Goal: Task Accomplishment & Management: Use online tool/utility

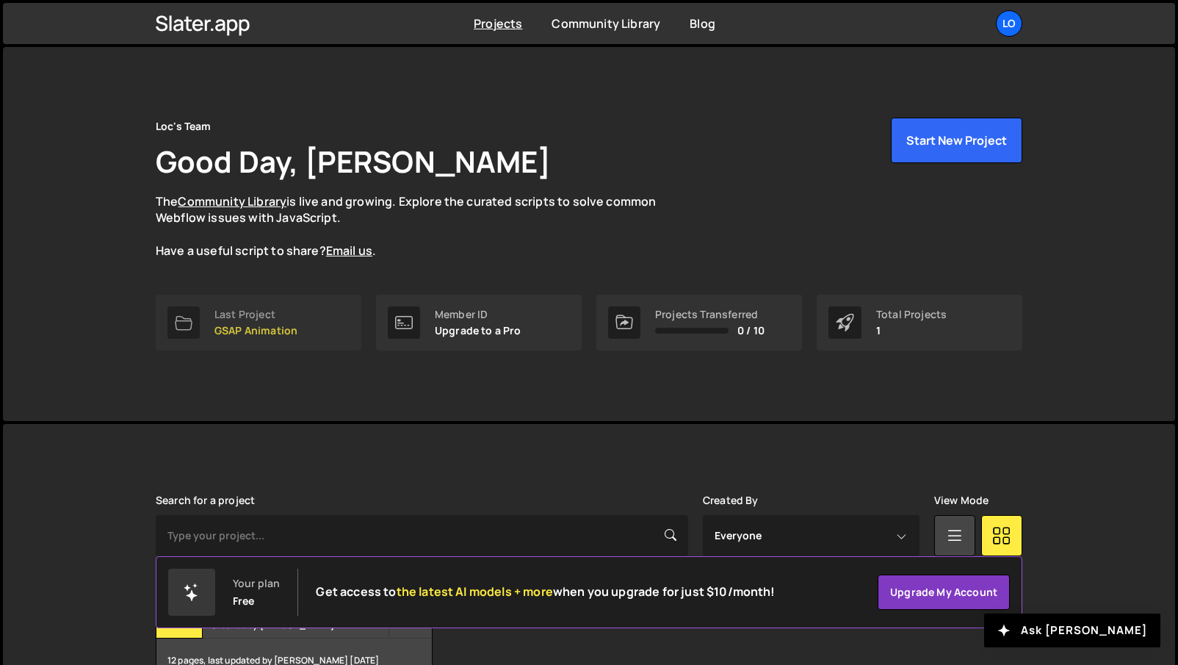
click at [220, 309] on div "Last Project" at bounding box center [255, 315] width 83 height 12
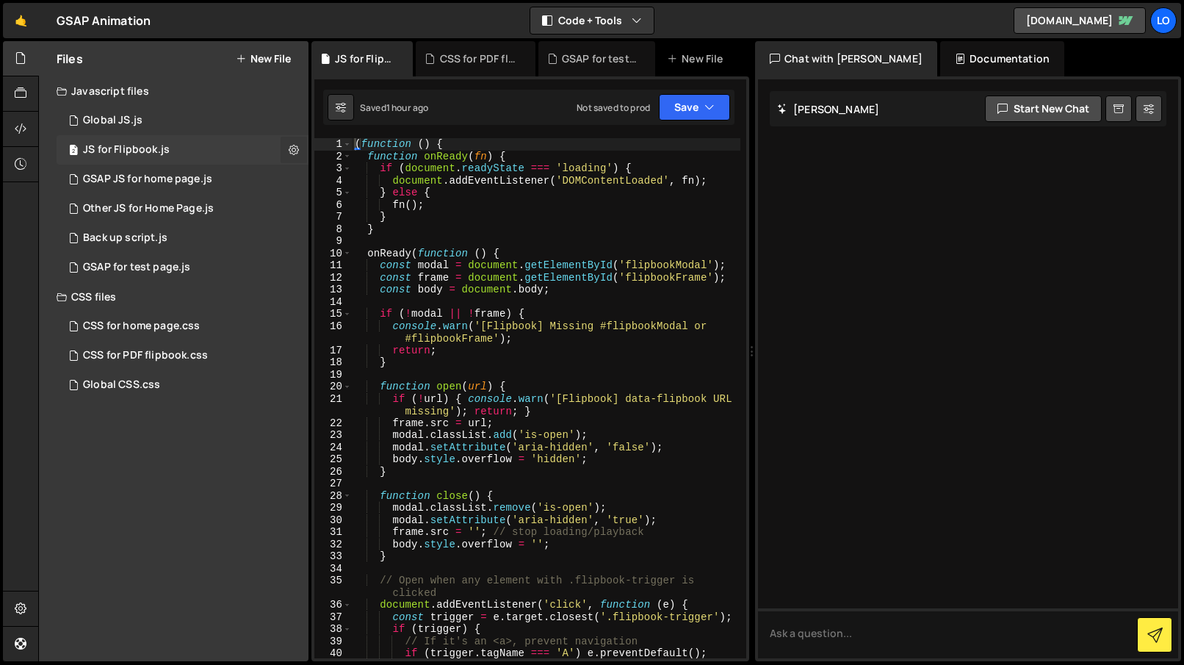
click at [295, 148] on icon at bounding box center [294, 150] width 10 height 14
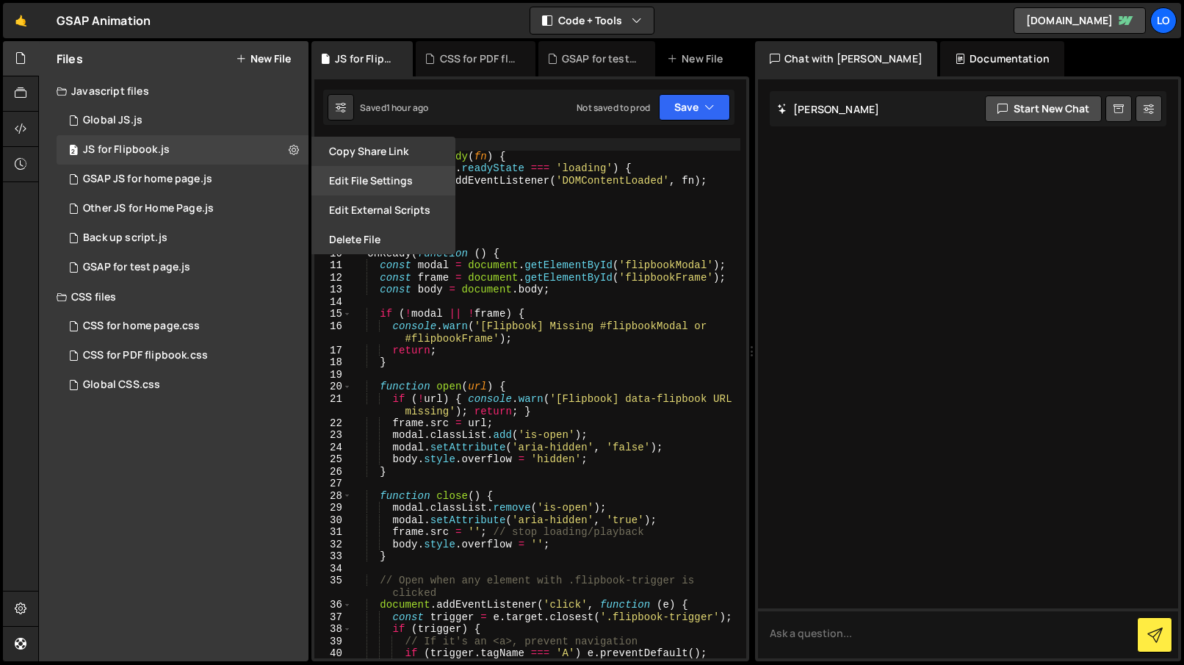
click at [375, 181] on button "Edit File Settings" at bounding box center [383, 180] width 144 height 29
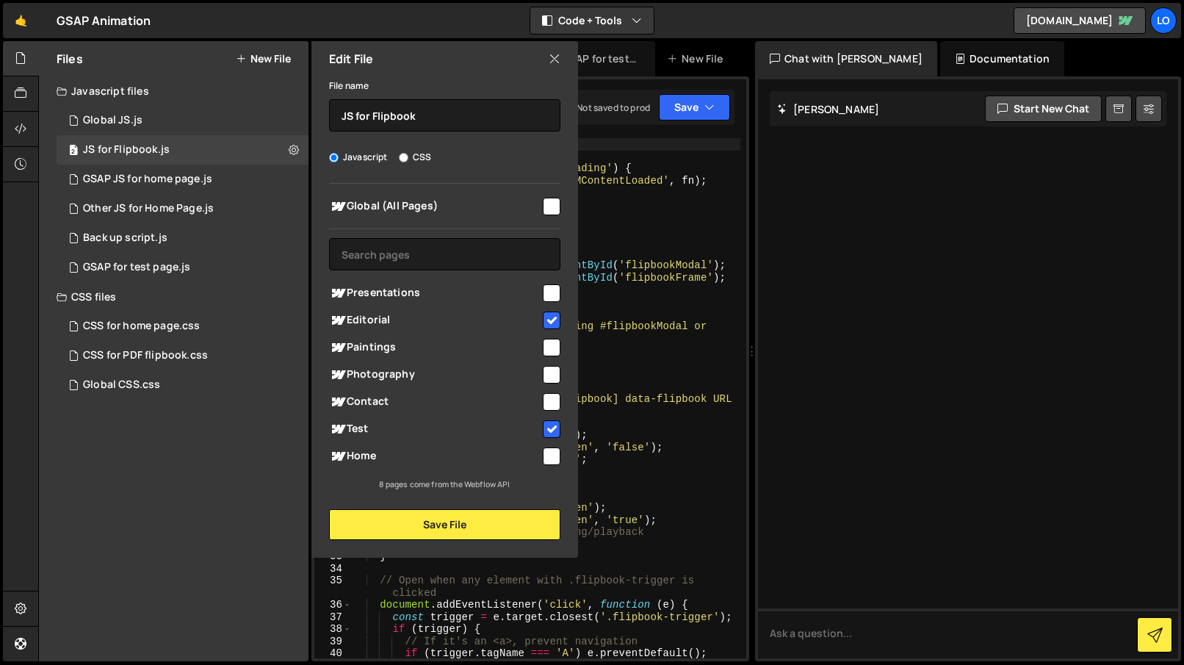
click at [552, 296] on input "checkbox" at bounding box center [552, 293] width 18 height 18
checkbox input "true"
click at [461, 525] on button "Save File" at bounding box center [444, 524] width 231 height 31
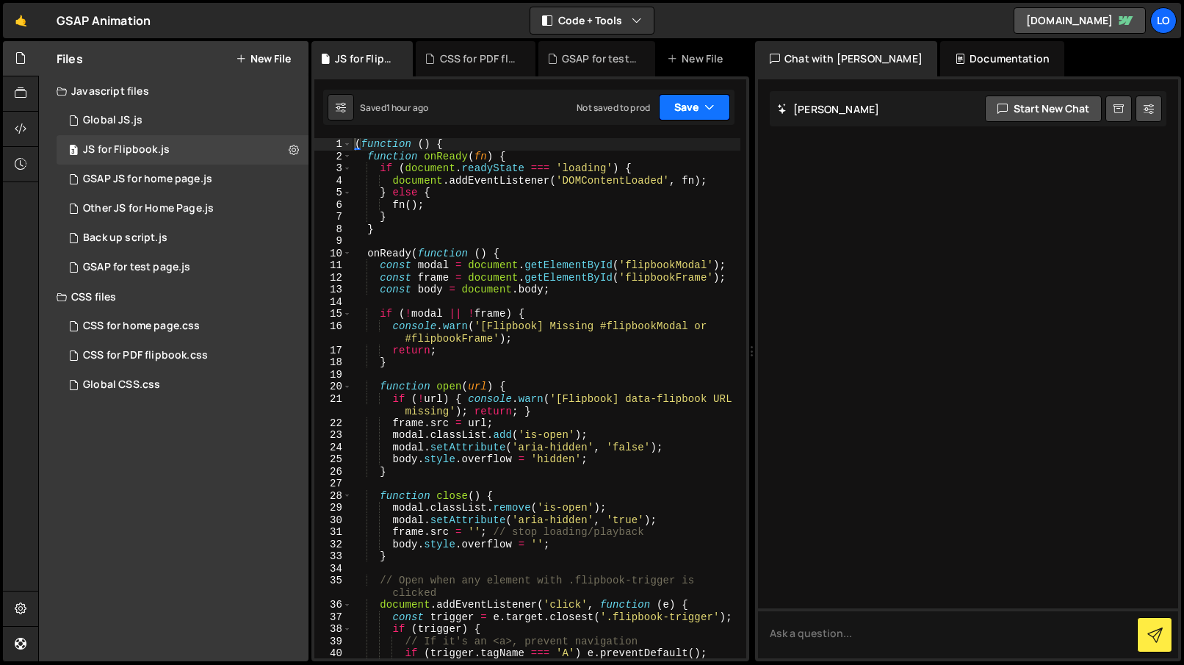
click at [690, 106] on button "Save" at bounding box center [694, 107] width 71 height 26
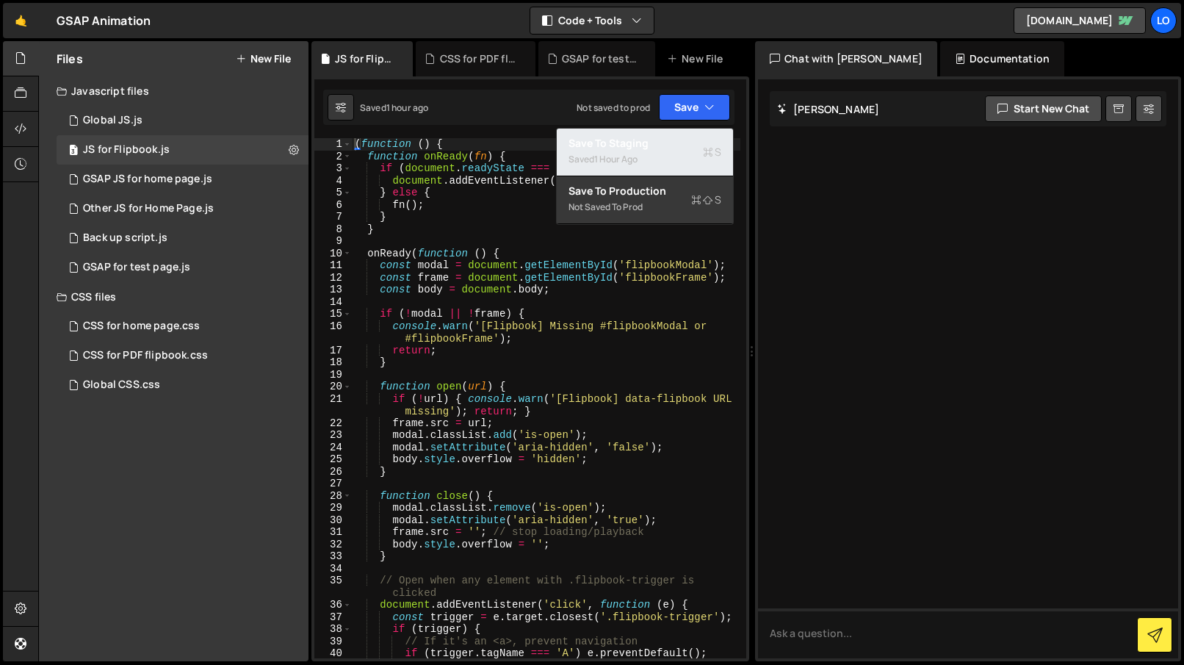
drag, startPoint x: 663, startPoint y: 149, endPoint x: 643, endPoint y: 151, distance: 19.2
click at [663, 149] on div "Save to Staging S" at bounding box center [645, 143] width 153 height 15
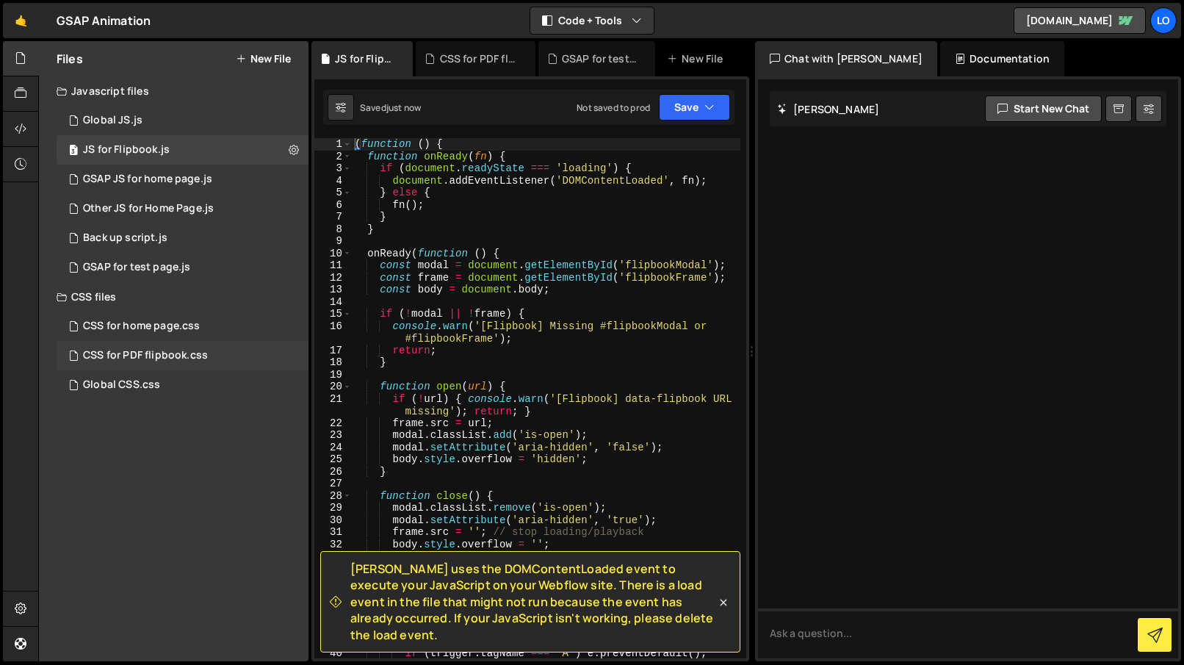
click at [198, 353] on div "CSS for PDF flipbook.css" at bounding box center [145, 355] width 125 height 13
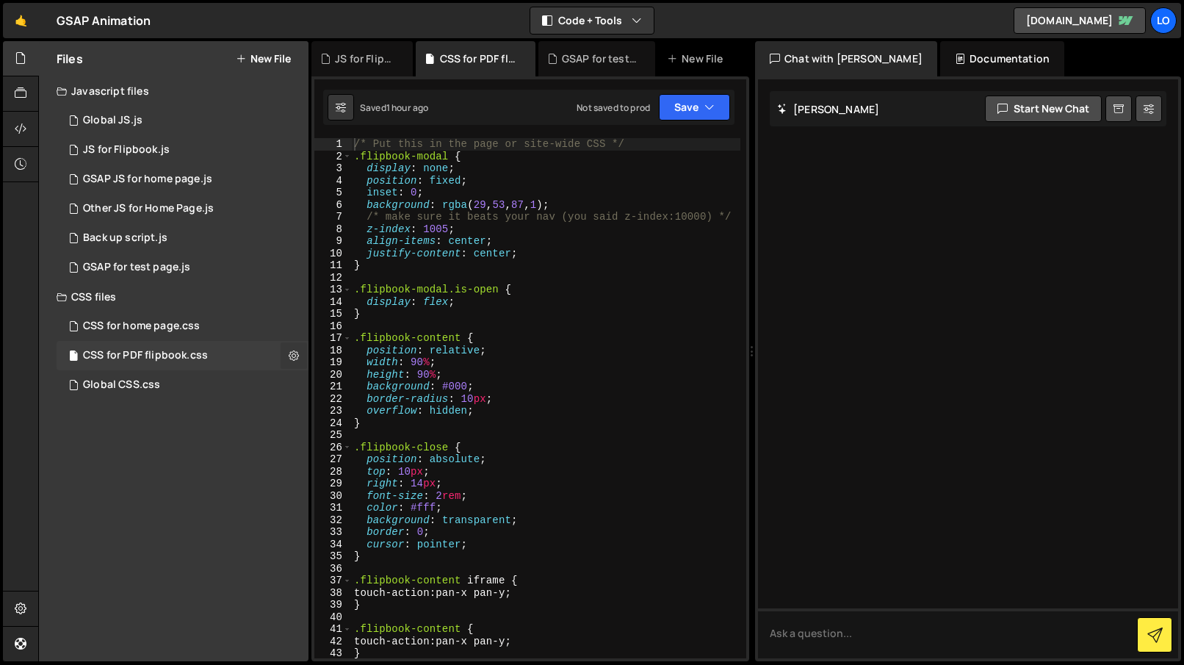
click at [290, 353] on icon at bounding box center [294, 355] width 10 height 14
type input "CSS for PDF flipbook"
radio input "false"
radio input "true"
checkbox input "true"
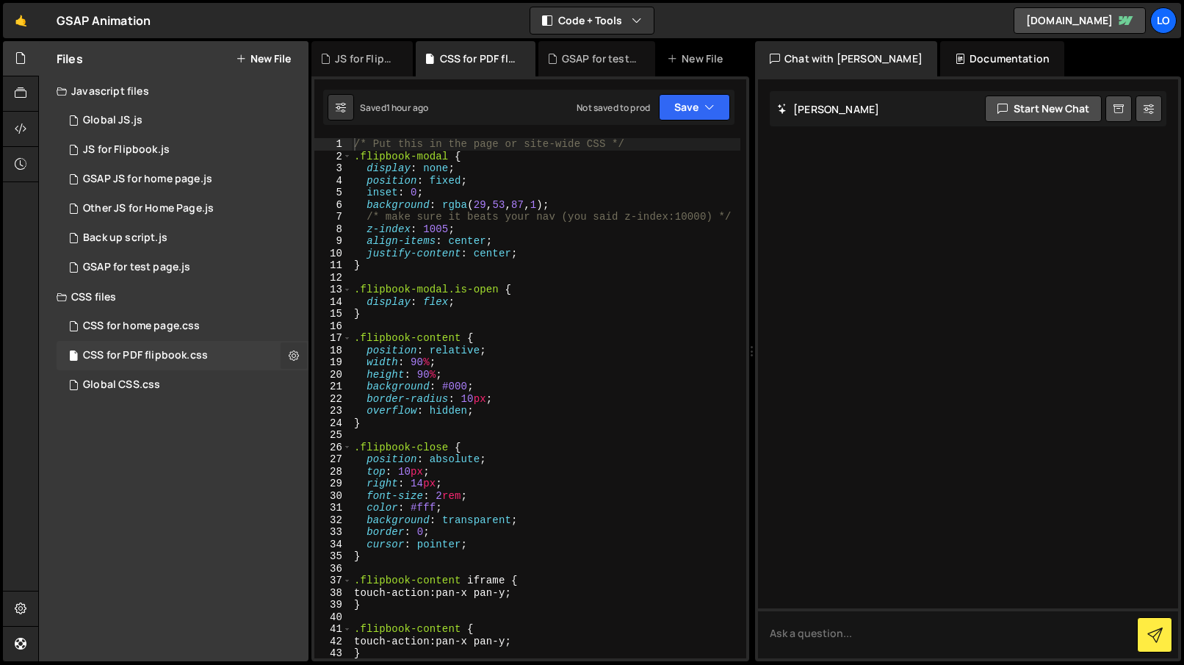
checkbox input "true"
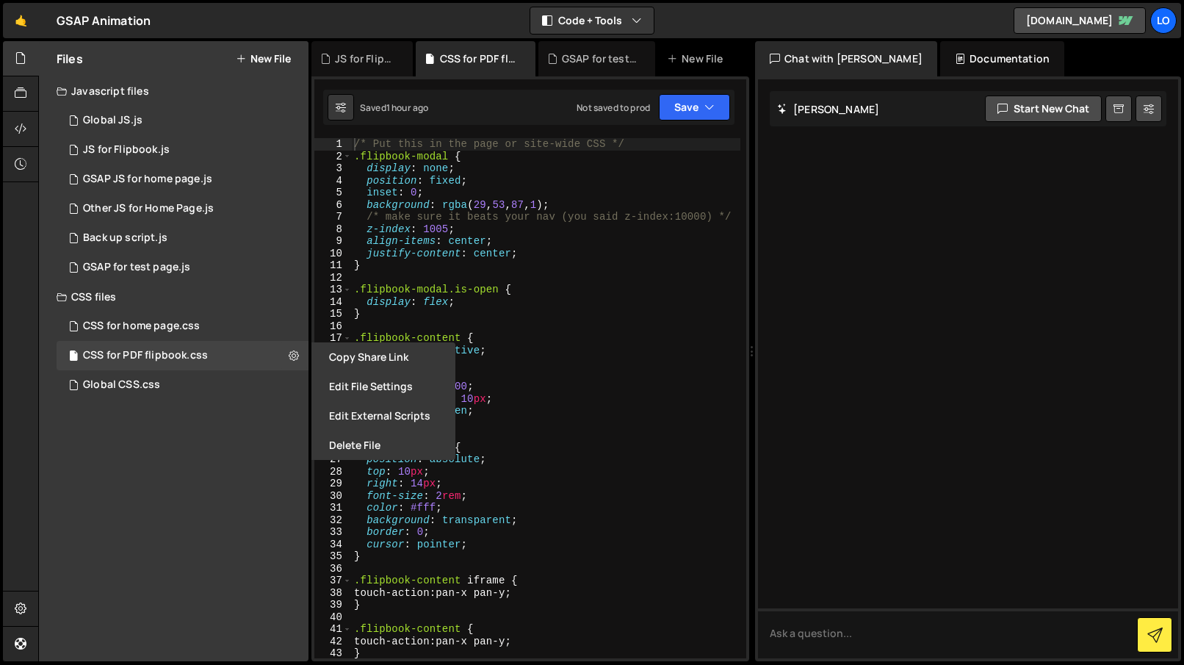
click at [386, 387] on button "Edit File Settings" at bounding box center [383, 386] width 144 height 29
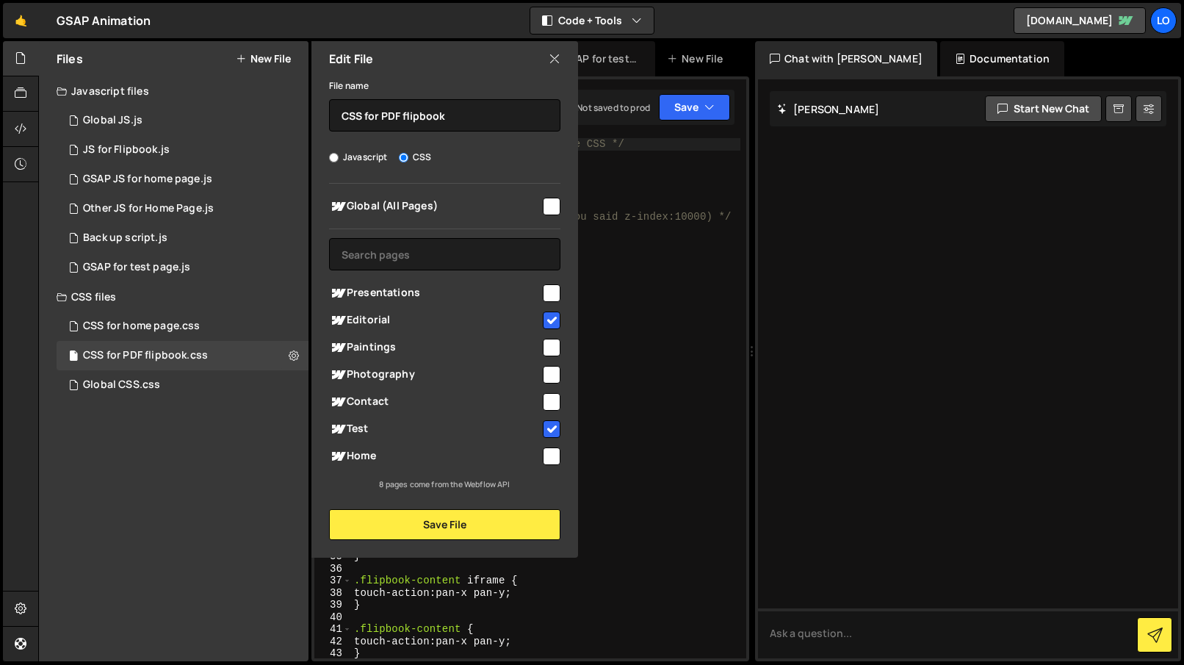
click at [549, 293] on input "checkbox" at bounding box center [552, 293] width 18 height 18
checkbox input "true"
click at [452, 522] on button "Save File" at bounding box center [444, 524] width 231 height 31
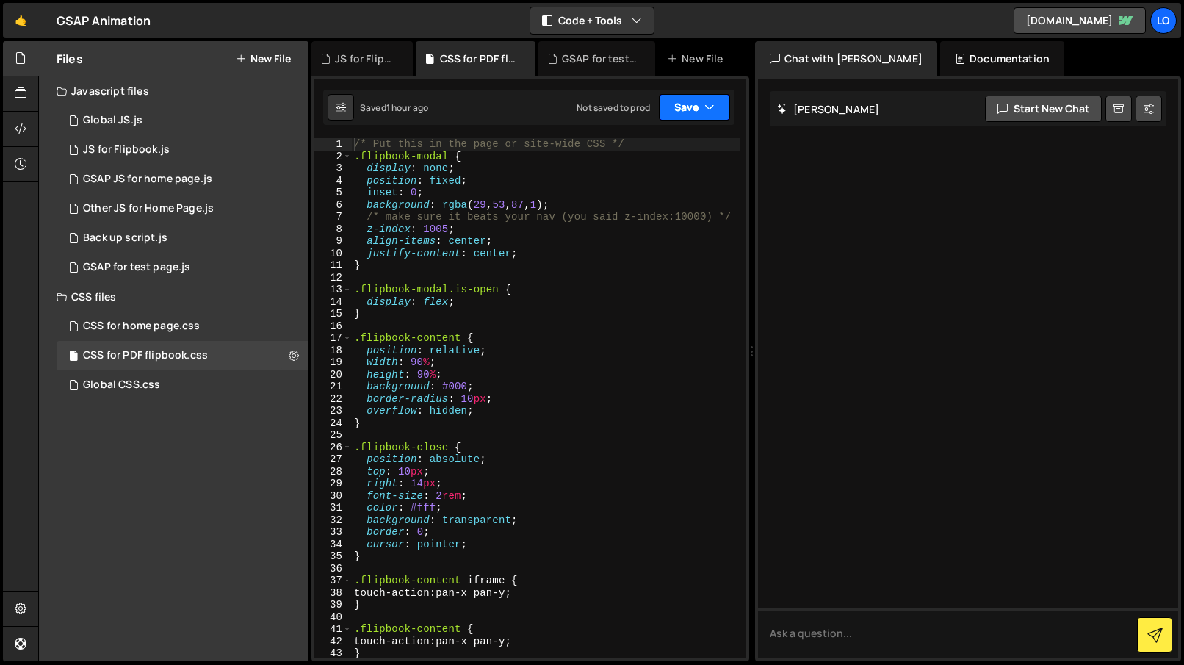
click at [685, 101] on button "Save" at bounding box center [694, 107] width 71 height 26
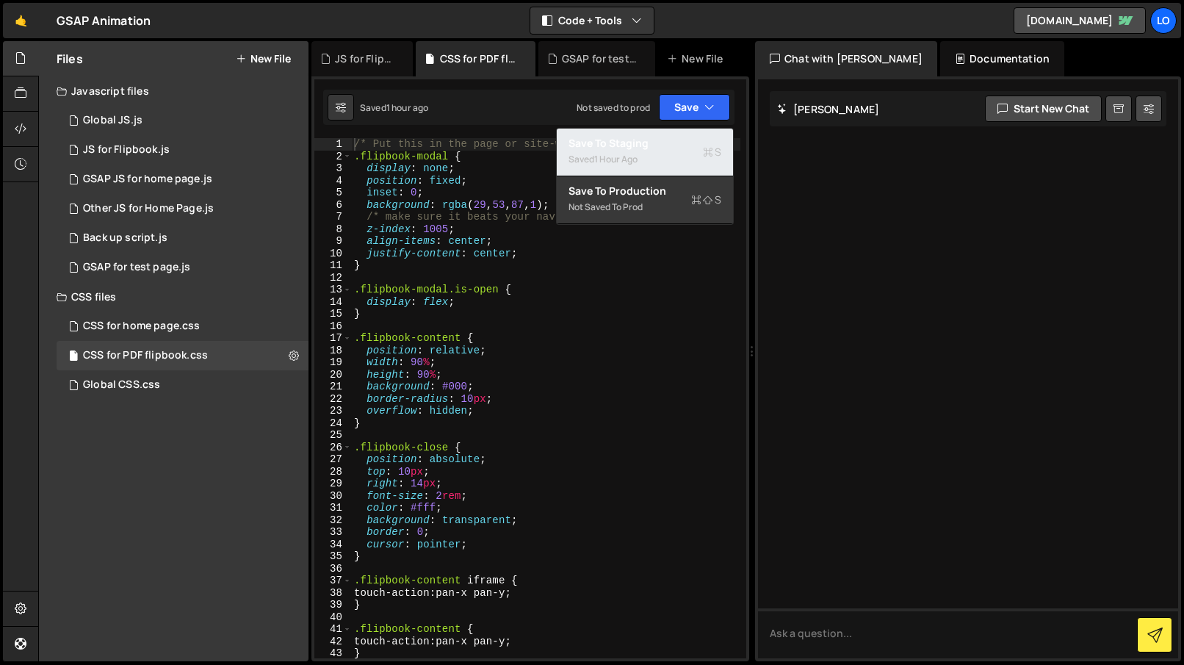
click at [669, 144] on div "Save to Staging S" at bounding box center [645, 143] width 153 height 15
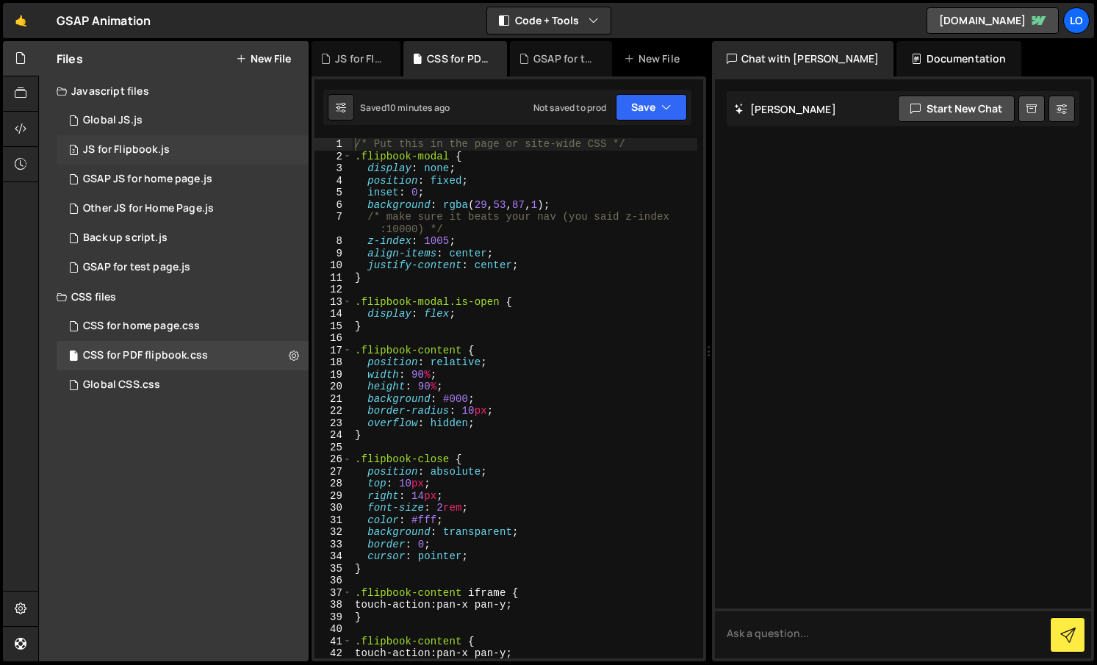
click at [207, 148] on div "3 JS for Flipbook.js 0" at bounding box center [183, 149] width 252 height 29
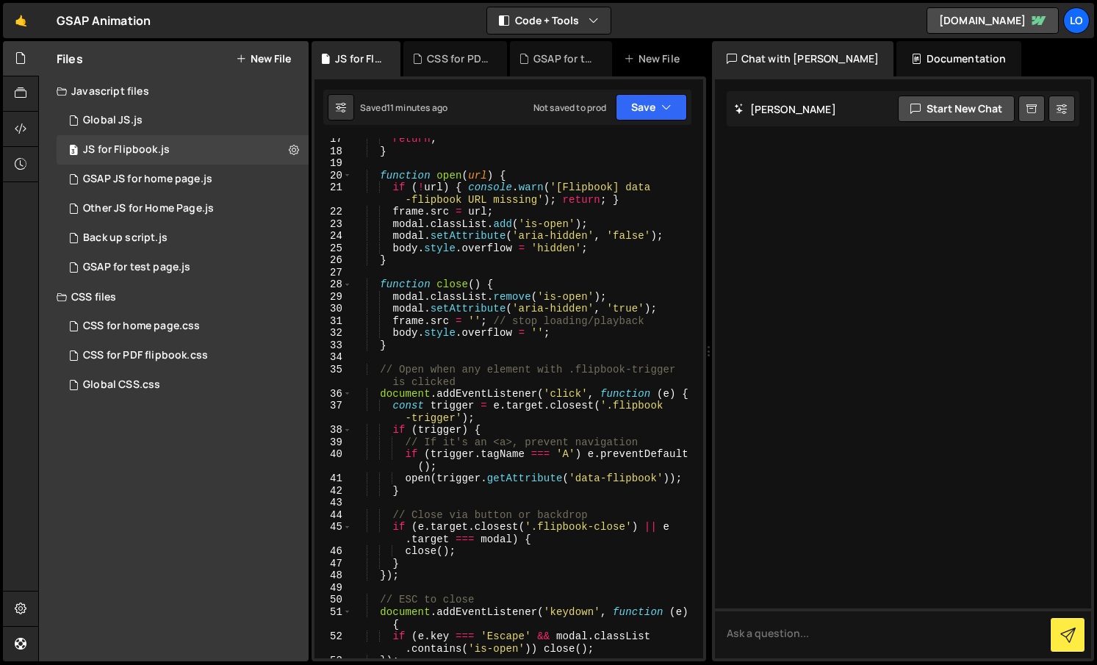
scroll to position [353, 0]
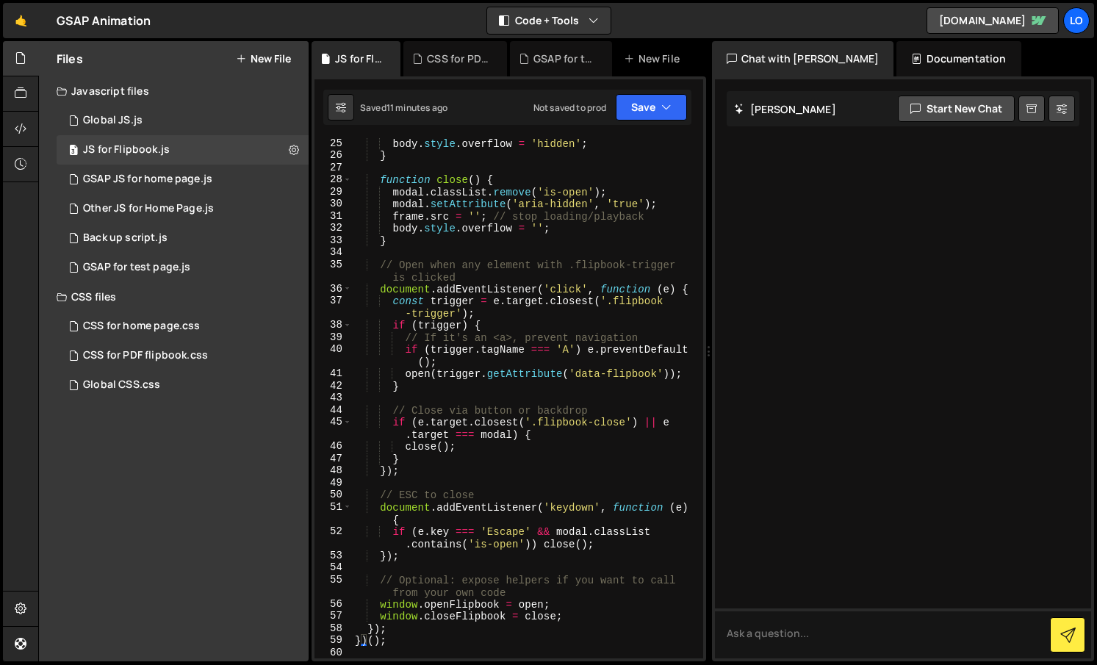
type textarea "})();"
click at [442, 643] on div "body . style . overflow = 'hidden' ; } function close ( ) { modal . classList .…" at bounding box center [524, 409] width 345 height 544
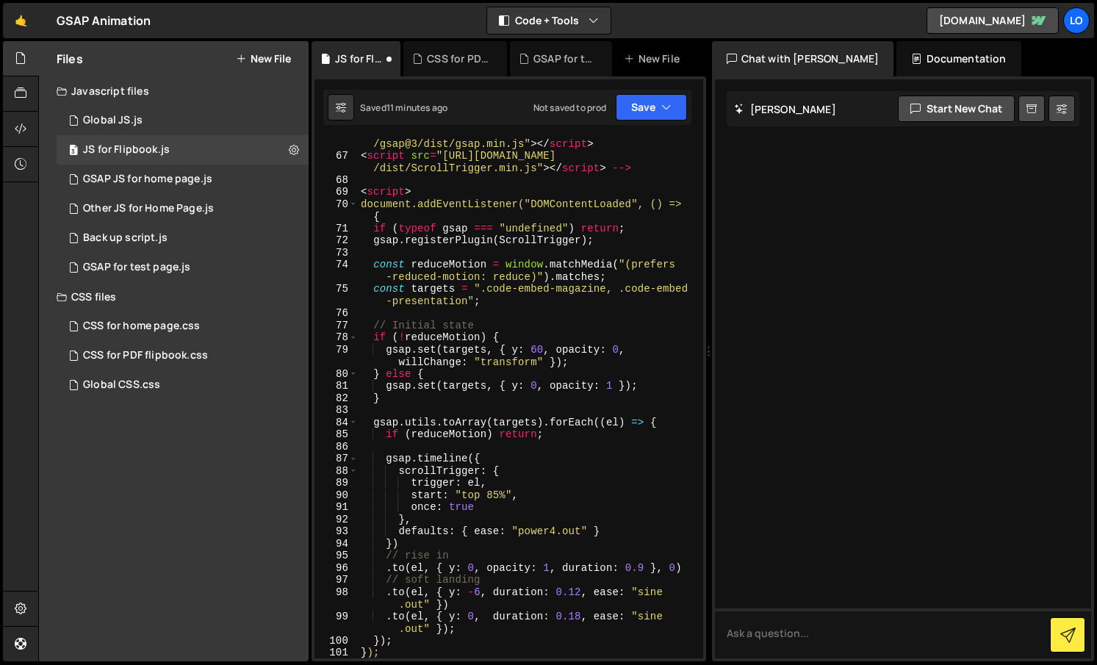
scroll to position [1007, 0]
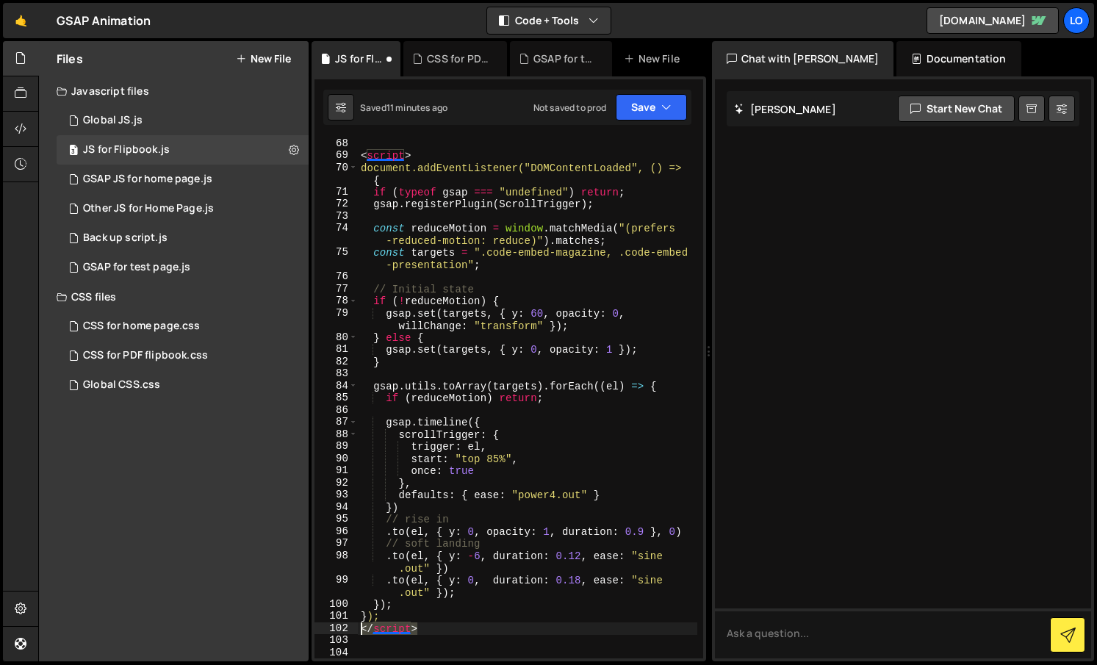
drag, startPoint x: 412, startPoint y: 631, endPoint x: 324, endPoint y: 629, distance: 88.2
click at [337, 632] on div "68 69 70 71 72 73 74 75 76 77 78 79 80 81 82 83 84 85 86 87 88 89 90 91 92 93 9…" at bounding box center [508, 398] width 389 height 520
type textarea "</script>"
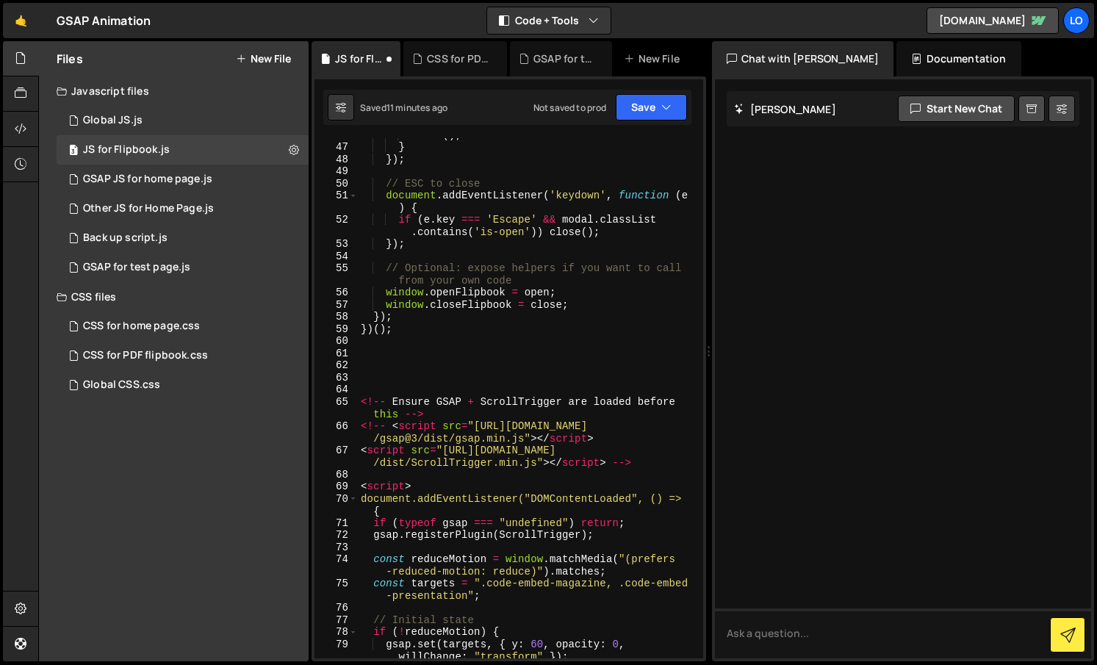
scroll to position [685, 0]
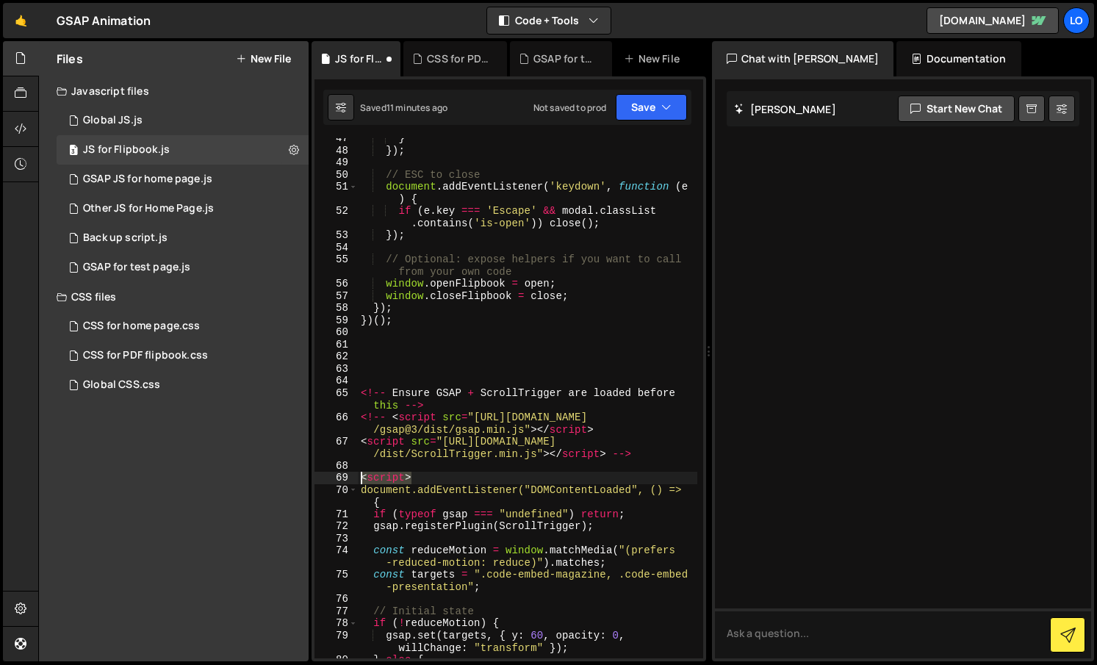
drag, startPoint x: 411, startPoint y: 474, endPoint x: 327, endPoint y: 481, distance: 84.8
click at [328, 480] on div "47 48 49 50 51 52 53 54 55 56 57 58 59 60 61 62 63 64 65 66 67 68 69 70 71 72 7…" at bounding box center [508, 398] width 389 height 520
type textarea "<script>"
click at [391, 372] on div "} }) ; // ESC to close document . addEventListener ( 'keydown' , function ( e )…" at bounding box center [527, 404] width 339 height 544
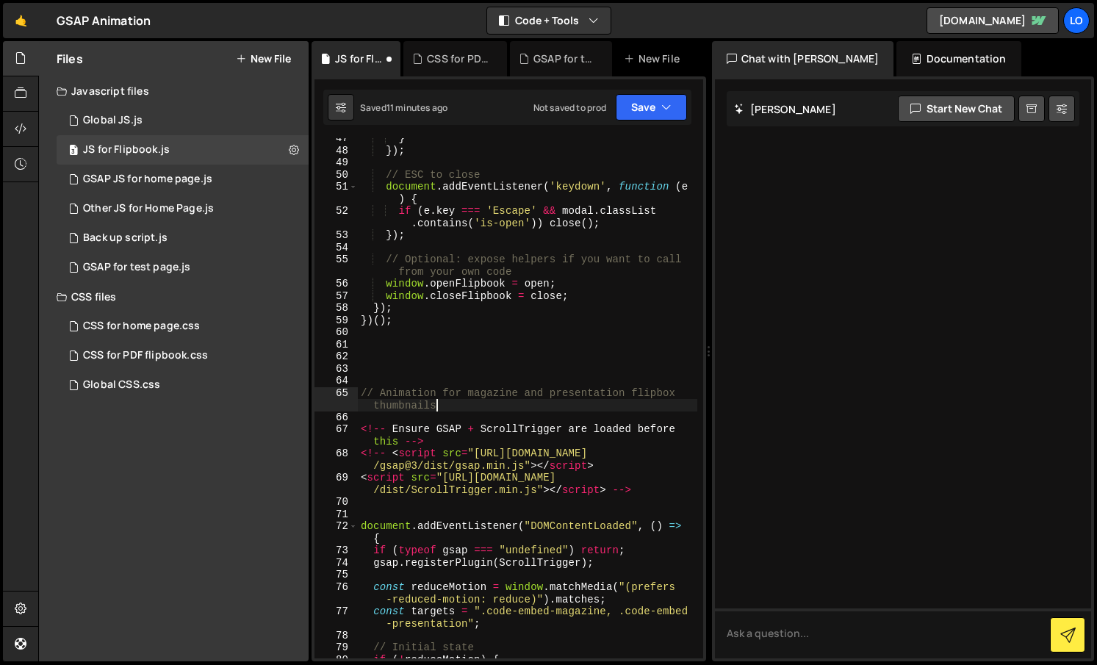
scroll to position [0, 26]
click at [504, 410] on div "} }) ; // ESC to close document . addEventListener ( 'keydown' , function ( e )…" at bounding box center [527, 404] width 339 height 544
click at [643, 106] on button "Save" at bounding box center [651, 107] width 71 height 26
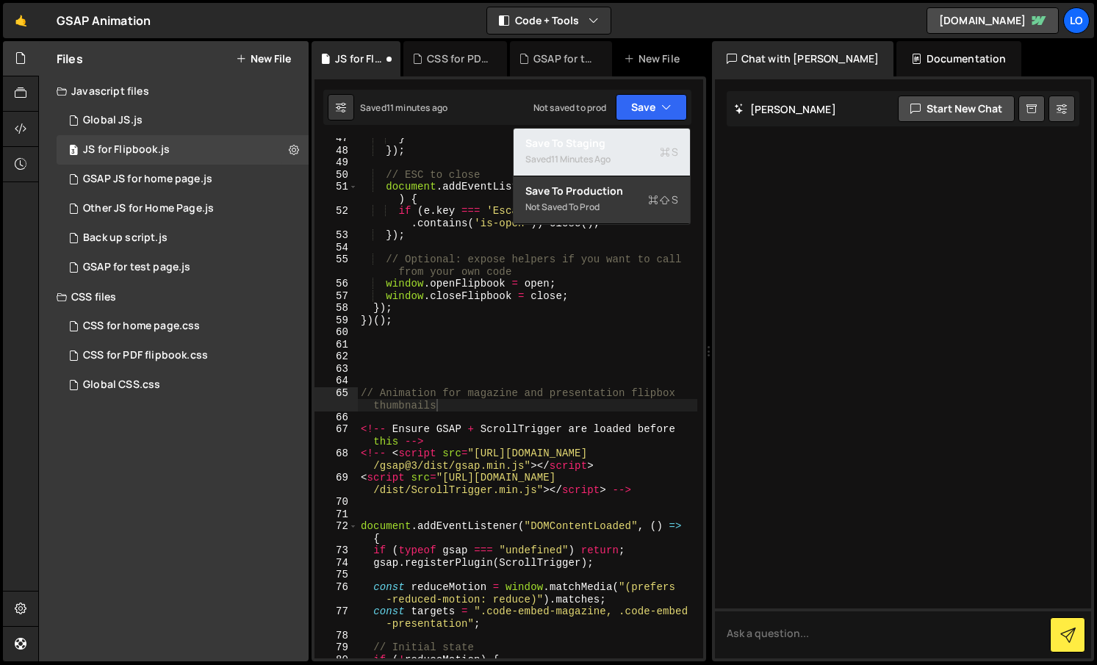
click at [606, 146] on div "Save to Staging S" at bounding box center [601, 143] width 153 height 15
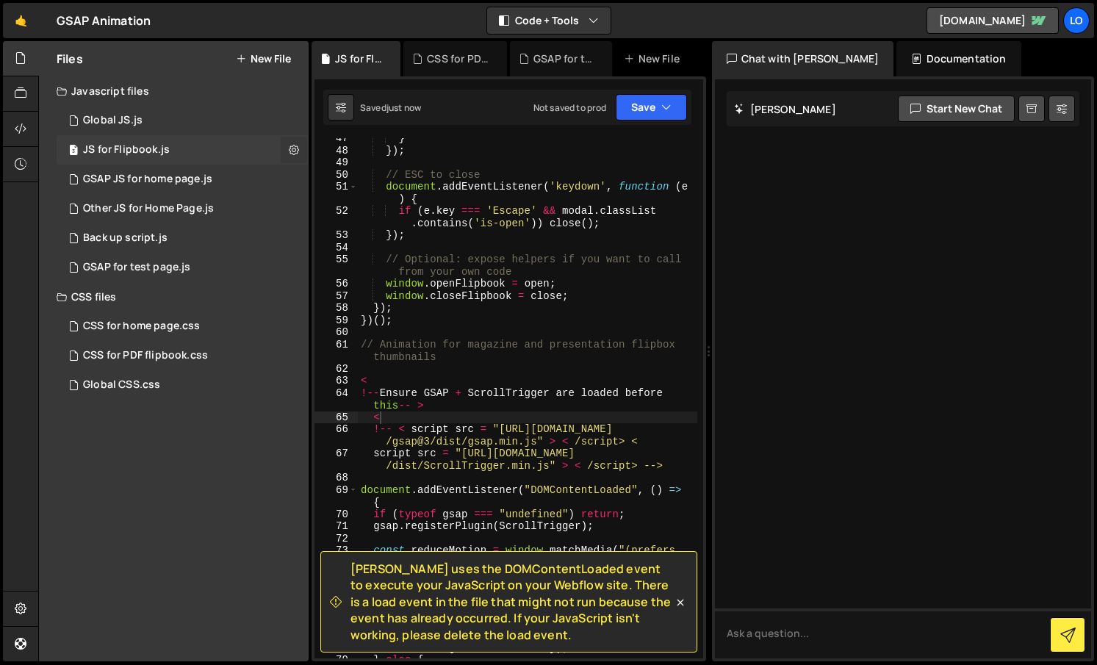
click at [294, 146] on icon at bounding box center [294, 150] width 10 height 14
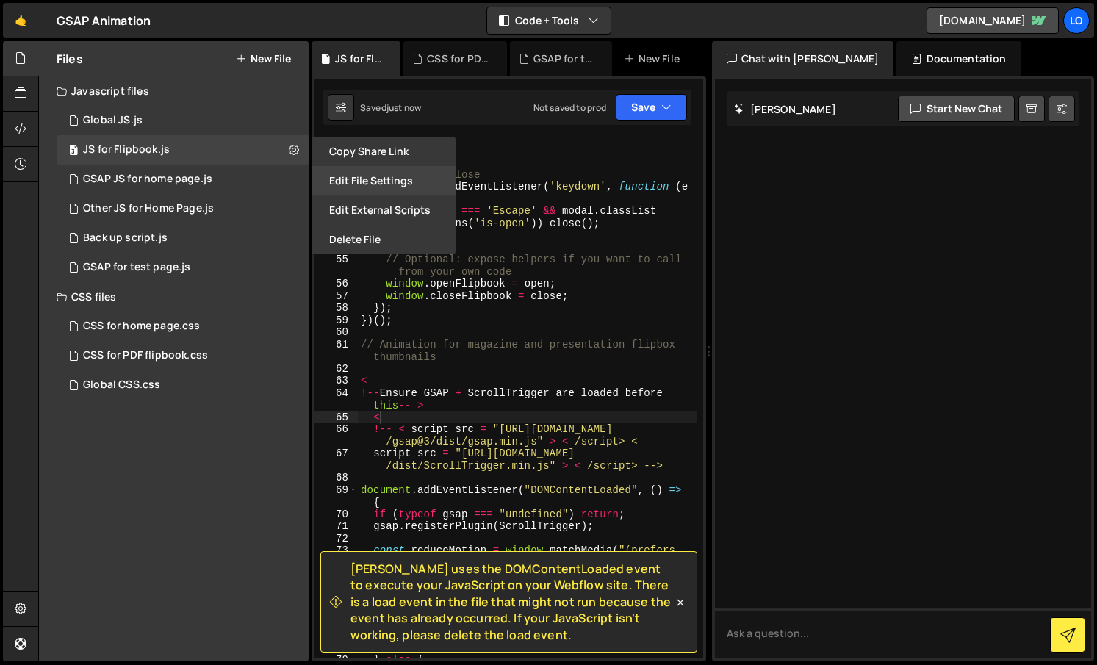
click at [389, 181] on button "Edit File Settings" at bounding box center [383, 180] width 144 height 29
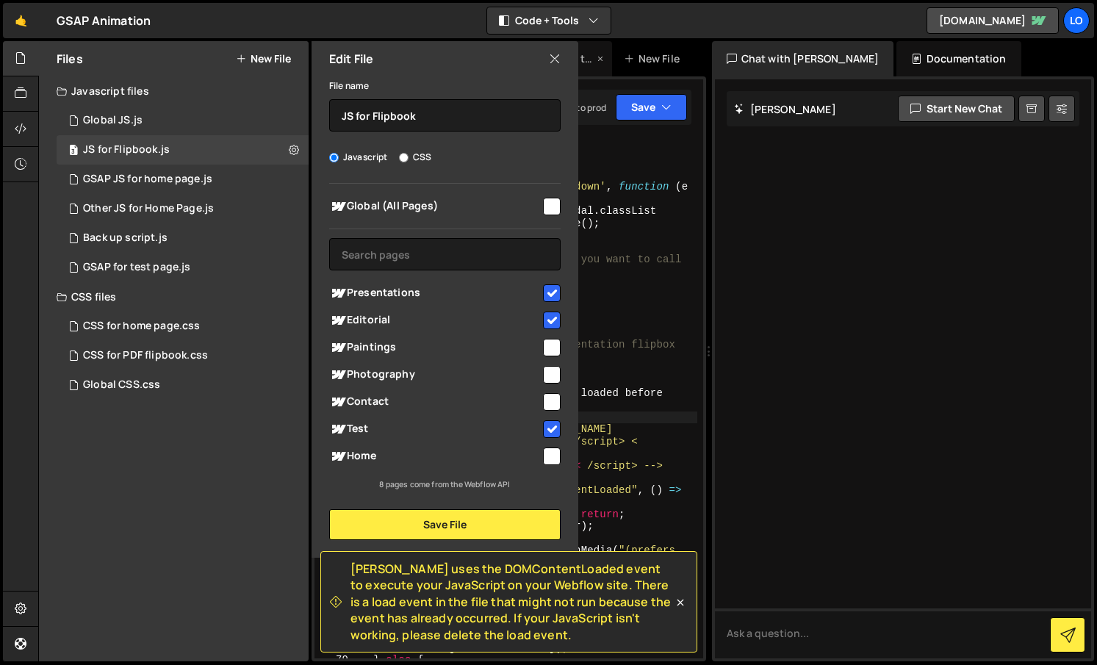
click at [553, 59] on icon at bounding box center [555, 59] width 12 height 16
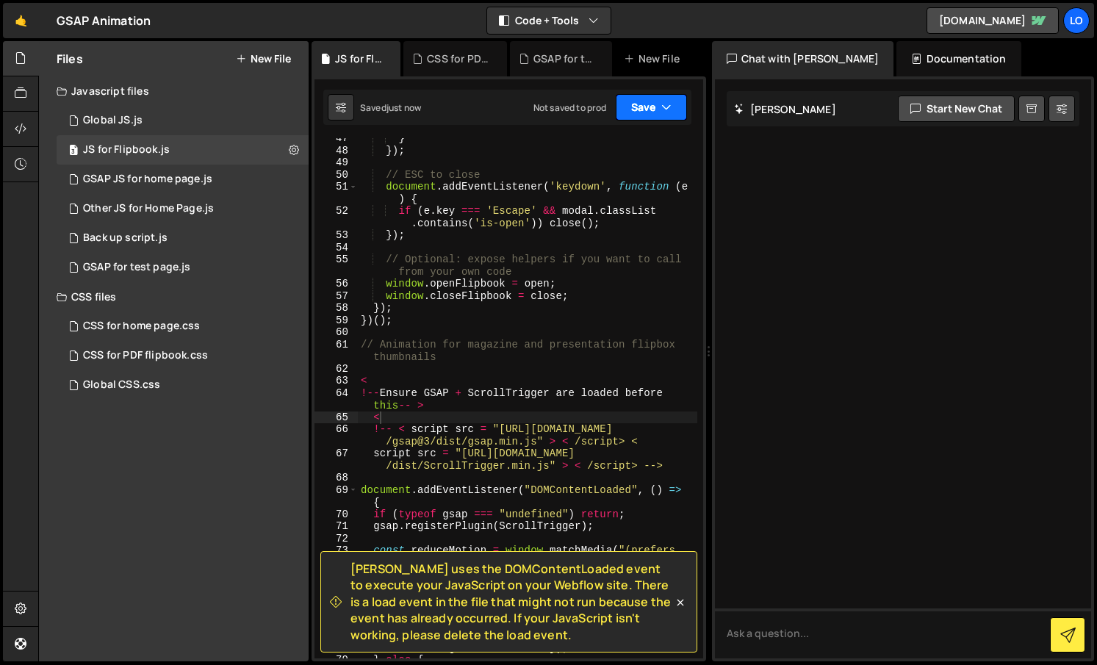
click at [642, 113] on button "Save" at bounding box center [651, 107] width 71 height 26
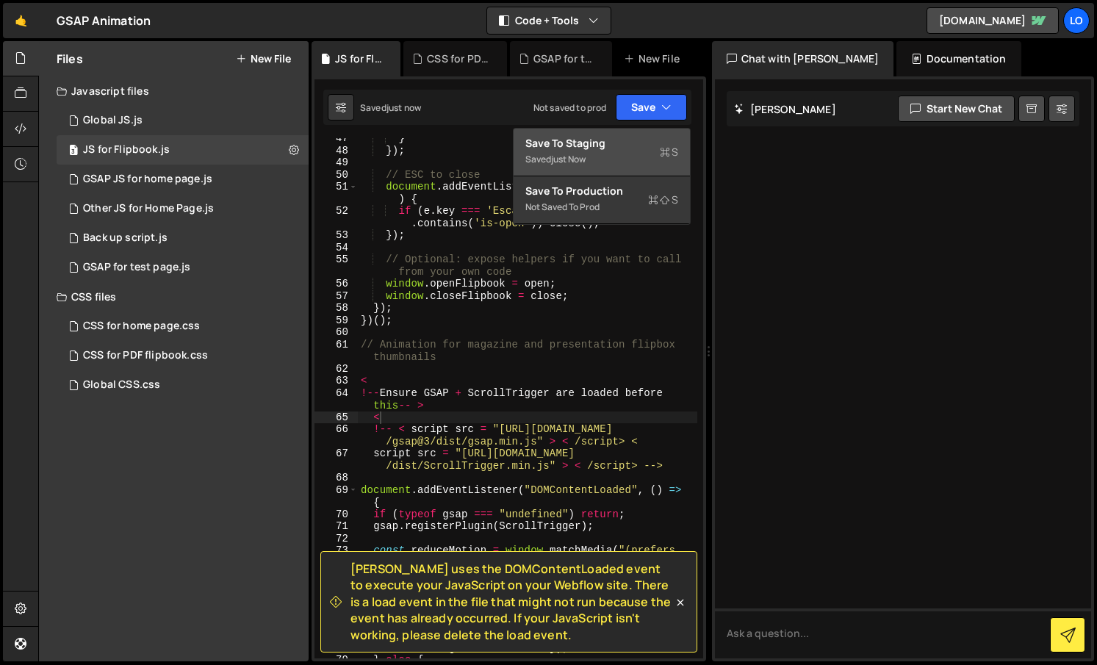
click at [609, 154] on div "Saved just now" at bounding box center [601, 160] width 153 height 18
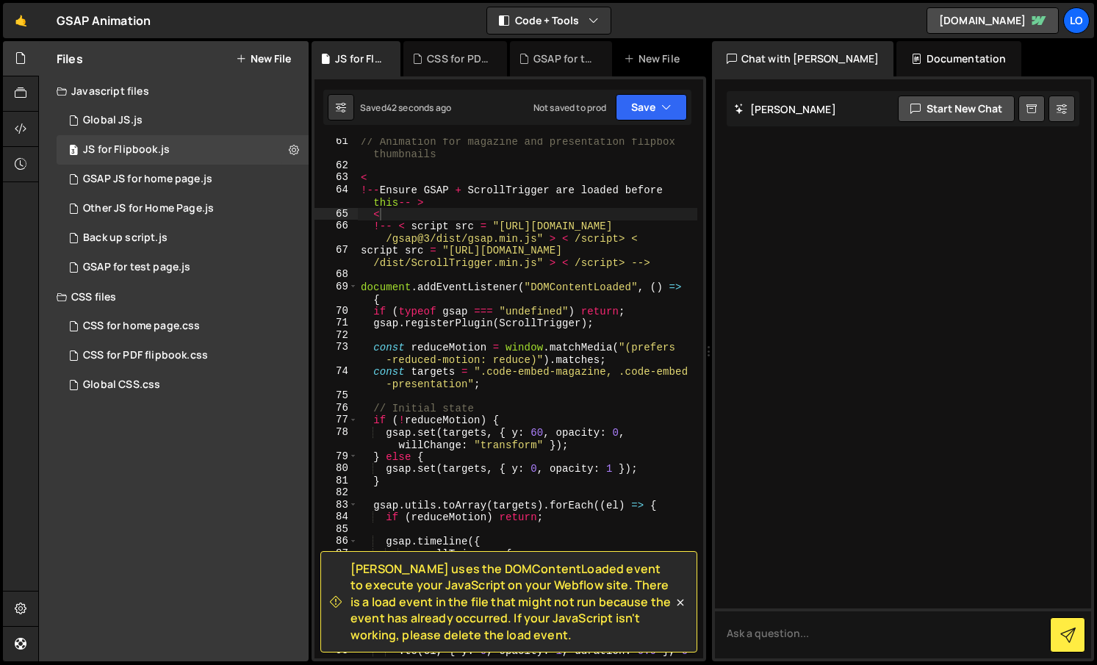
scroll to position [888, 0]
click at [624, 267] on div "// Animation for magazine and presentation flipbox thumbnails < !-- Ensure GSAP…" at bounding box center [527, 419] width 339 height 569
drag, startPoint x: 702, startPoint y: 511, endPoint x: 703, endPoint y: 491, distance: 20.6
click at [703, 496] on div "[PERSON_NAME] uses the DOMContentLoaded event to execute your JavaScript on you…" at bounding box center [508, 368] width 394 height 585
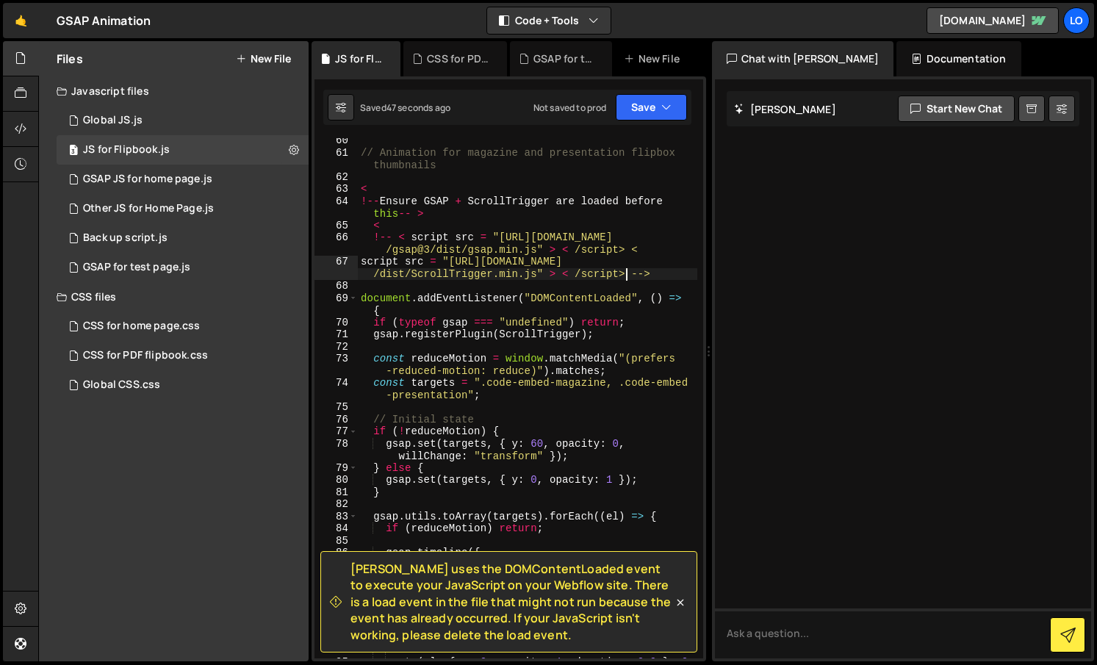
scroll to position [870, 0]
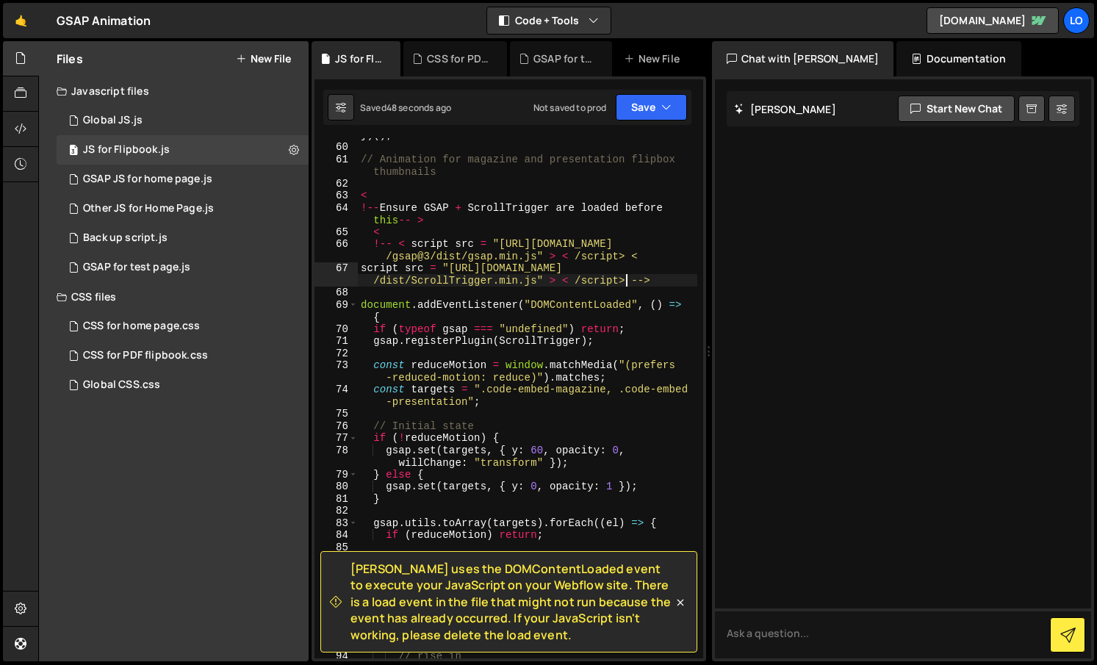
drag, startPoint x: 425, startPoint y: 247, endPoint x: 403, endPoint y: 238, distance: 23.1
click at [425, 247] on div "}) ( ) ; // Animation for magazine and presentation flipbox thumbnails < !-- En…" at bounding box center [527, 401] width 339 height 544
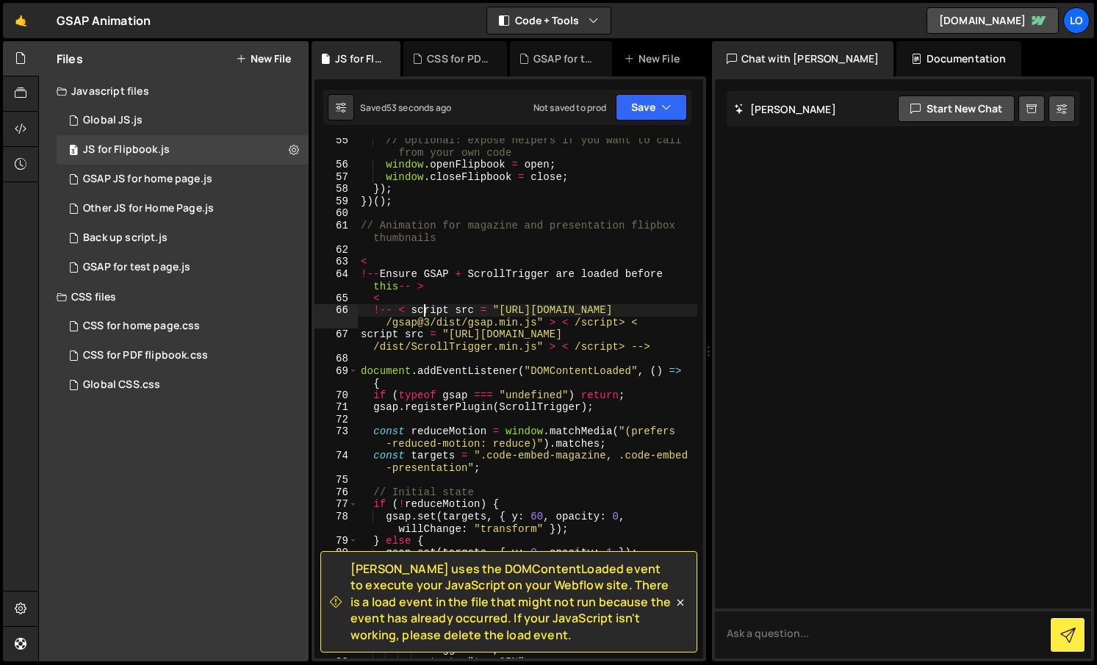
scroll to position [785, 0]
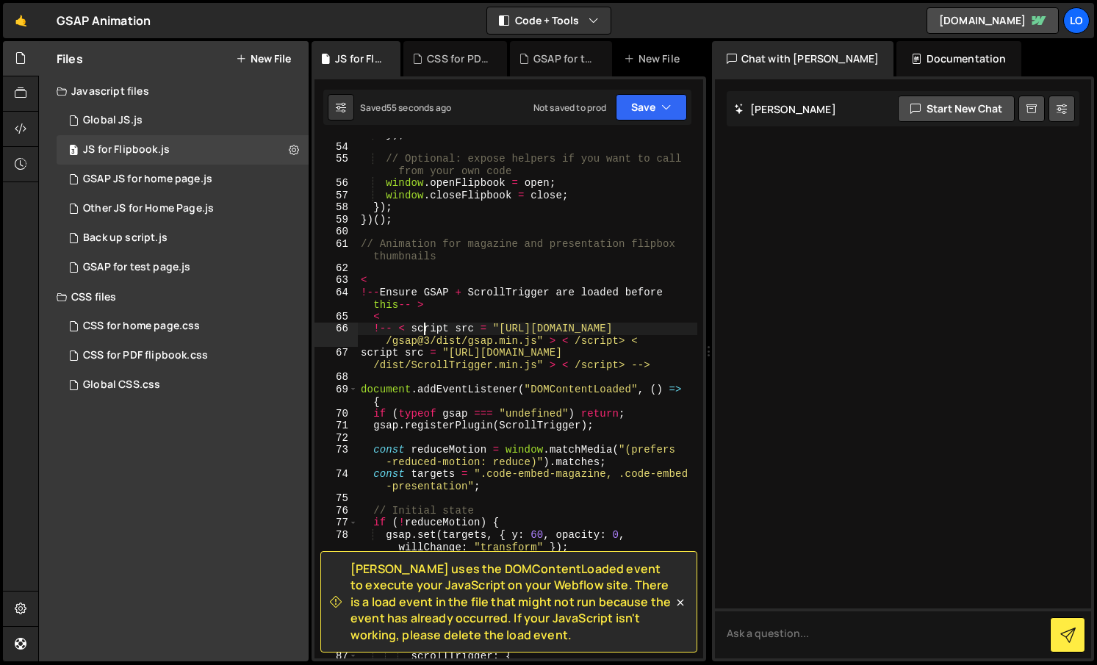
drag, startPoint x: 355, startPoint y: 277, endPoint x: 366, endPoint y: 276, distance: 11.0
click at [367, 278] on div "!-- < script src = "[URL][DOMAIN_NAME]" > < /script> < 53 54 55 56 57 58 59 60 …" at bounding box center [508, 398] width 389 height 520
click at [372, 277] on div "}) ; // Optional: expose helpers if you want to call from your own code window …" at bounding box center [527, 401] width 339 height 544
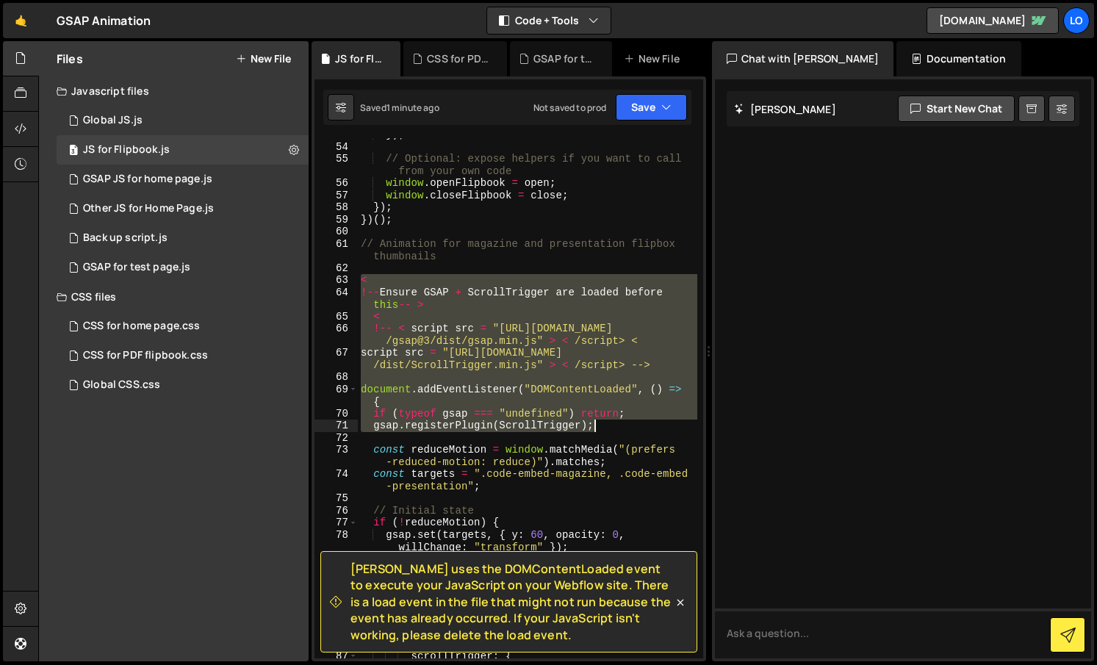
drag, startPoint x: 362, startPoint y: 278, endPoint x: 696, endPoint y: 419, distance: 362.8
click at [699, 423] on div "< 53 54 55 56 57 58 59 60 61 62 63 64 65 66 67 68 69 70 71 72 73 74 75 76 77 78…" at bounding box center [508, 398] width 389 height 520
type textarea "if (typeof gsap === "undefined") return; gsap.registerPlugin(ScrollTrigger);"
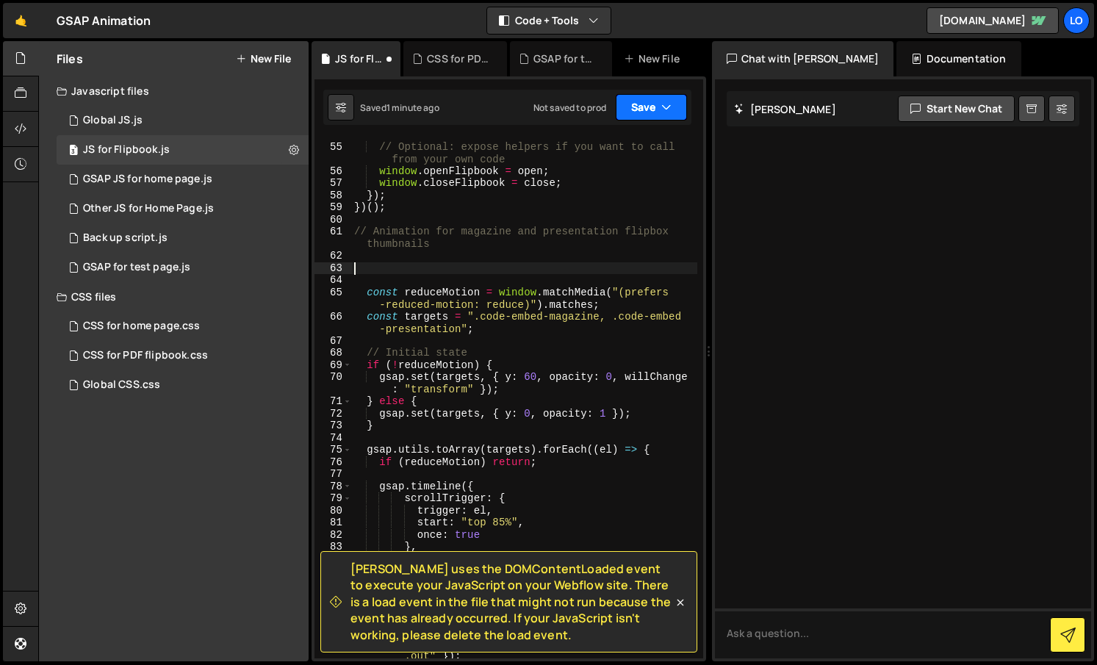
click at [637, 107] on button "Save" at bounding box center [651, 107] width 71 height 26
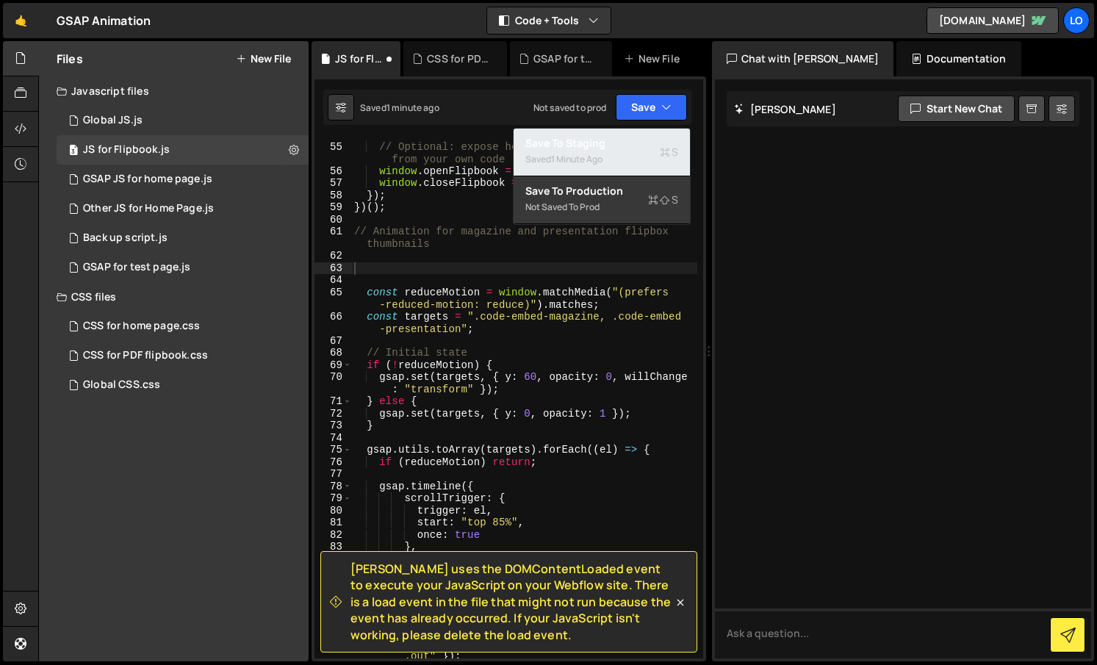
click at [588, 146] on div "Save to Staging S" at bounding box center [601, 143] width 153 height 15
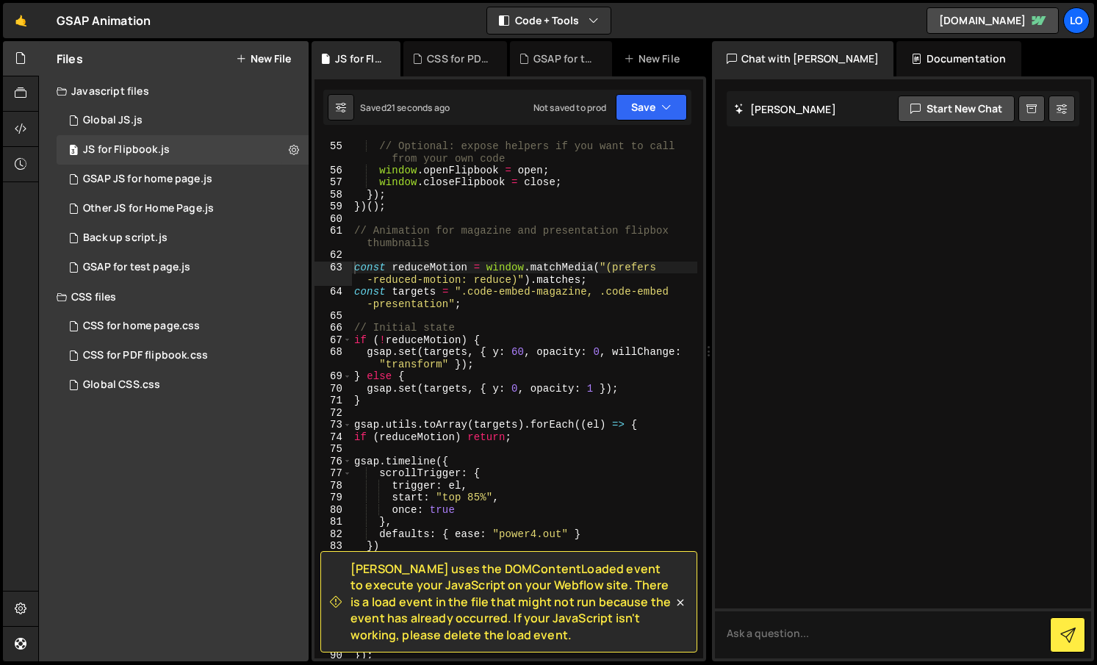
scroll to position [779, 0]
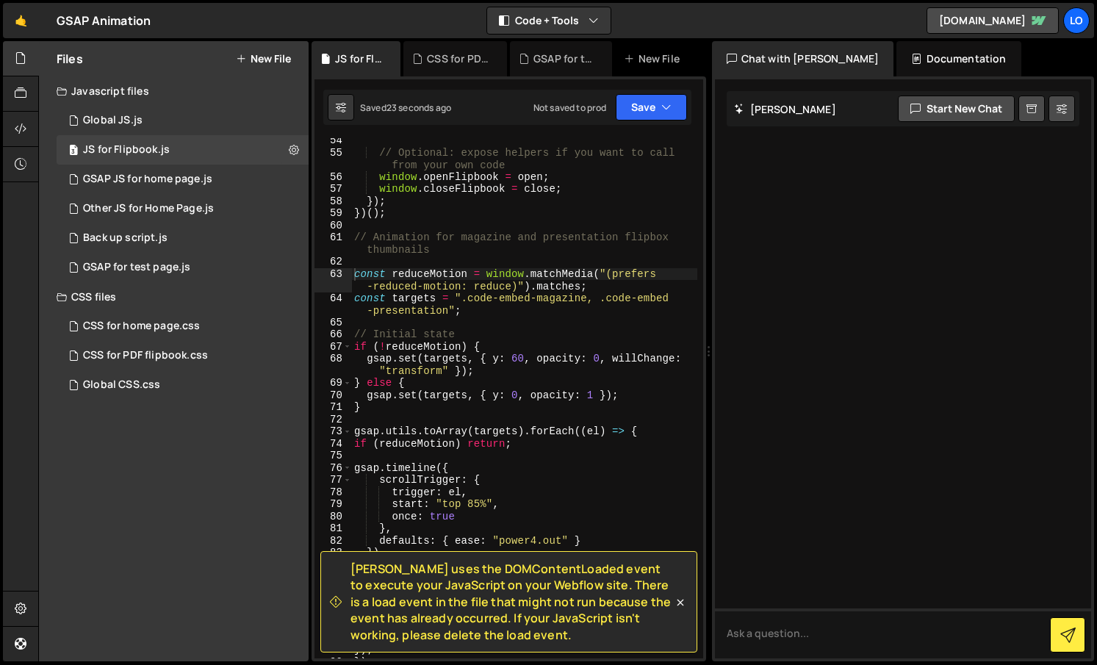
click at [524, 292] on div "// Optional: expose helpers if you want to call from your own code window . ope…" at bounding box center [524, 406] width 346 height 544
click at [397, 250] on div "// Optional: expose helpers if you want to call from your own code window . ope…" at bounding box center [524, 406] width 346 height 544
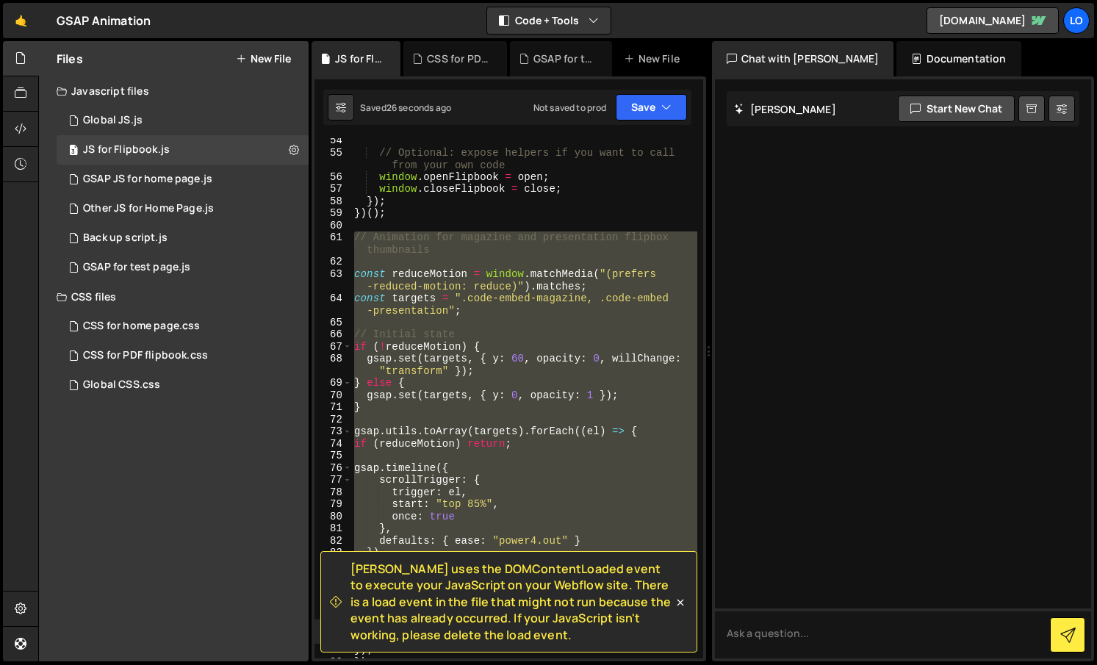
drag, startPoint x: 353, startPoint y: 237, endPoint x: 556, endPoint y: 643, distance: 454.0
click at [558, 79] on div "[PERSON_NAME] uses the DOMContentLoaded event to execute your JavaScript on you…" at bounding box center [508, 79] width 389 height 0
type textarea ".to(el, { y: -6, duration: 0.12, ease: "sine.out" }) .to(el, { y: 0, duration: …"
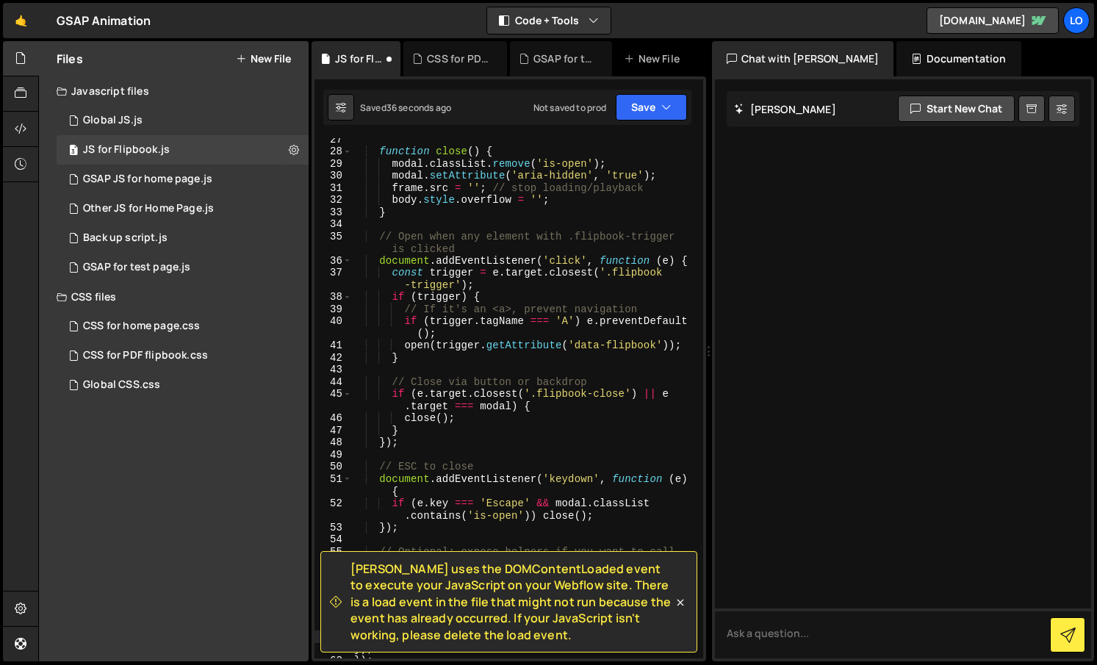
scroll to position [401, 0]
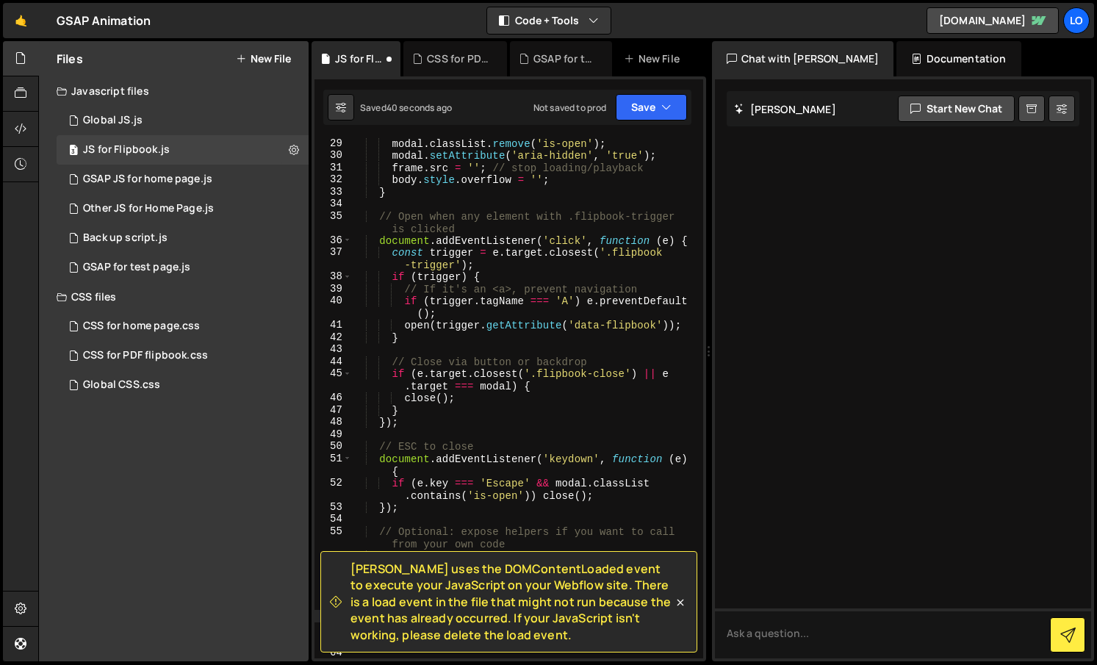
click at [679, 598] on icon at bounding box center [680, 602] width 15 height 15
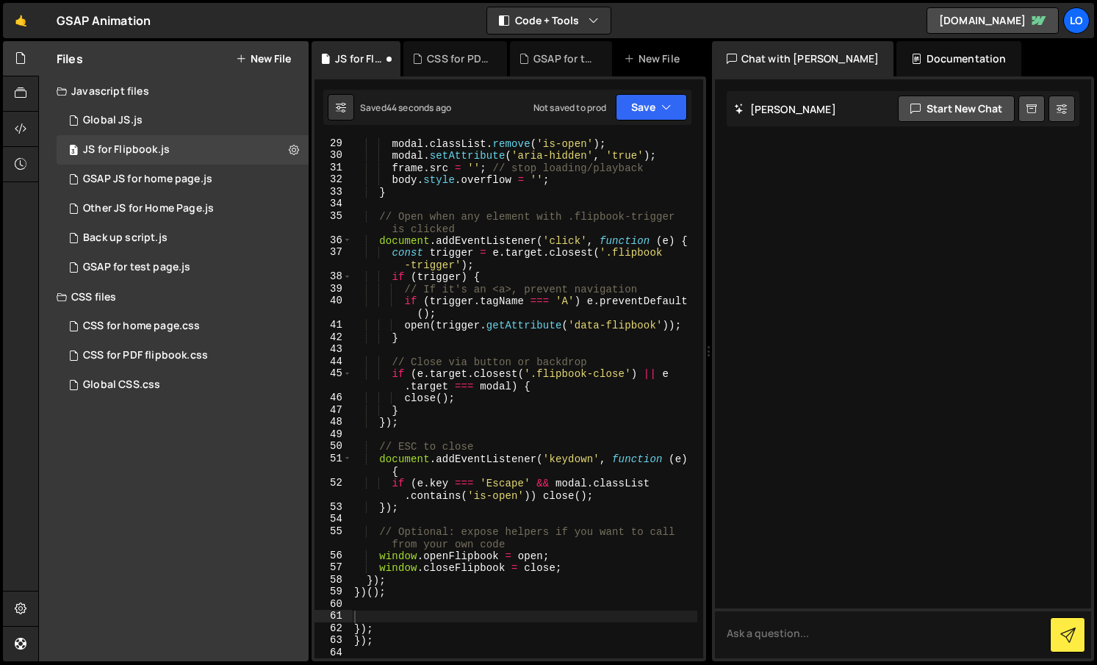
click at [390, 642] on div "modal . classList . remove ( 'is-open' ) ; modal . setAttribute ( 'aria-hidden'…" at bounding box center [524, 409] width 346 height 544
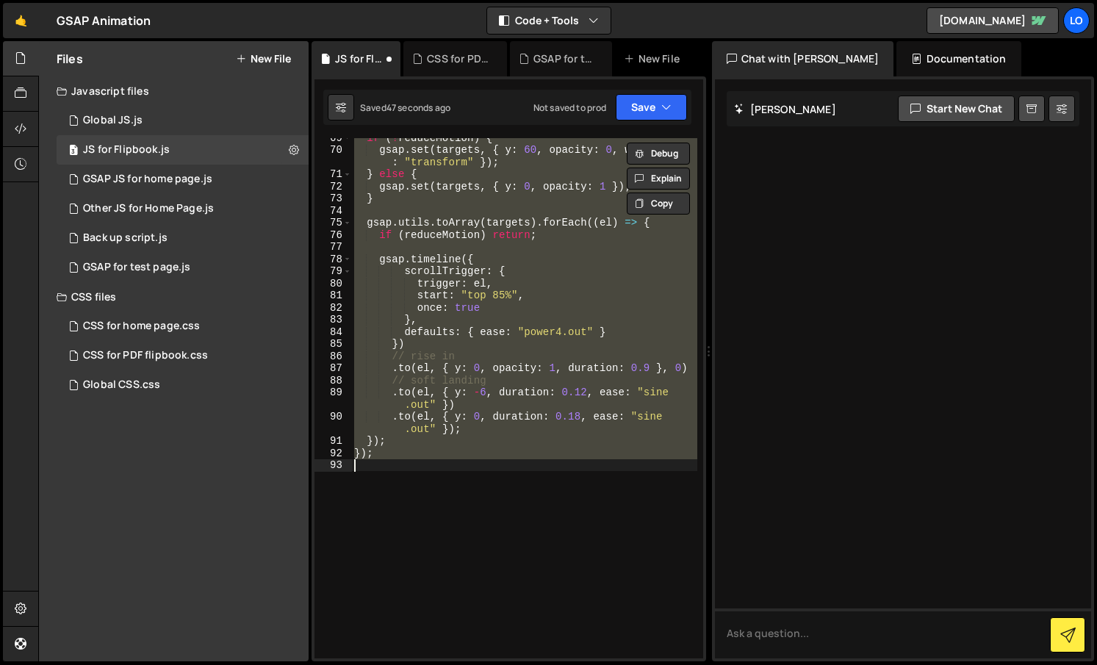
scroll to position [1025, 0]
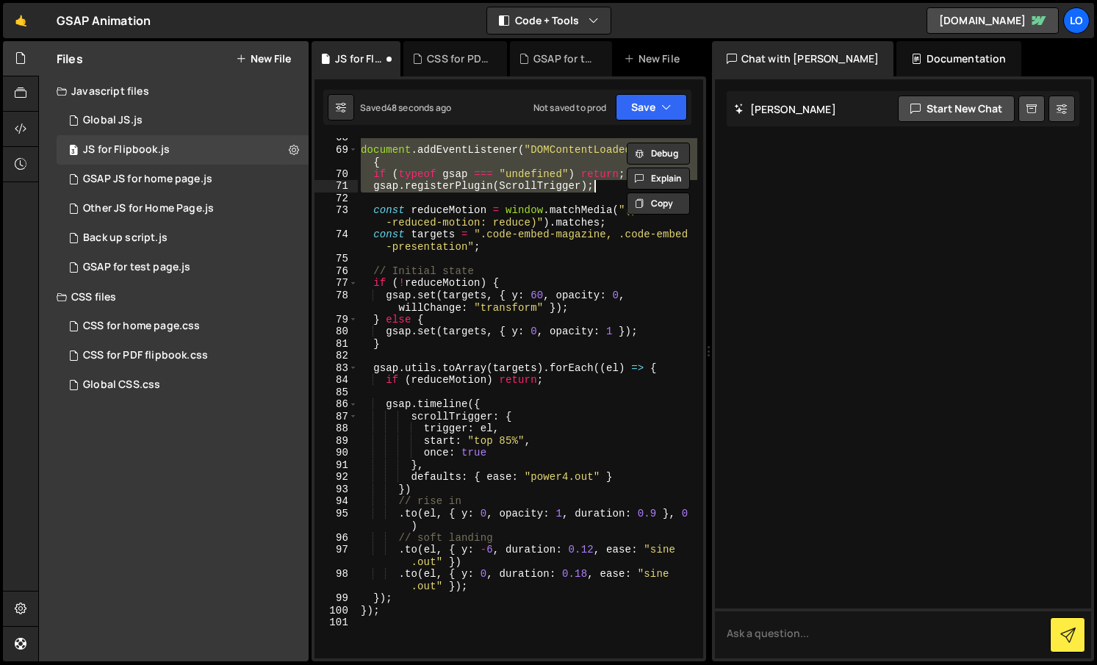
type textarea "});"
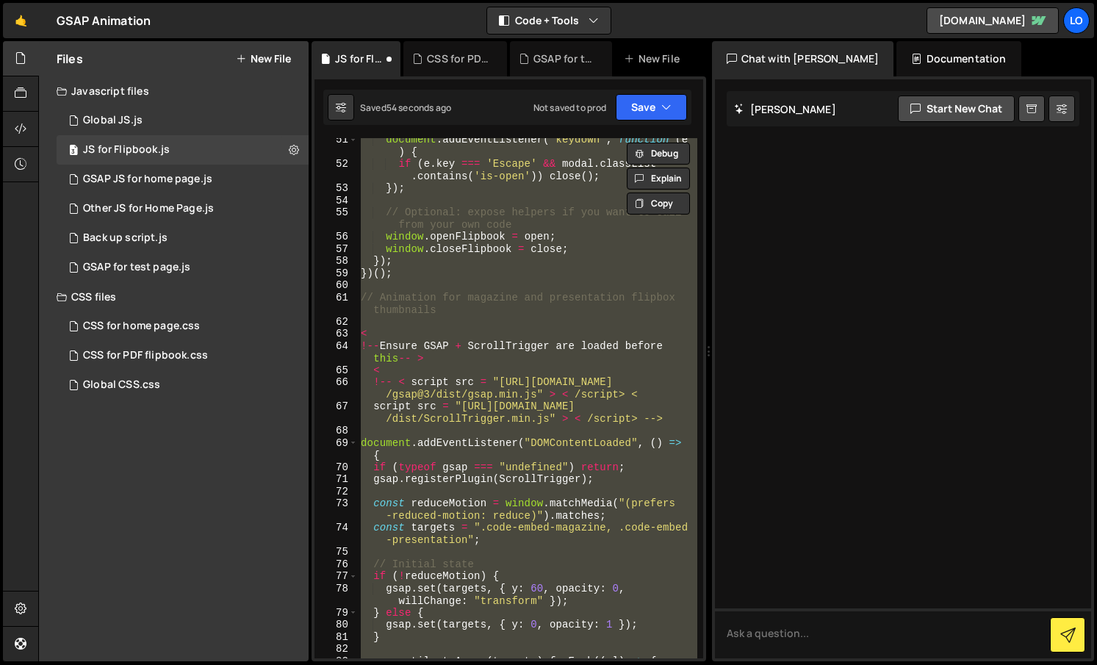
scroll to position [783, 0]
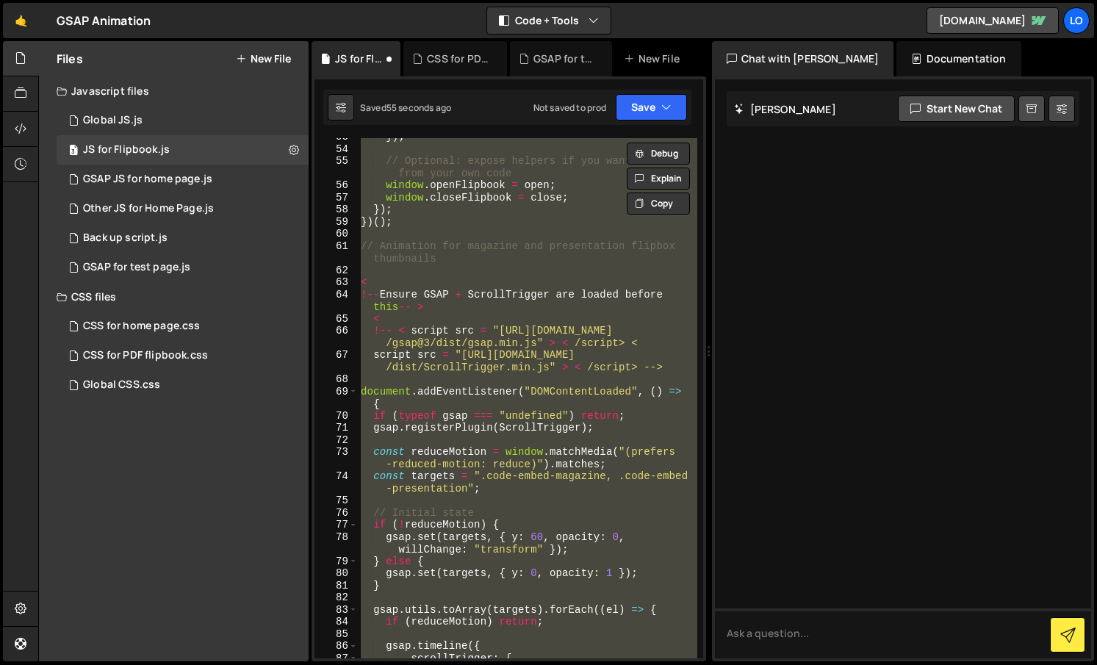
click at [434, 267] on div "}) ; // Optional: expose helpers if you want to call from your own code window …" at bounding box center [527, 398] width 339 height 520
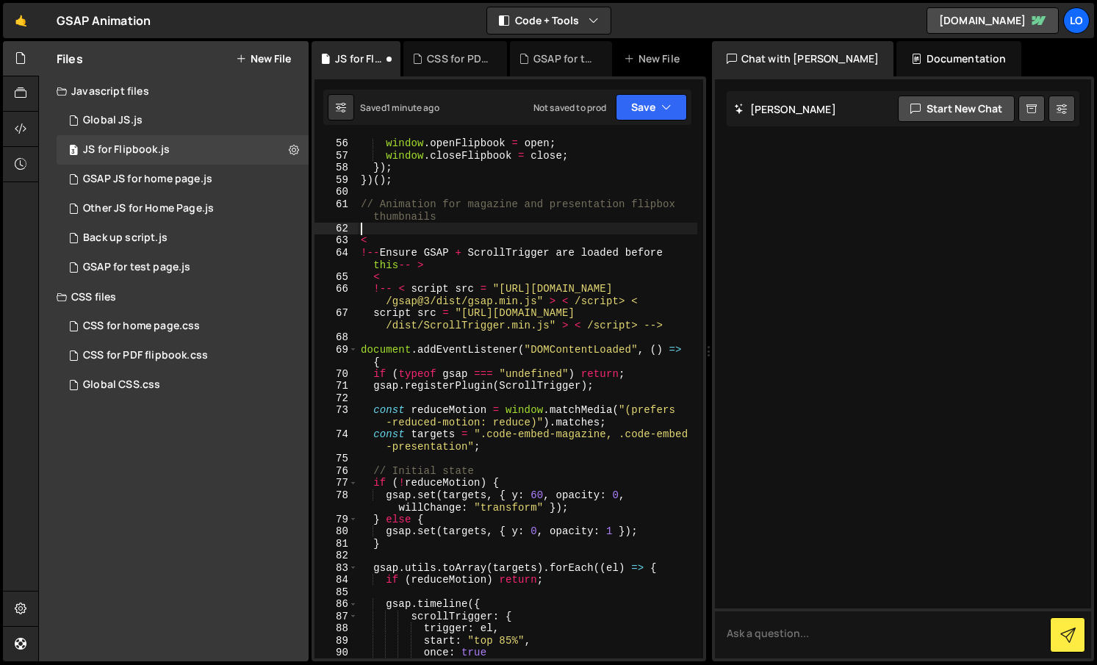
scroll to position [831, 0]
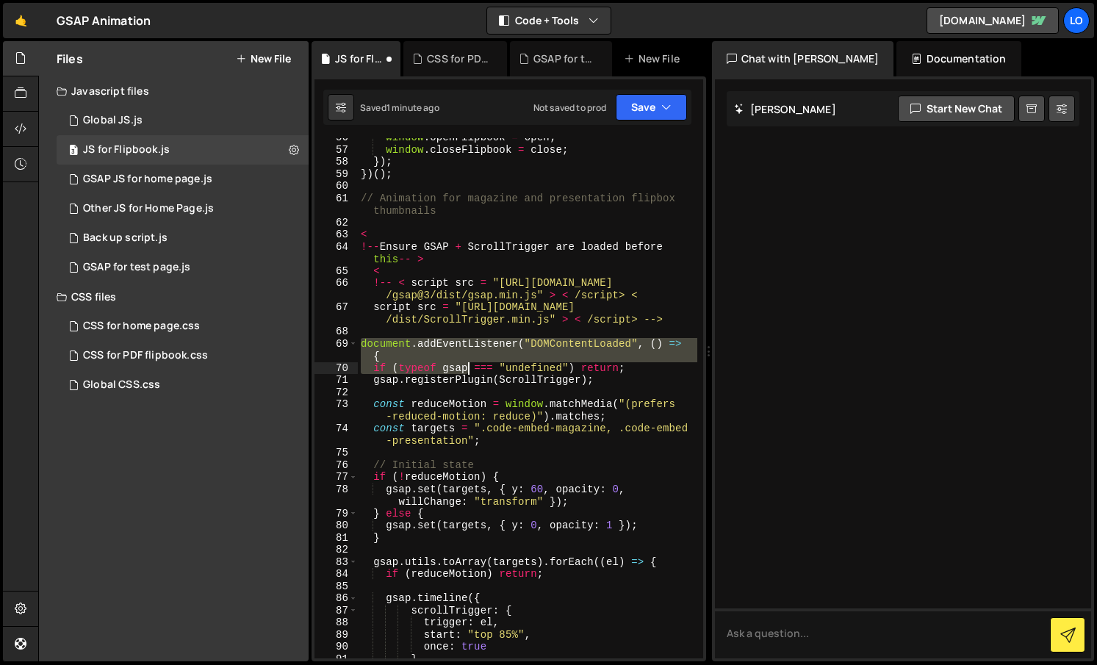
drag, startPoint x: 359, startPoint y: 344, endPoint x: 441, endPoint y: 350, distance: 81.8
click at [472, 367] on div "window . openFlipbook = open ; window . closeFlipbook = close ; }) ; }) ( ) ; /…" at bounding box center [527, 403] width 339 height 544
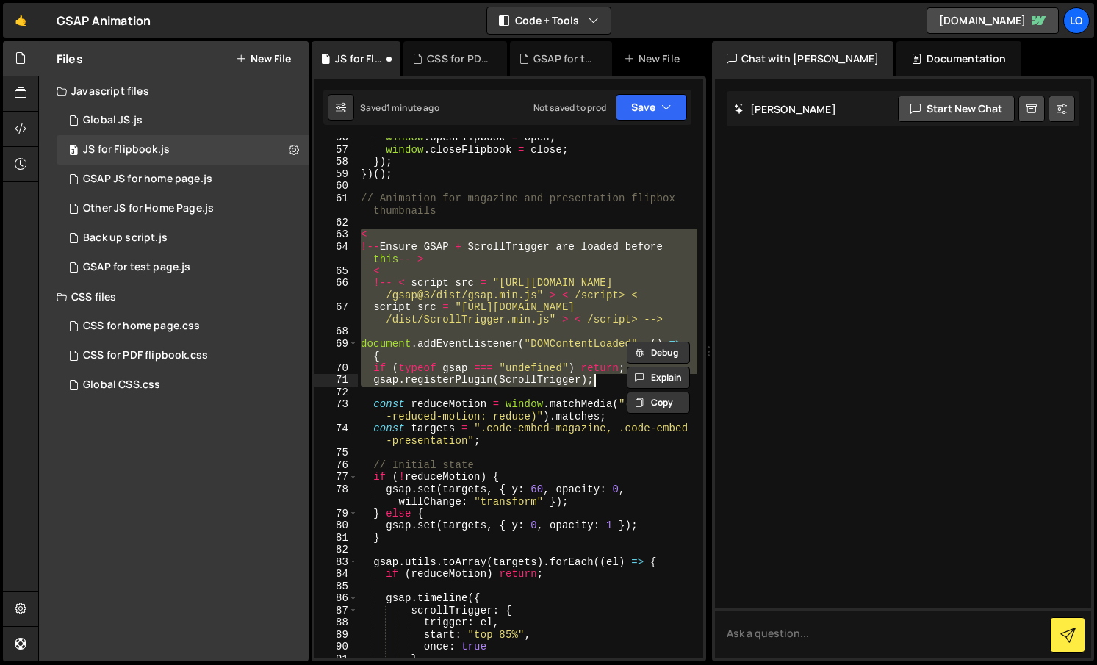
drag, startPoint x: 360, startPoint y: 236, endPoint x: 604, endPoint y: 381, distance: 283.6
click at [605, 382] on div "window . openFlipbook = open ; window . closeFlipbook = close ; }) ; }) ( ) ; /…" at bounding box center [527, 403] width 339 height 544
type textarea "if (typeof gsap === "undefined") return; gsap.registerPlugin(ScrollTrigger);"
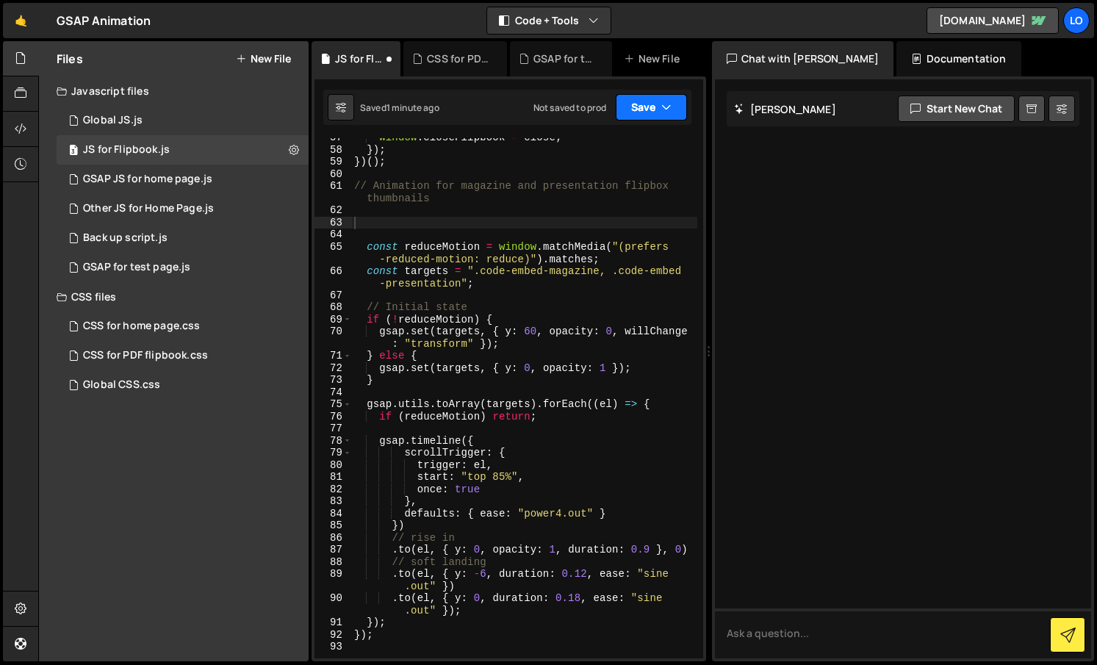
click at [643, 107] on button "Save" at bounding box center [651, 107] width 71 height 26
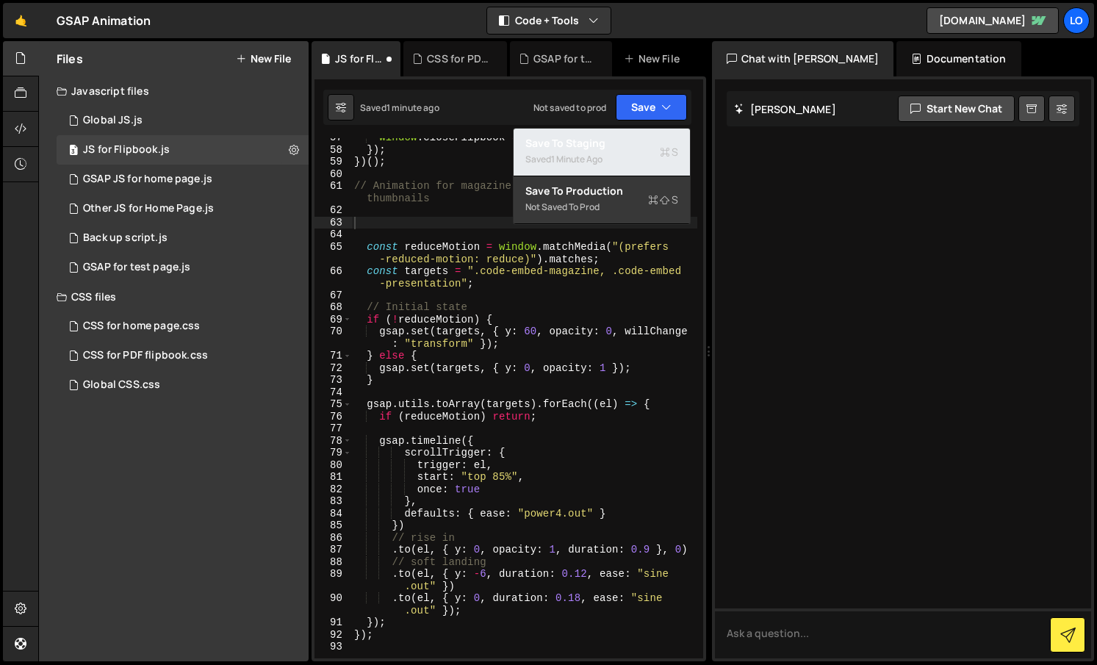
click at [617, 151] on div "Saved 1 minute ago" at bounding box center [601, 160] width 153 height 18
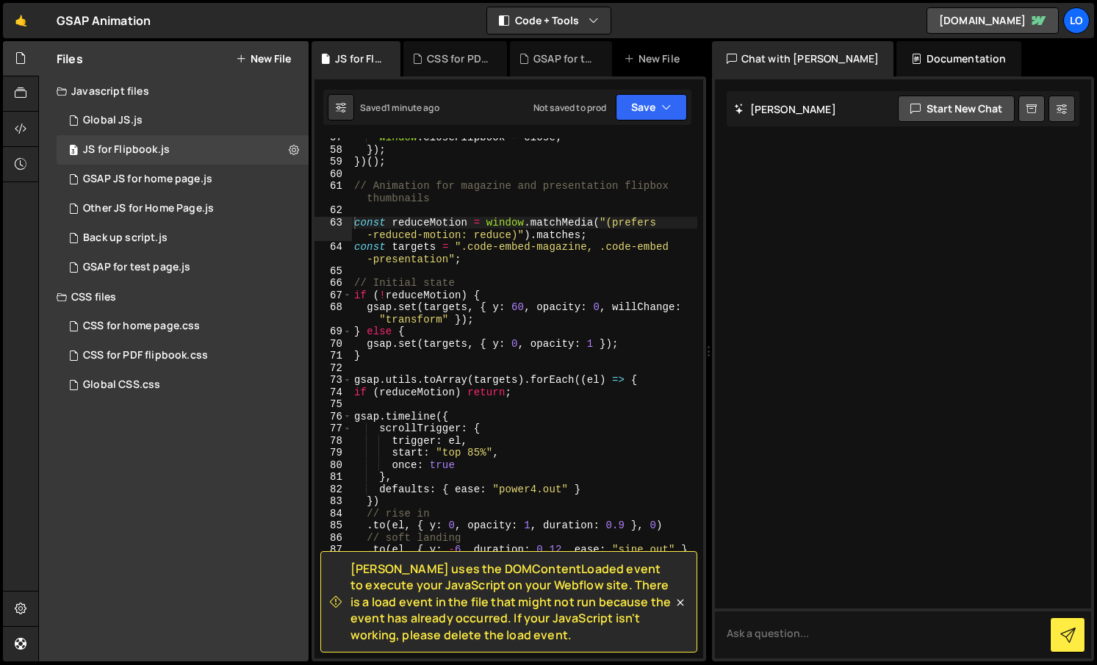
click at [678, 602] on icon at bounding box center [680, 602] width 15 height 15
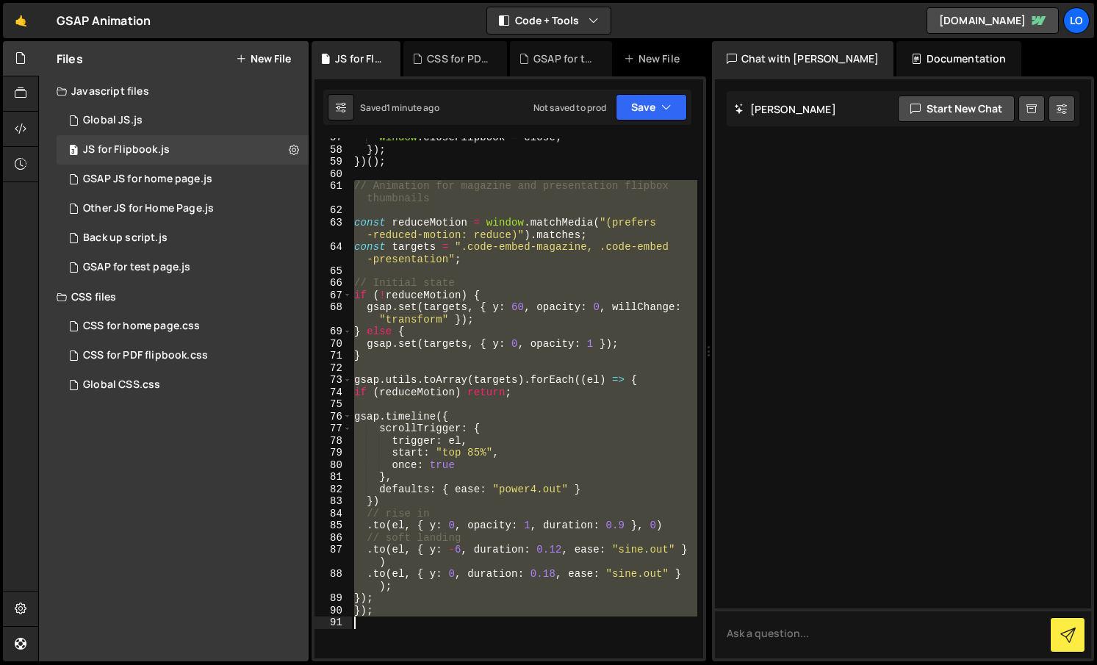
drag, startPoint x: 352, startPoint y: 188, endPoint x: 506, endPoint y: 626, distance: 464.2
click at [506, 627] on div "window . closeFlipbook = close ; }) ; }) ( ) ; // Animation for magazine and pr…" at bounding box center [524, 403] width 346 height 544
type textarea "});"
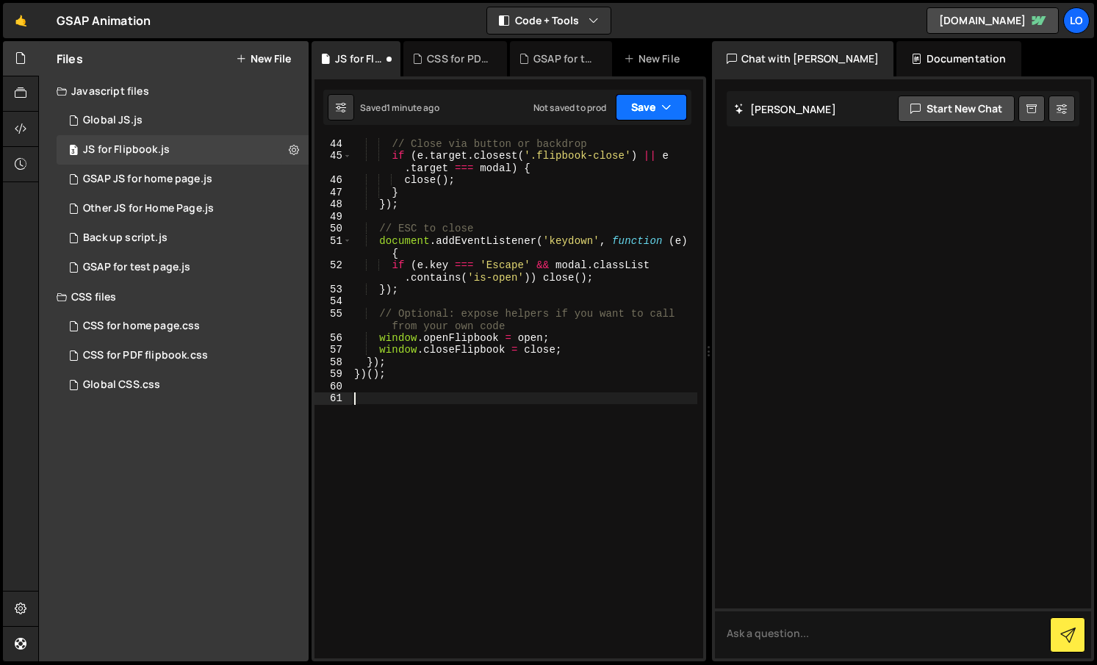
click at [638, 113] on button "Save" at bounding box center [651, 107] width 71 height 26
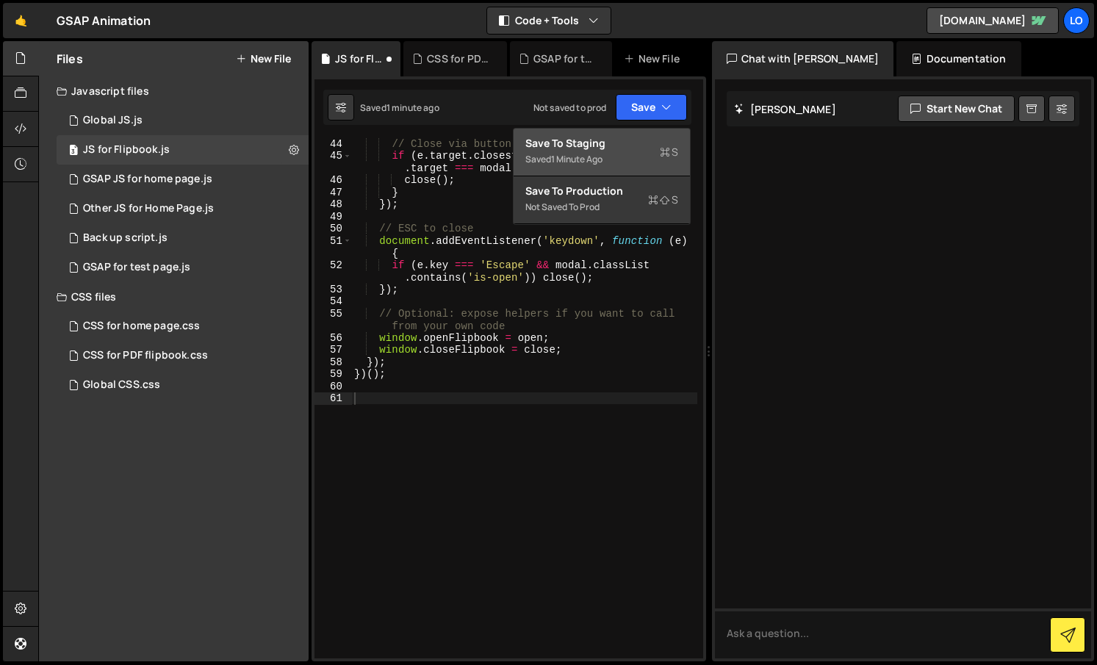
click at [630, 156] on div "Saved 1 minute ago" at bounding box center [601, 160] width 153 height 18
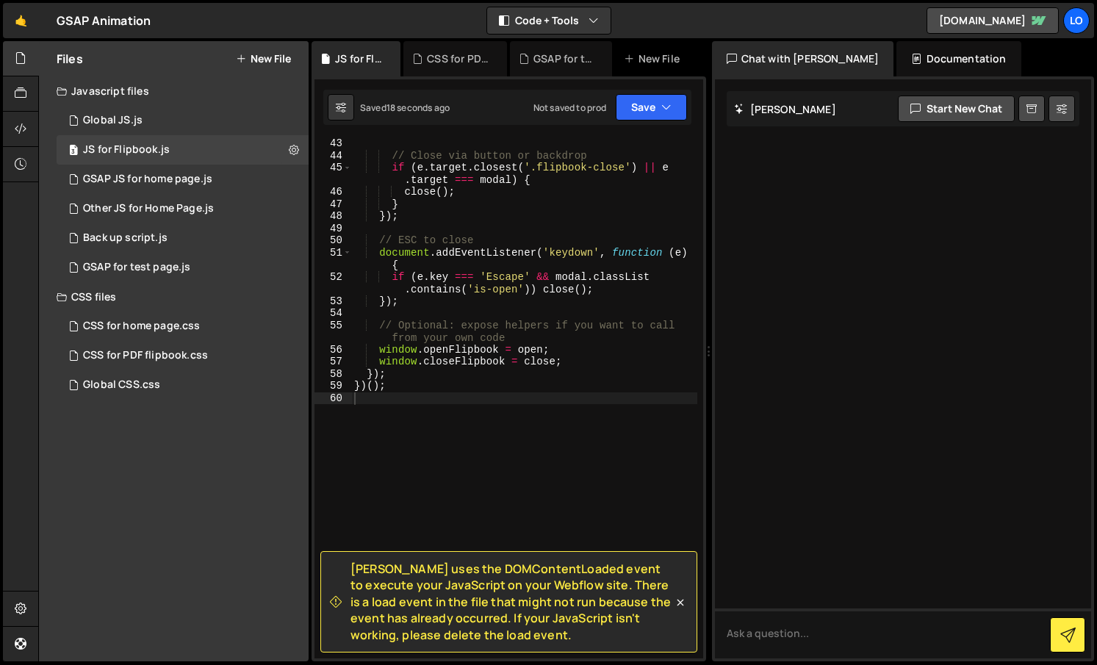
click at [277, 58] on button "New File" at bounding box center [263, 59] width 55 height 12
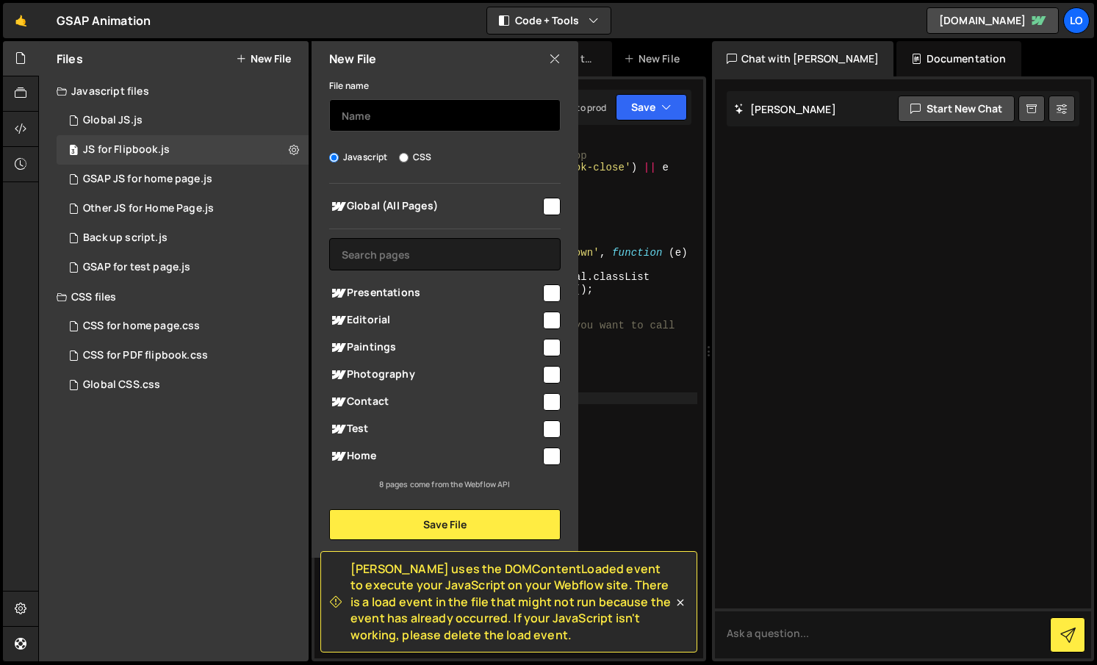
click at [397, 114] on input "text" at bounding box center [444, 115] width 231 height 32
type input "GSAP for Flipbooks"
click at [547, 298] on input "checkbox" at bounding box center [552, 293] width 18 height 18
checkbox input "true"
click at [551, 323] on input "checkbox" at bounding box center [552, 320] width 18 height 18
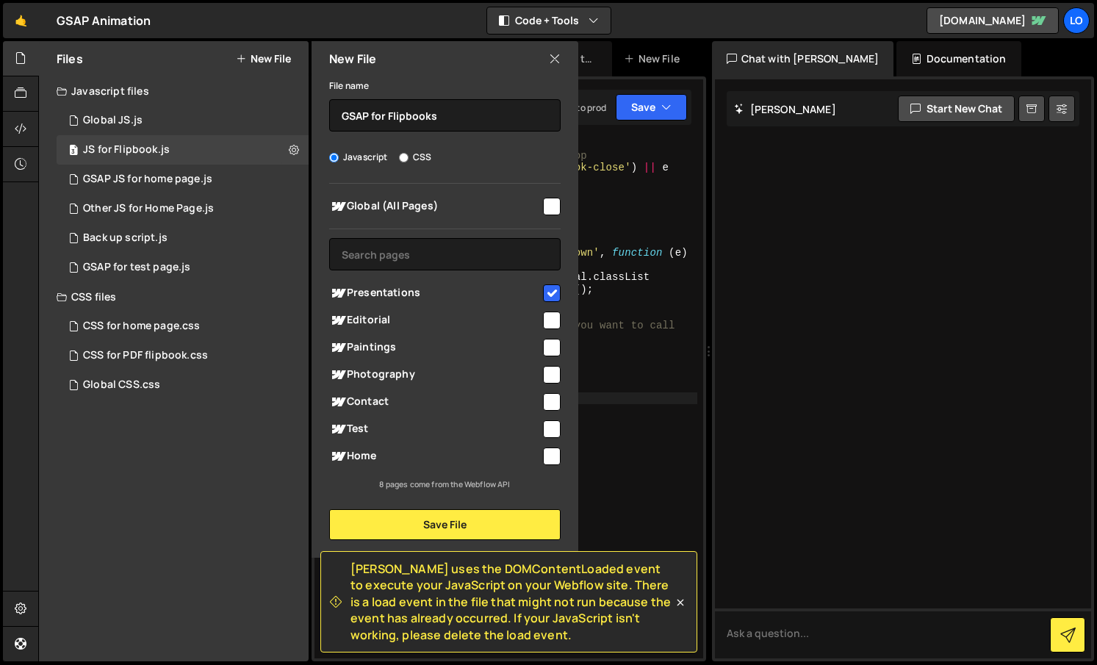
checkbox input "true"
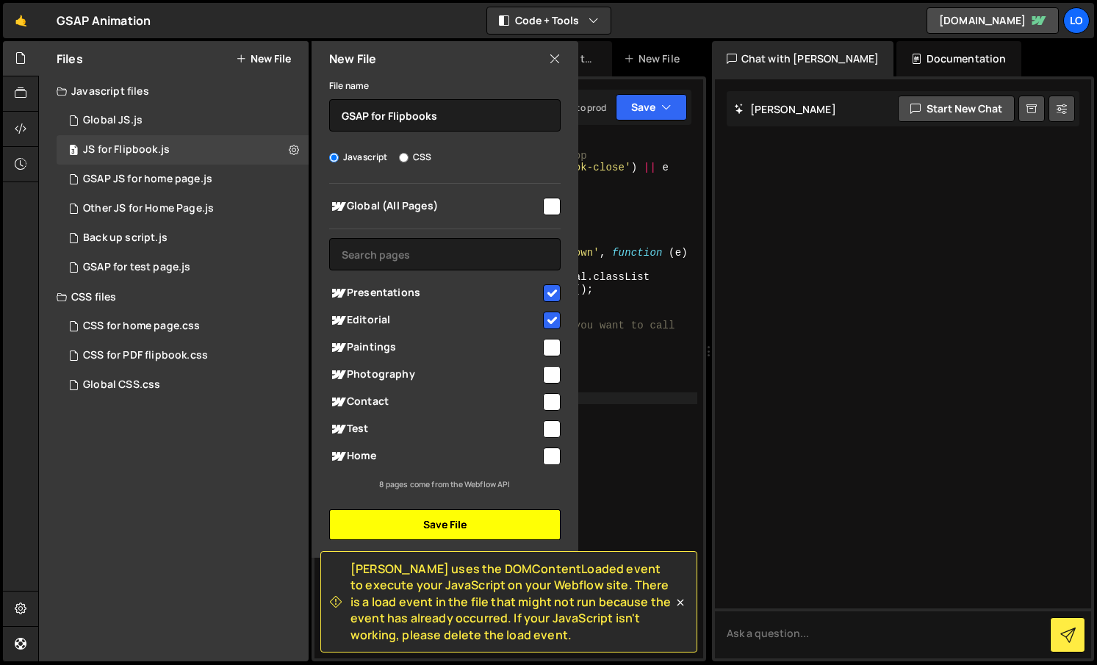
click at [490, 521] on button "Save File" at bounding box center [444, 524] width 231 height 31
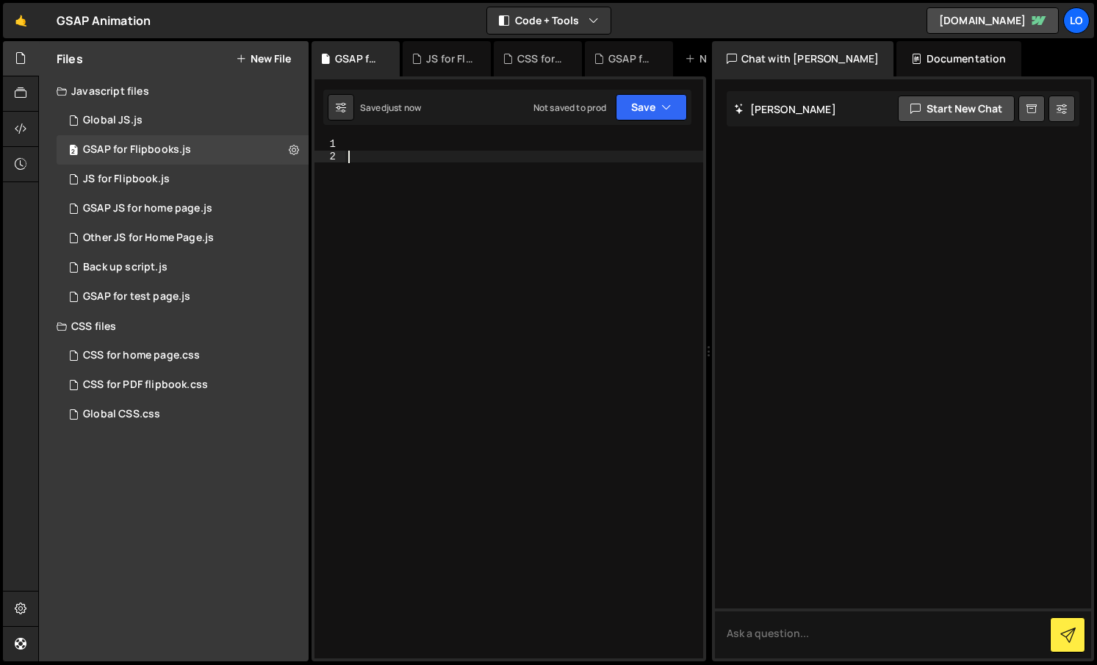
click at [488, 253] on div at bounding box center [524, 410] width 358 height 544
click at [461, 159] on div at bounding box center [524, 410] width 358 height 544
click at [443, 145] on div at bounding box center [524, 410] width 358 height 544
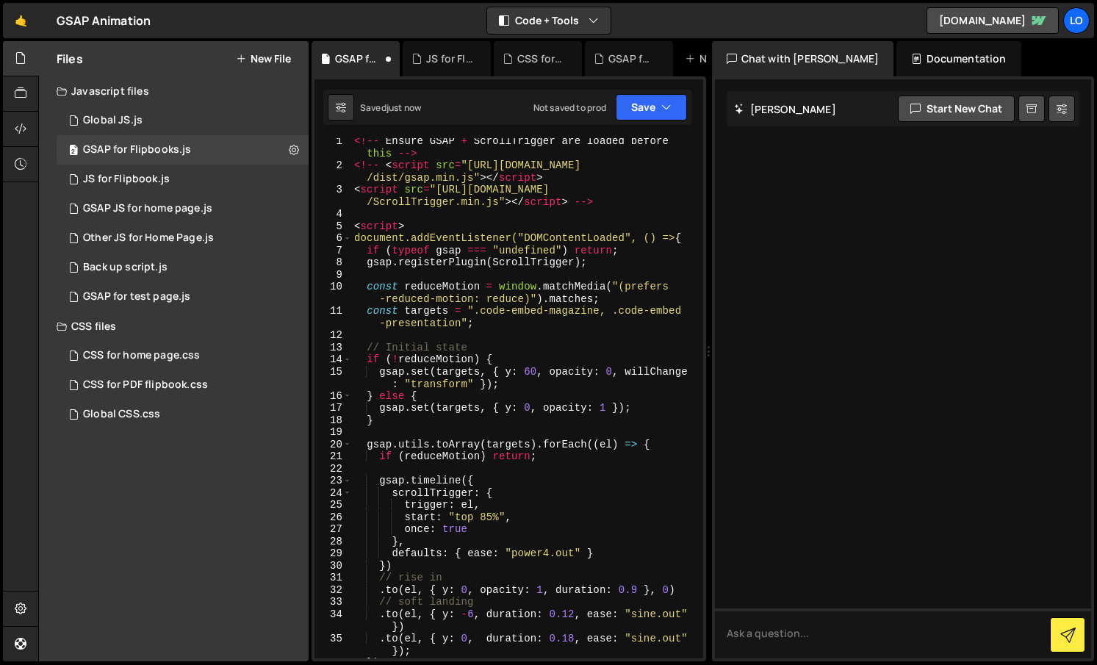
scroll to position [0, 0]
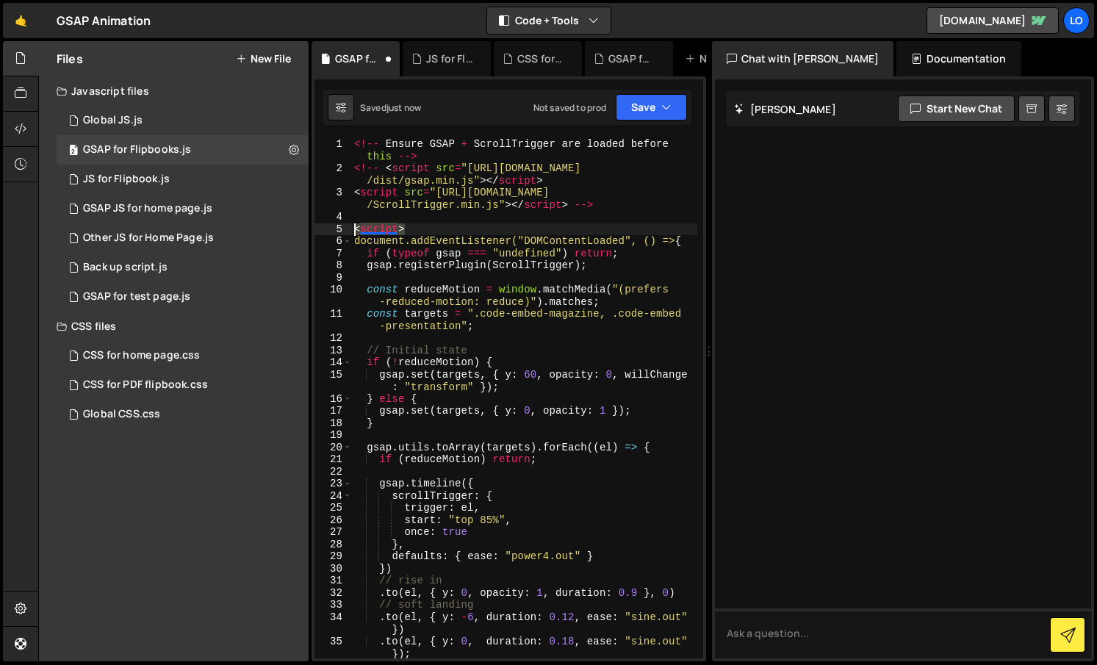
drag, startPoint x: 369, startPoint y: 226, endPoint x: 326, endPoint y: 227, distance: 43.4
click at [328, 228] on div "1 2 3 4 5 6 7 8 9 10 11 12 13 14 15 16 17 18 19 20 21 22 23 24 25 26 27 28 29 3…" at bounding box center [508, 398] width 389 height 520
type textarea "<script>"
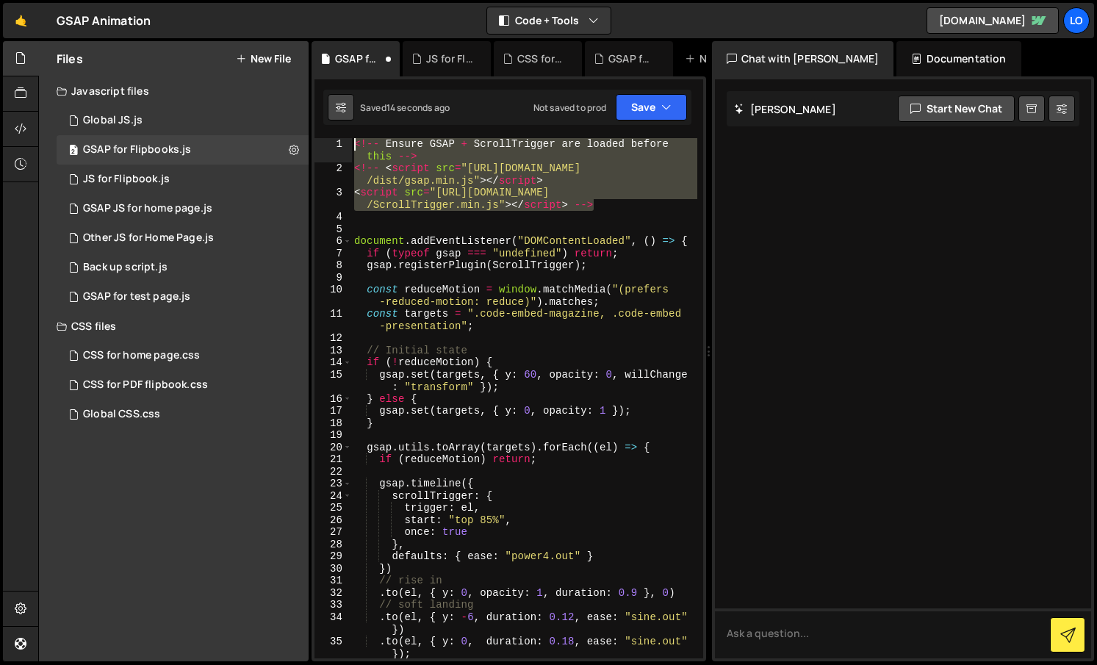
drag, startPoint x: 593, startPoint y: 202, endPoint x: 330, endPoint y: 120, distance: 275.6
click at [330, 122] on div "Debug Explain Copy GSAP for Flipbooks.js JS for Flipbook.js CSS for PDF flipboo…" at bounding box center [508, 351] width 394 height 621
type textarea "<!-- Ensure GSAP + ScrollTrigger are loaded before this --> <!-- <script src="[…"
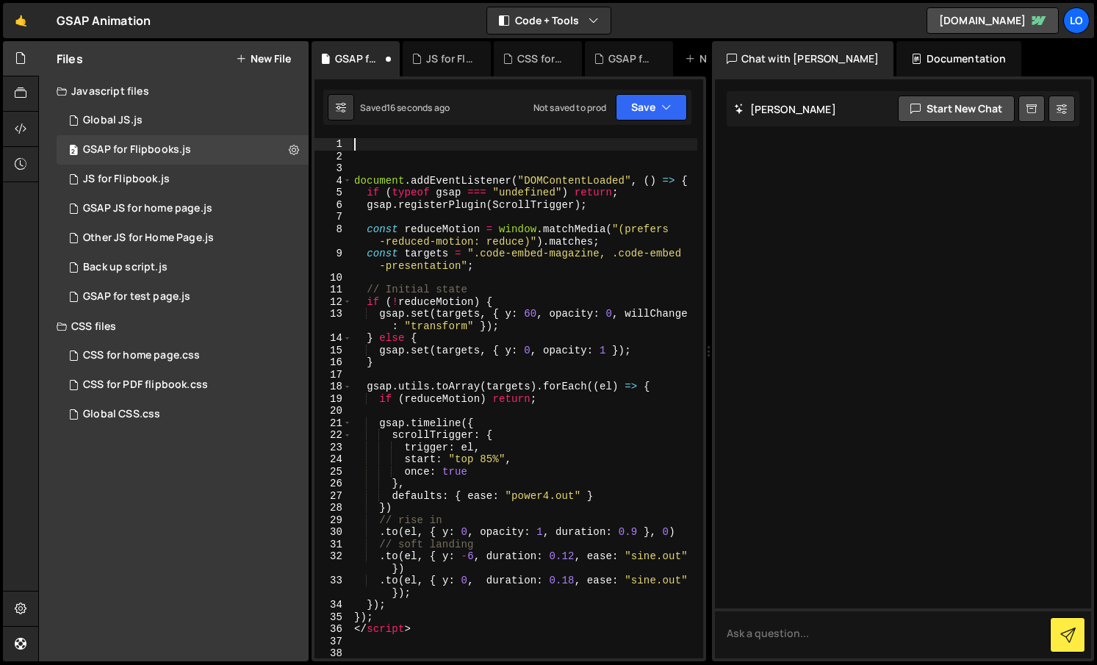
scroll to position [1, 0]
drag, startPoint x: 428, startPoint y: 625, endPoint x: 330, endPoint y: 629, distance: 97.8
click at [334, 630] on div "1 2 3 4 5 6 7 8 9 10 11 12 13 14 15 16 17 18 19 20 21 22 23 24 25 26 27 28 29 3…" at bounding box center [508, 398] width 389 height 520
type textarea "</script>"
click at [643, 103] on button "Save" at bounding box center [651, 107] width 71 height 26
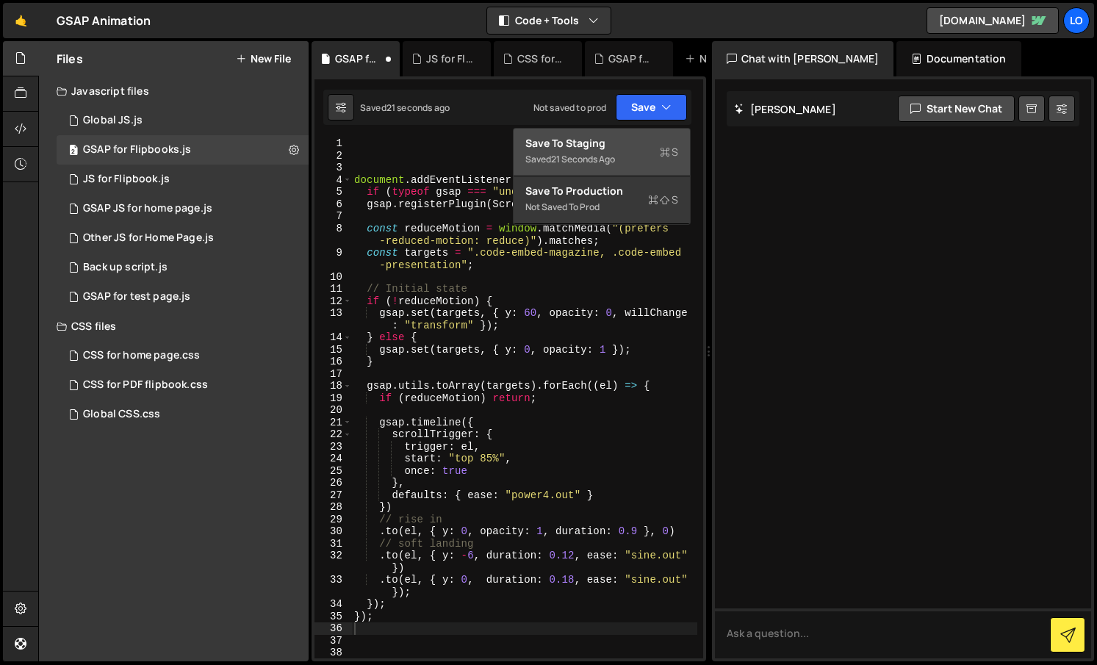
click at [610, 156] on div "21 seconds ago" at bounding box center [583, 159] width 64 height 12
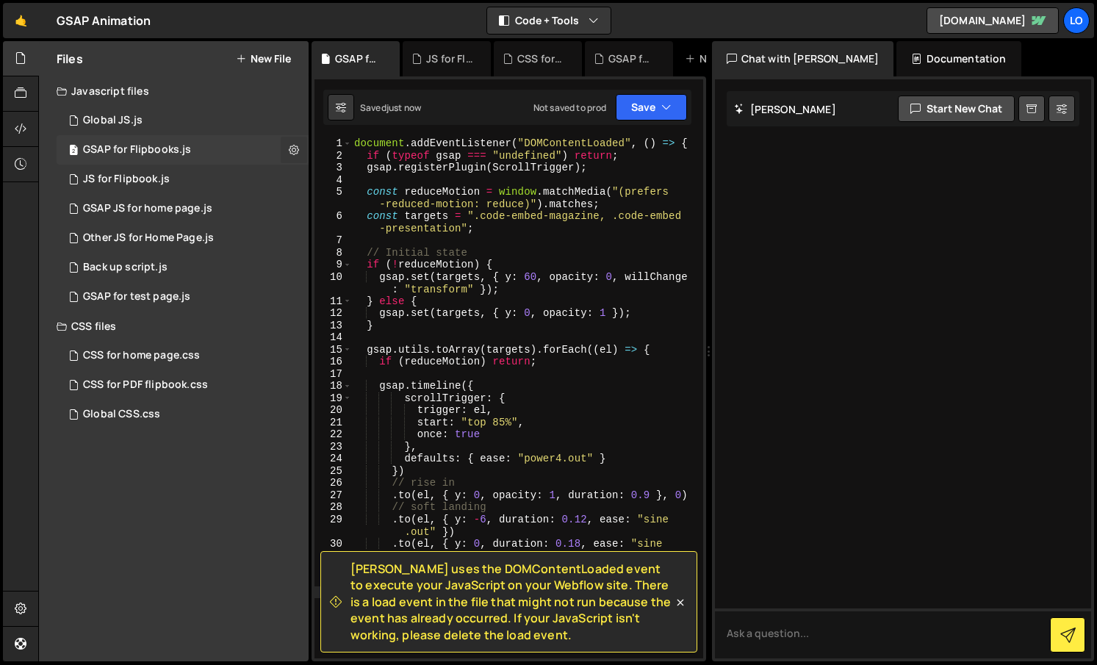
click at [295, 148] on icon at bounding box center [294, 150] width 10 height 14
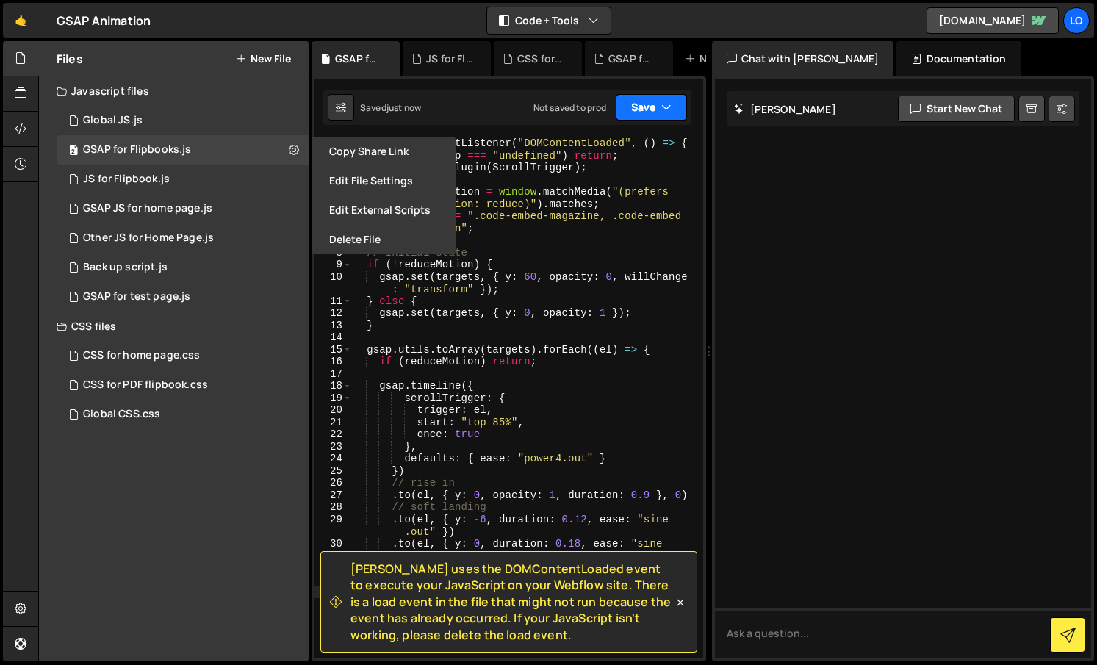
click at [643, 107] on button "Save" at bounding box center [651, 107] width 71 height 26
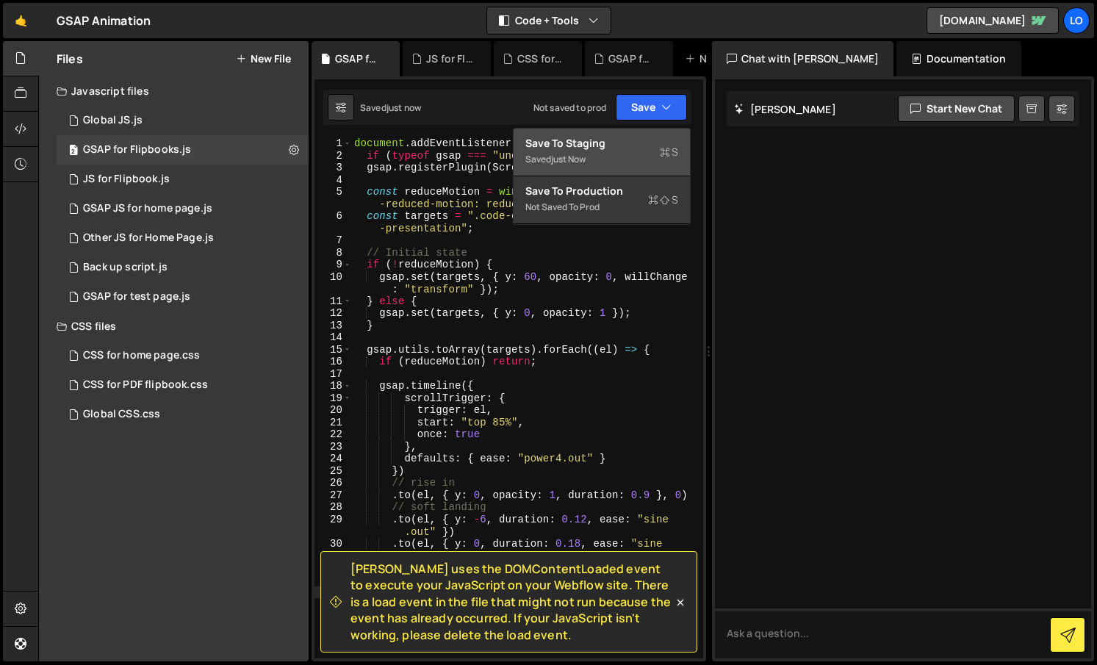
click at [617, 147] on div "Save to Staging S" at bounding box center [601, 143] width 153 height 15
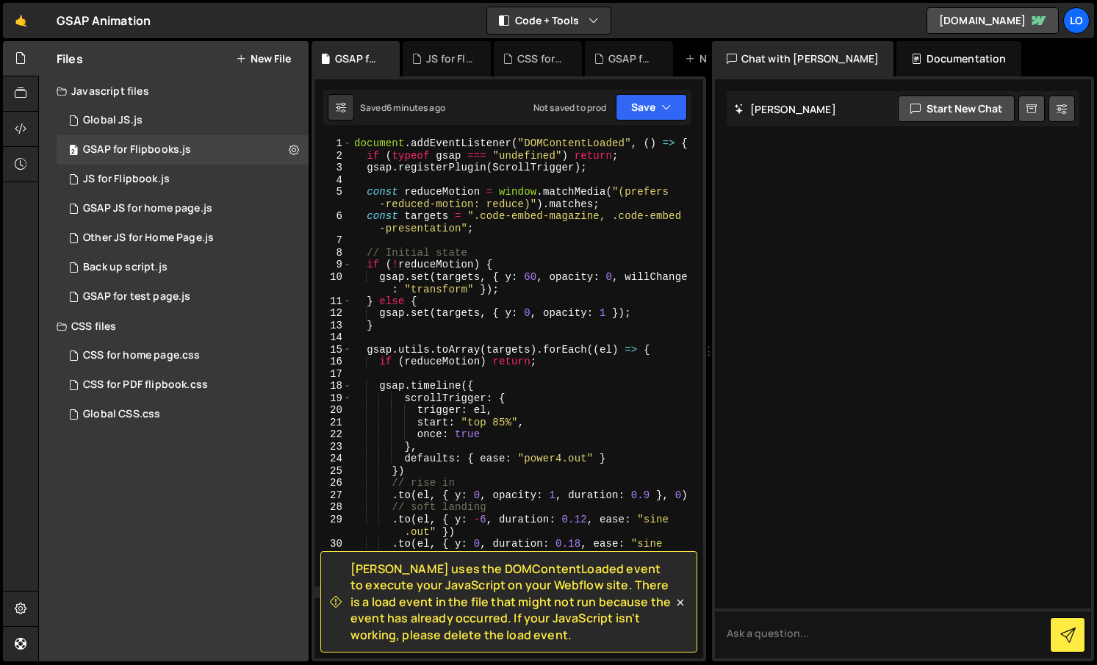
click at [570, 269] on div "document . addEventListener ( "DOMContentLoaded" , ( ) => { if ( typeof gsap ==…" at bounding box center [524, 409] width 346 height 544
click at [553, 277] on div "document . addEventListener ( "DOMContentLoaded" , ( ) => { if ( typeof gsap ==…" at bounding box center [524, 409] width 346 height 544
type textarea "});"
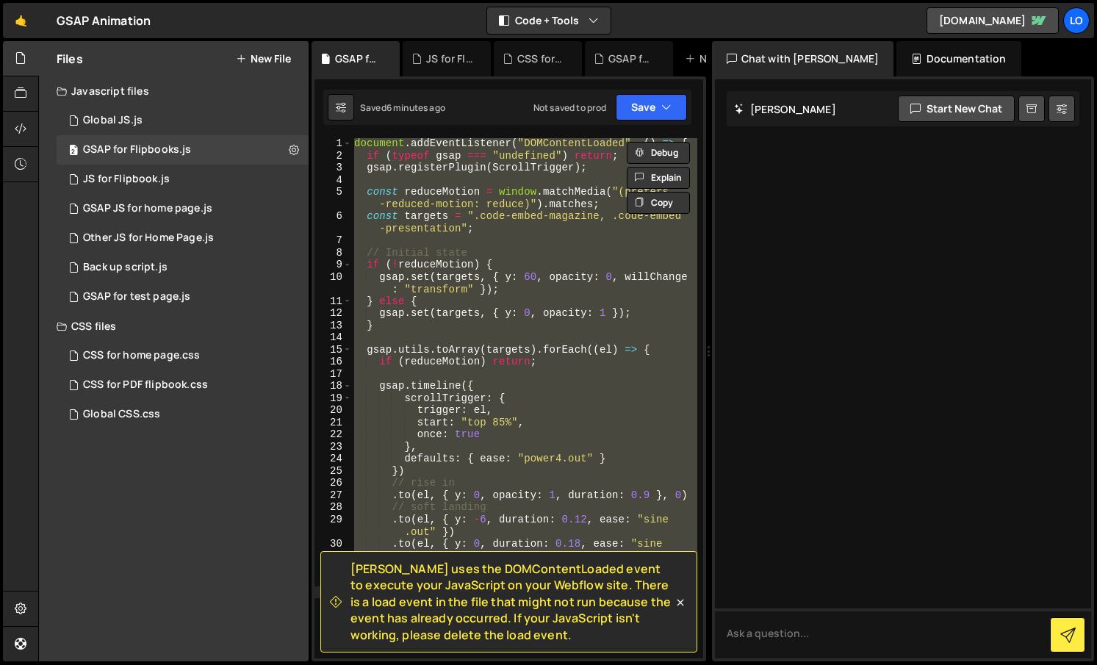
paste textarea
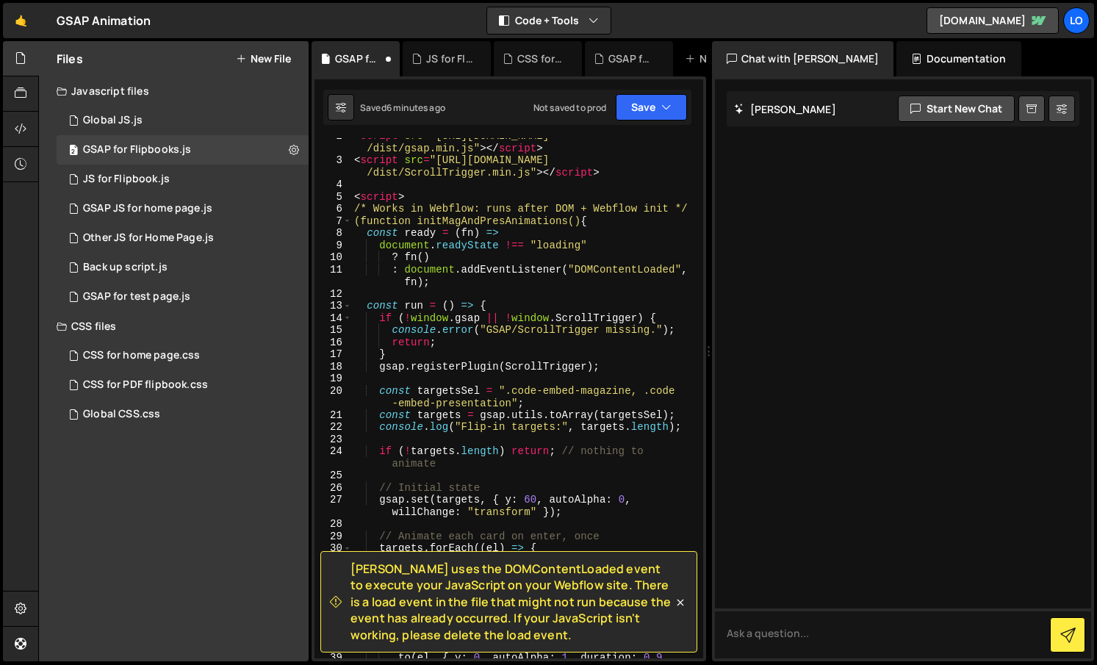
scroll to position [0, 0]
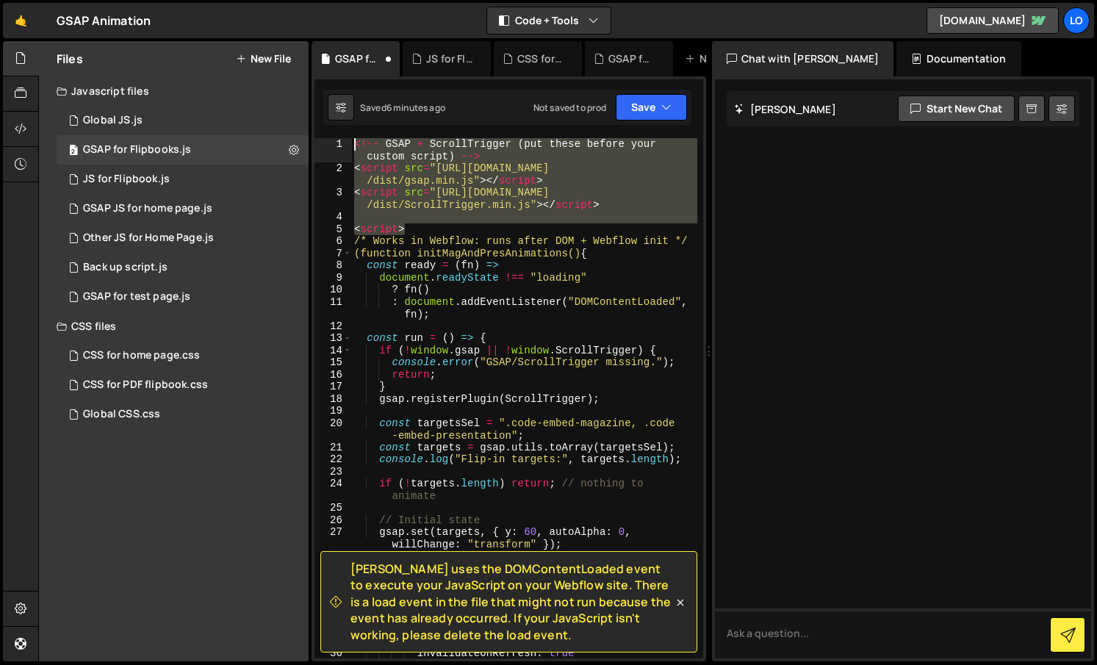
drag, startPoint x: 425, startPoint y: 226, endPoint x: 233, endPoint y: 68, distance: 247.9
click at [234, 68] on div "Files New File Javascript files 1 Global JS.js 0 2 GSAP for Flipbooks.js 0 2 JS…" at bounding box center [567, 351] width 1059 height 621
type textarea "<!-- GSAP + ScrollTrigger (put these before your custom script) --> <script src…"
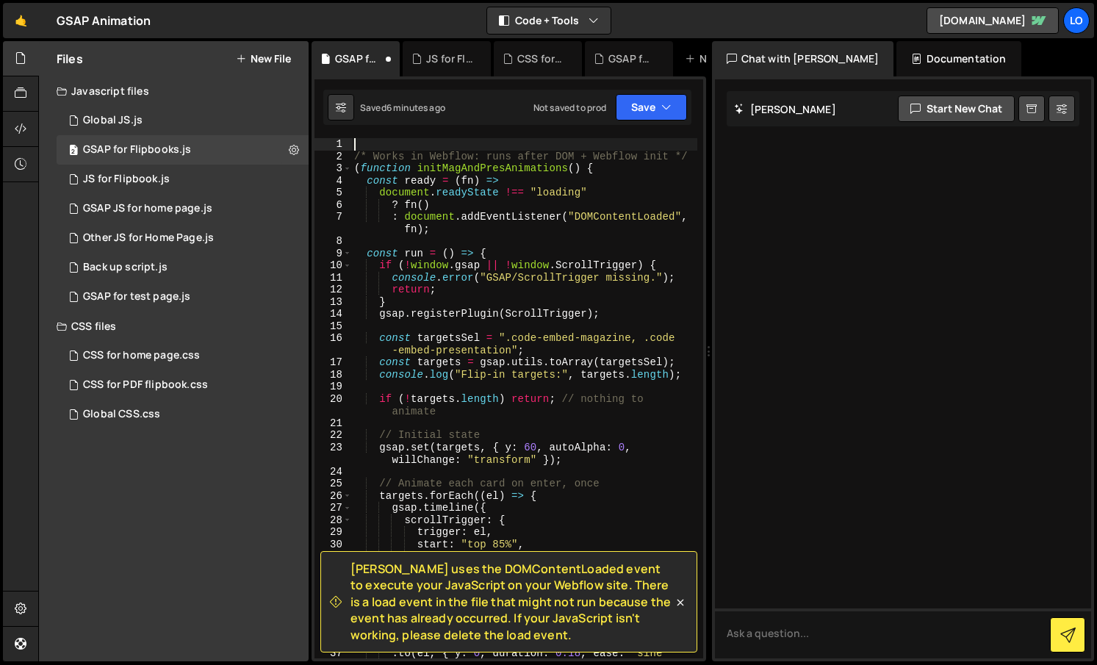
drag, startPoint x: 702, startPoint y: 303, endPoint x: 657, endPoint y: 489, distance: 190.6
click at [654, 486] on div "1 2 3 4 5 6 7 8 9 10 11 12 13 14 15 16 17 18 19 20 21 22 23 24 25 26 27 28 29 3…" at bounding box center [508, 398] width 389 height 520
drag, startPoint x: 677, startPoint y: 598, endPoint x: 669, endPoint y: 544, distance: 55.0
click at [677, 598] on icon at bounding box center [680, 602] width 15 height 15
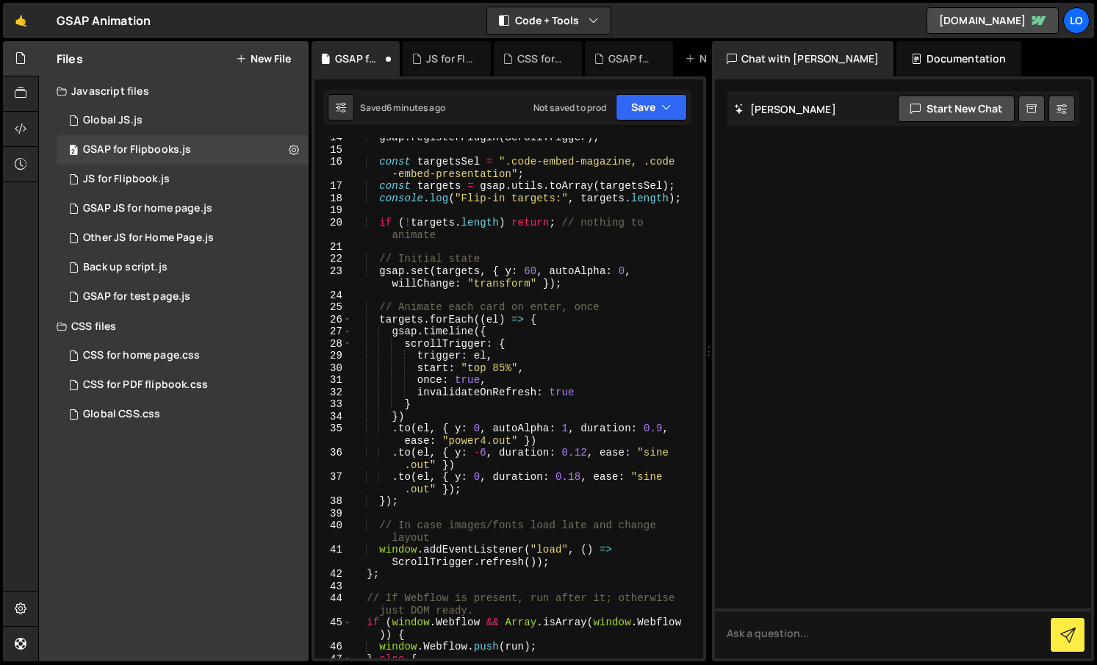
scroll to position [243, 0]
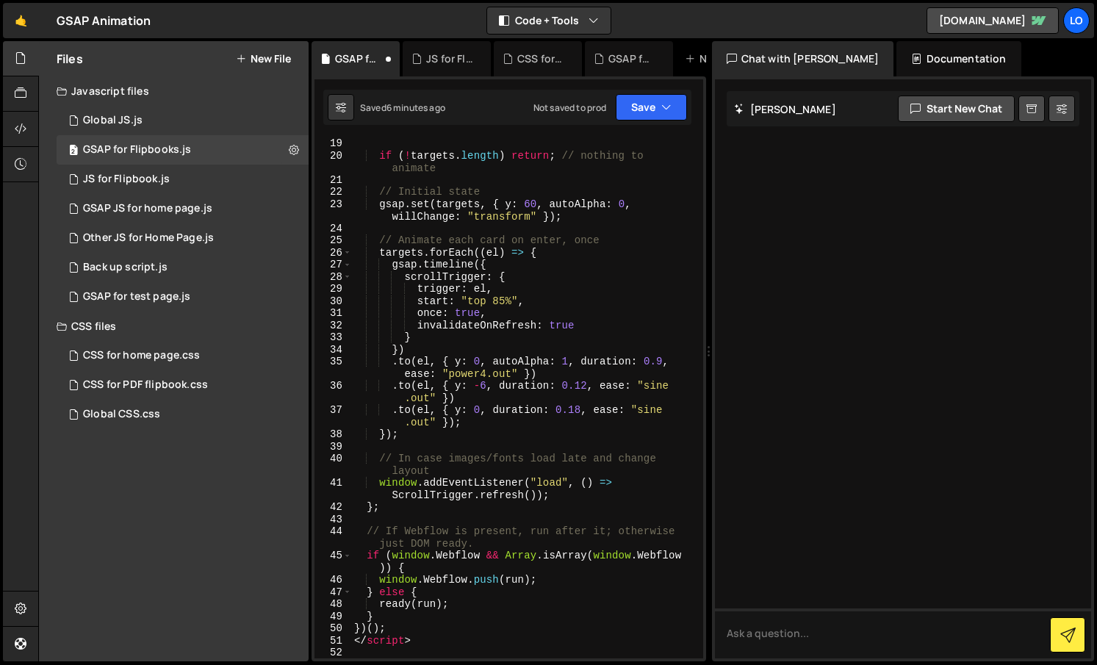
type textarea "</script>"
drag, startPoint x: 436, startPoint y: 638, endPoint x: 336, endPoint y: 636, distance: 99.9
click at [338, 637] on div "</script> 19 20 21 22 23 24 25 26 27 28 29 30 31 32 33 34 35 36 37 38 39 40 41 …" at bounding box center [508, 398] width 389 height 520
click at [643, 104] on button "Save" at bounding box center [651, 107] width 71 height 26
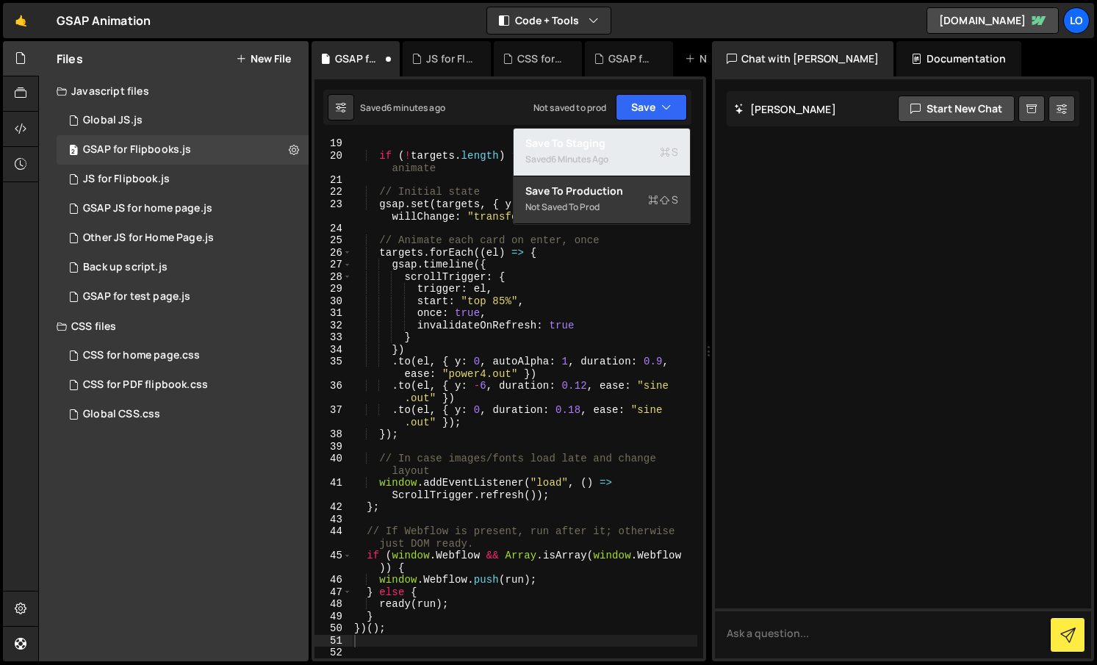
click at [625, 153] on div "Saved 6 minutes ago" at bounding box center [601, 160] width 153 height 18
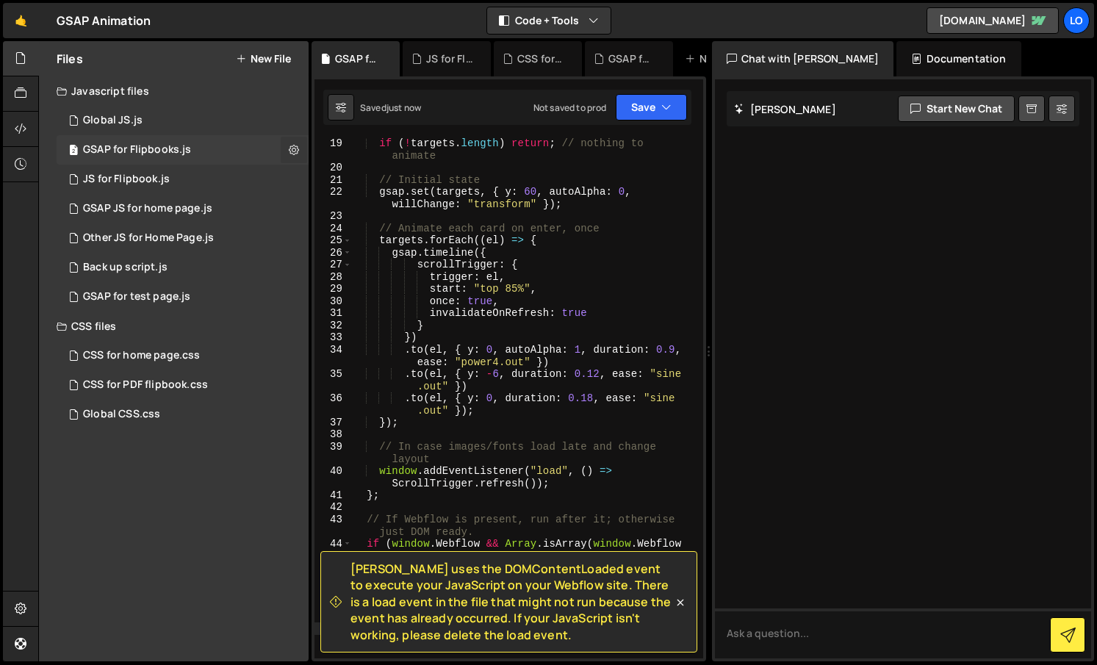
click at [296, 151] on icon at bounding box center [294, 150] width 10 height 14
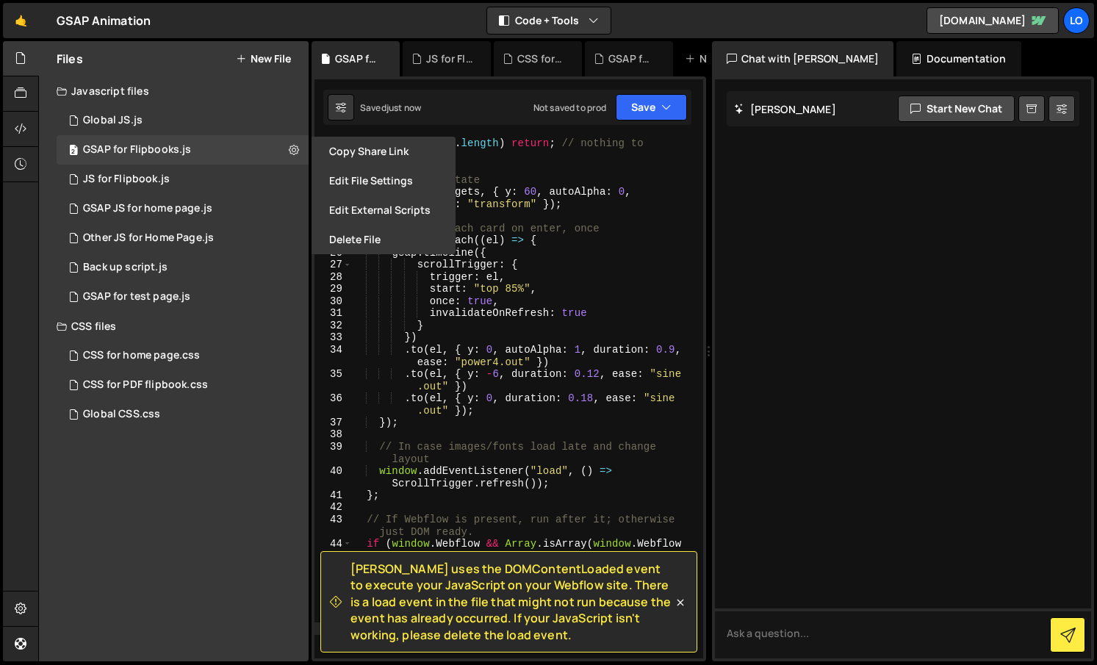
click at [400, 180] on button "Edit File Settings" at bounding box center [383, 180] width 144 height 29
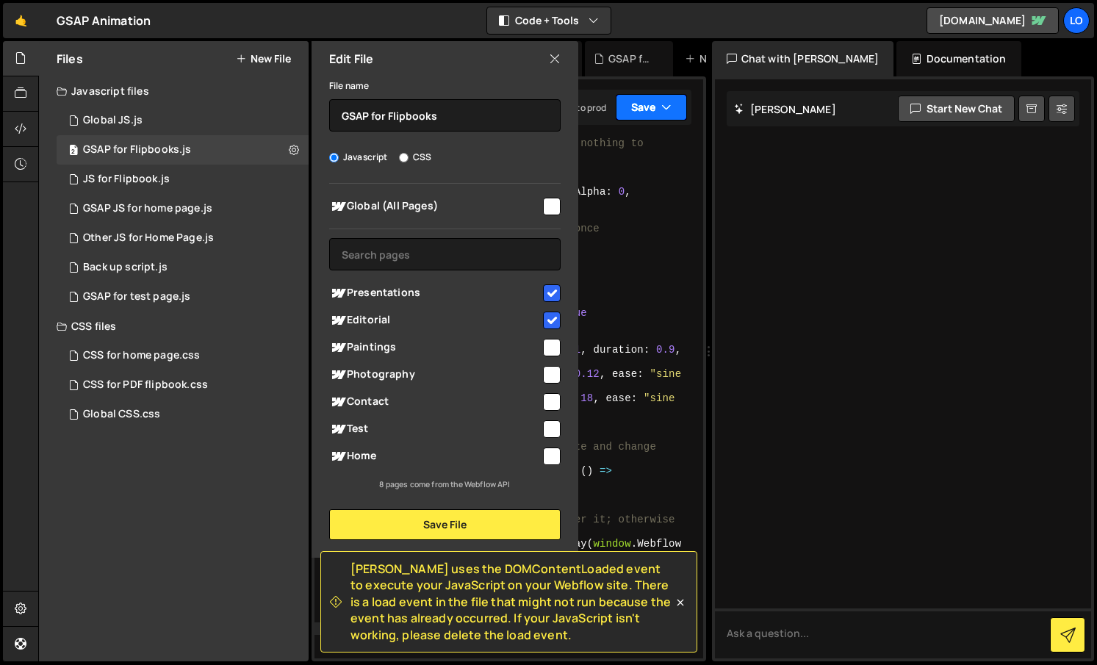
click at [647, 106] on button "Save" at bounding box center [651, 107] width 71 height 26
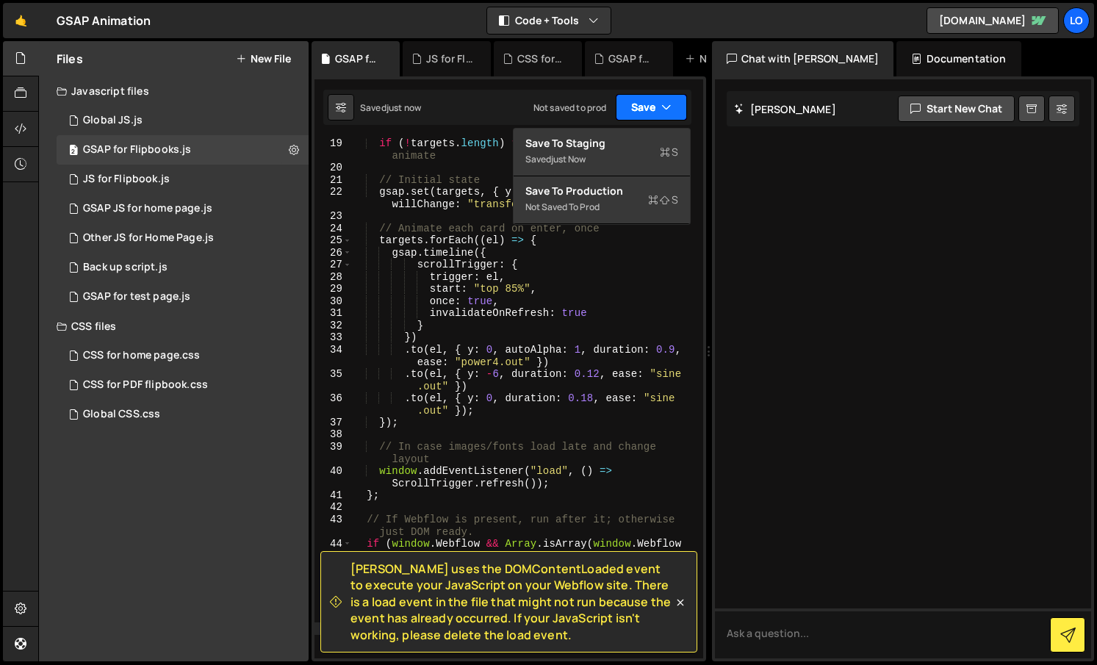
click at [641, 106] on button "Save" at bounding box center [651, 107] width 71 height 26
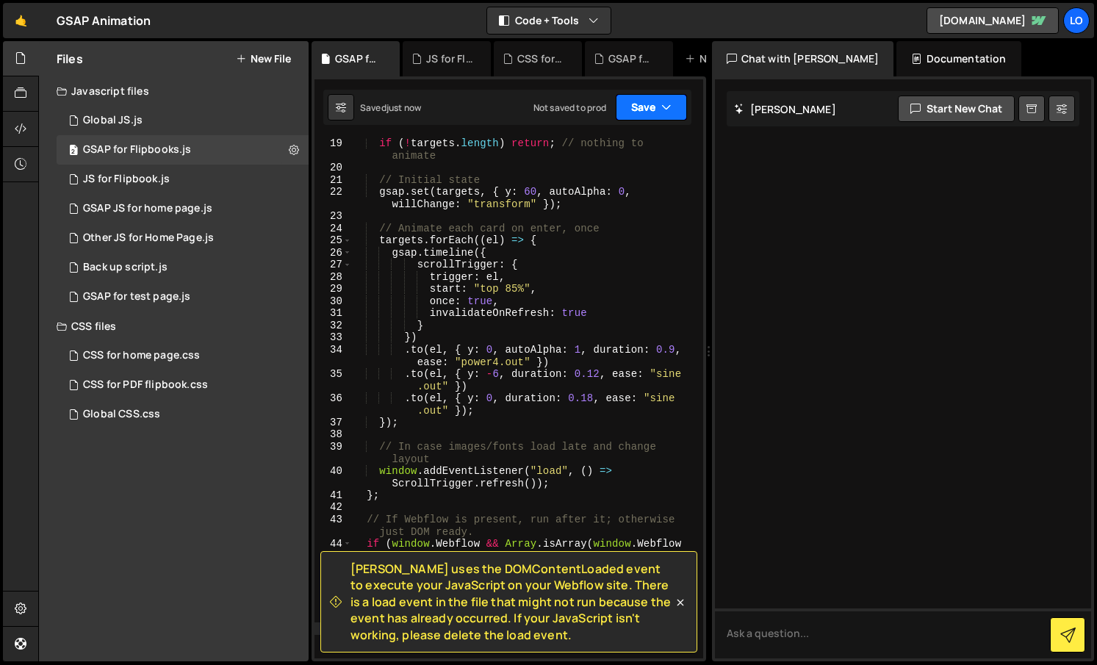
drag, startPoint x: 630, startPoint y: 111, endPoint x: 613, endPoint y: 137, distance: 30.8
click at [627, 111] on button "Save" at bounding box center [651, 107] width 71 height 26
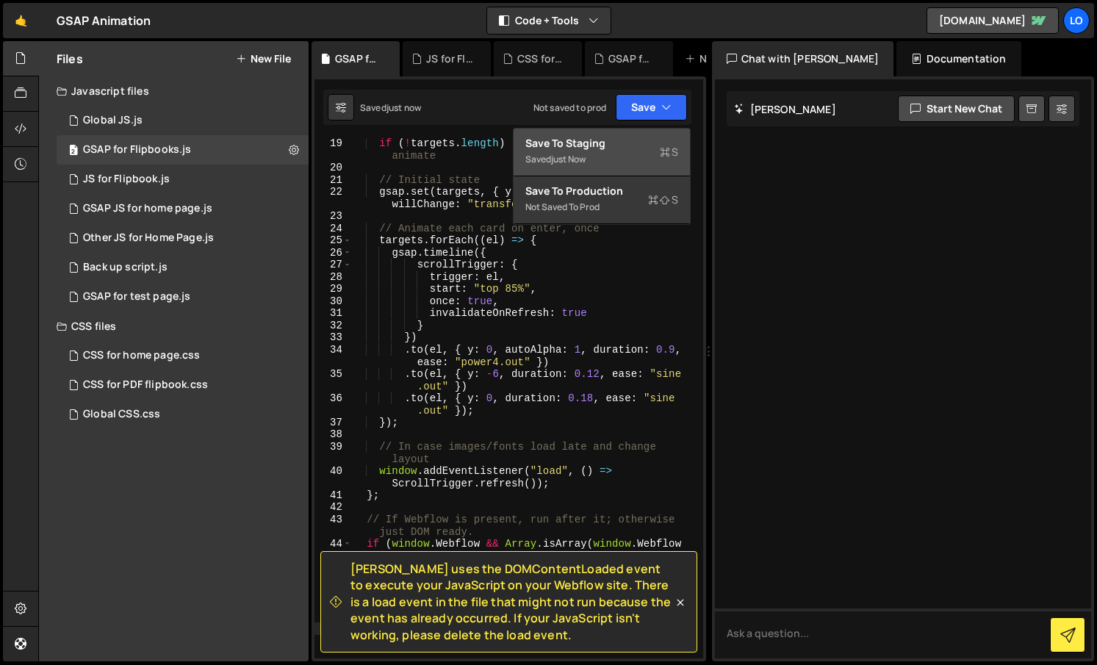
click at [605, 148] on div "Save to Staging S" at bounding box center [601, 143] width 153 height 15
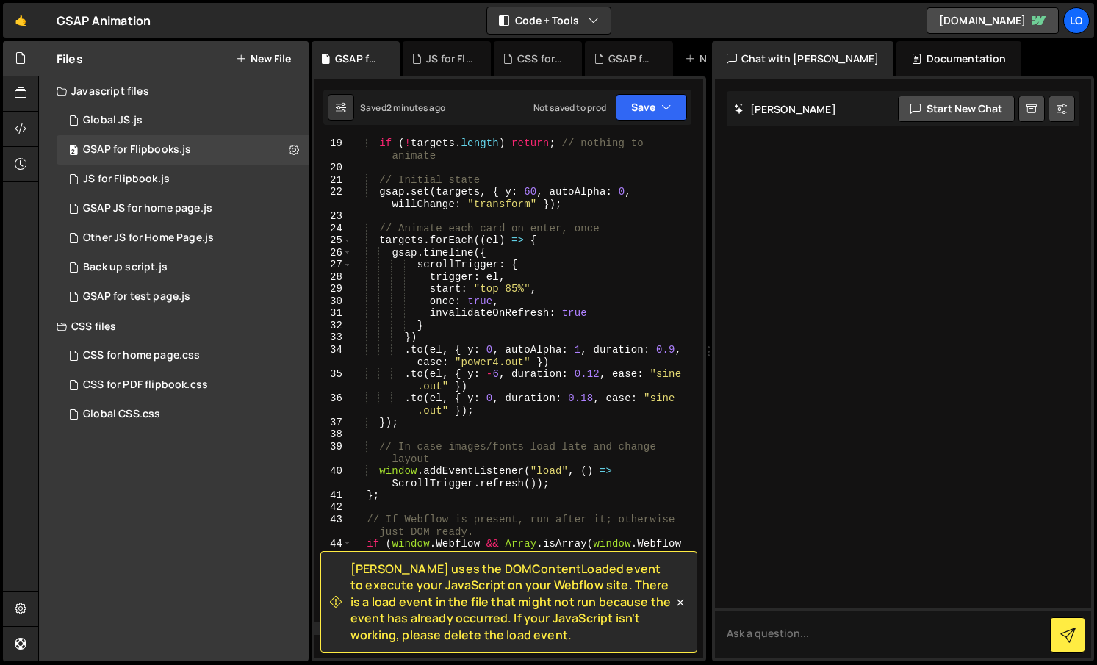
click at [632, 275] on div "if ( ! targets . length ) return ; // nothing to animate // Initial state gsap …" at bounding box center [524, 415] width 346 height 557
type textarea "})();"
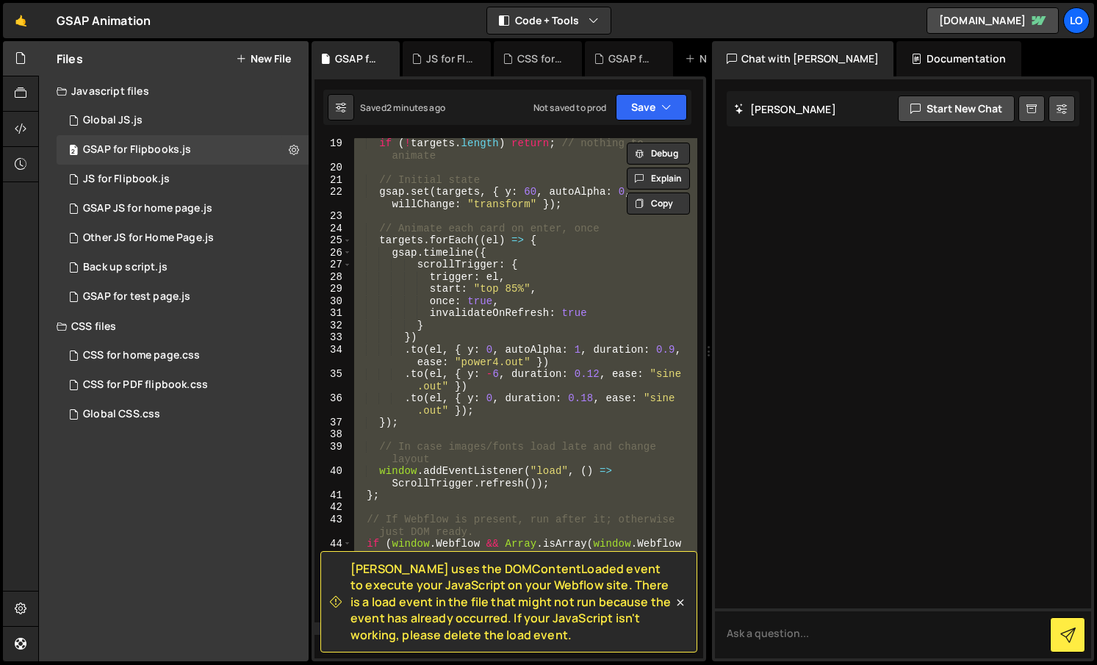
paste textarea
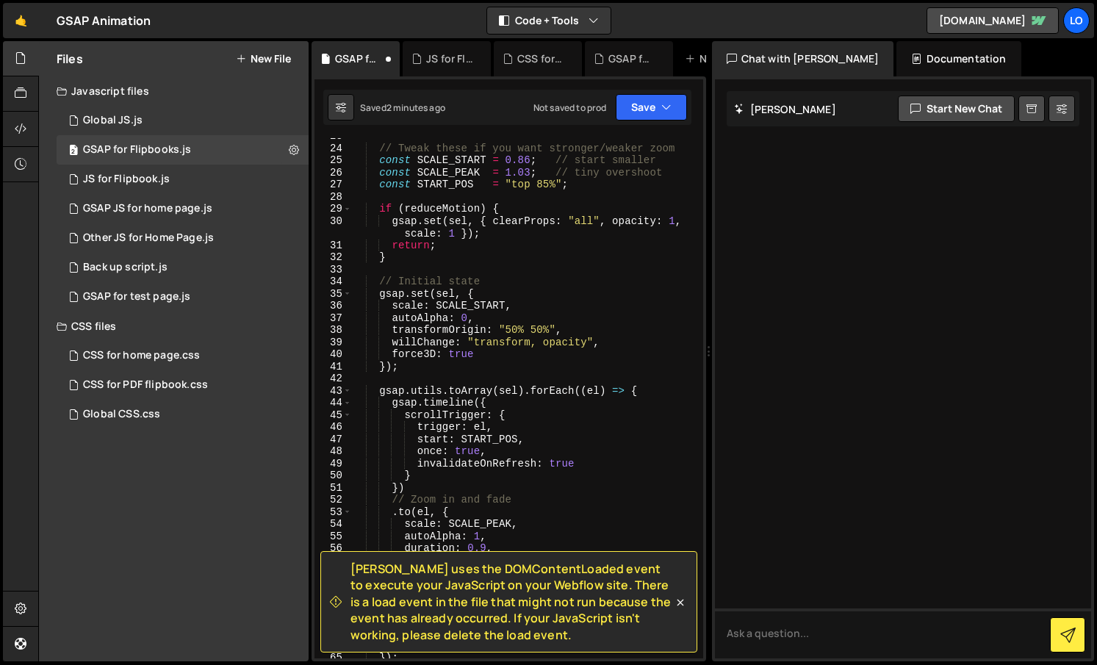
scroll to position [0, 0]
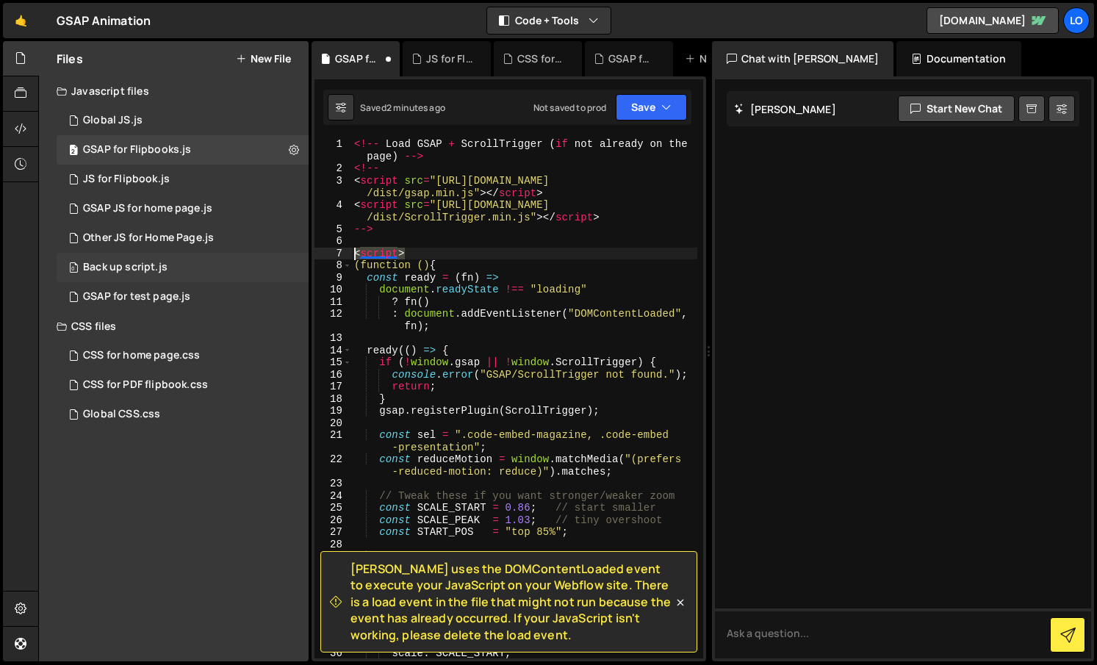
drag, startPoint x: 417, startPoint y: 253, endPoint x: 290, endPoint y: 259, distance: 127.2
click at [290, 259] on div "Files New File Javascript files 1 Global JS.js 0 2 GSAP for Flipbooks.js 0 2 JS…" at bounding box center [567, 351] width 1059 height 621
type textarea "<script>"
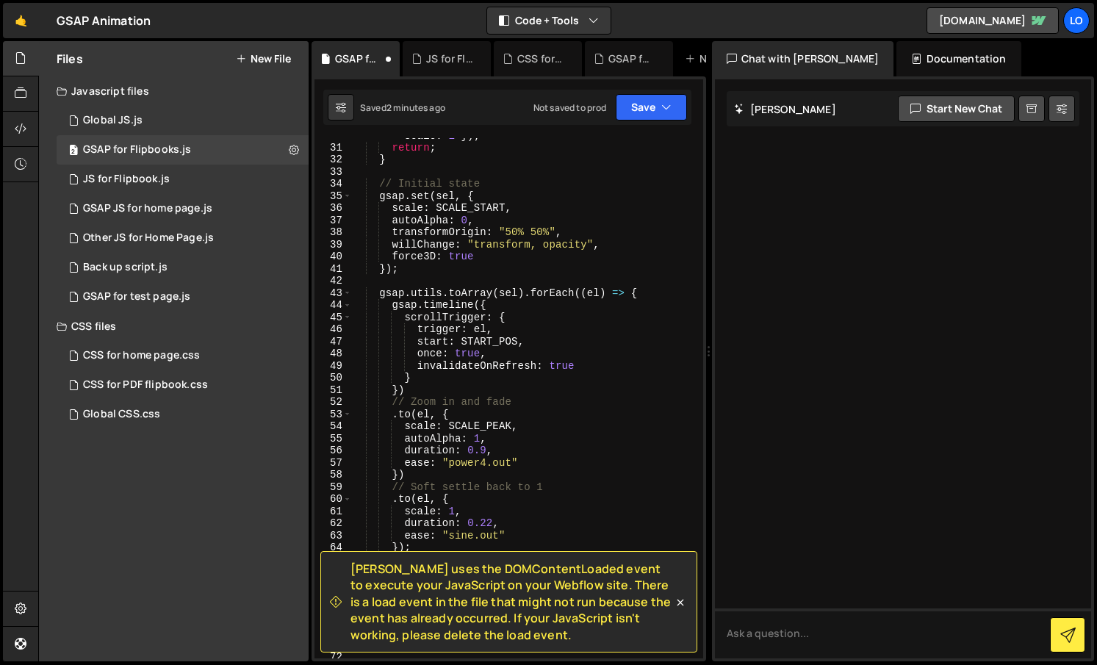
scroll to position [450, 0]
drag, startPoint x: 678, startPoint y: 600, endPoint x: 685, endPoint y: 557, distance: 44.0
click at [683, 599] on icon at bounding box center [680, 602] width 15 height 15
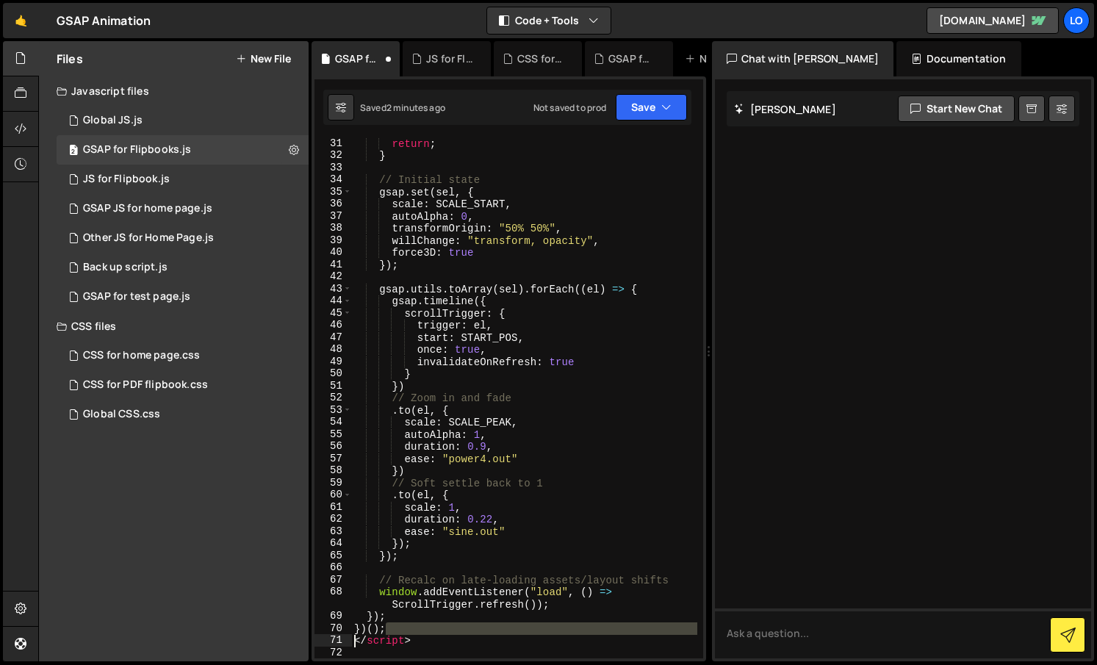
drag, startPoint x: 425, startPoint y: 633, endPoint x: 417, endPoint y: 638, distance: 10.2
click at [336, 637] on div "})(); 31 32 33 34 35 36 37 38 39 40 41 42 43 44 45 46 47 48 49 50 51 52 53 54 5…" at bounding box center [508, 398] width 389 height 520
drag, startPoint x: 455, startPoint y: 638, endPoint x: 334, endPoint y: 638, distance: 121.2
click at [334, 638] on div "})(); </script> 31 32 33 34 35 36 37 38 39 40 41 42 43 44 45 46 47 48 49 50 51 …" at bounding box center [508, 398] width 389 height 520
type textarea "</script>"
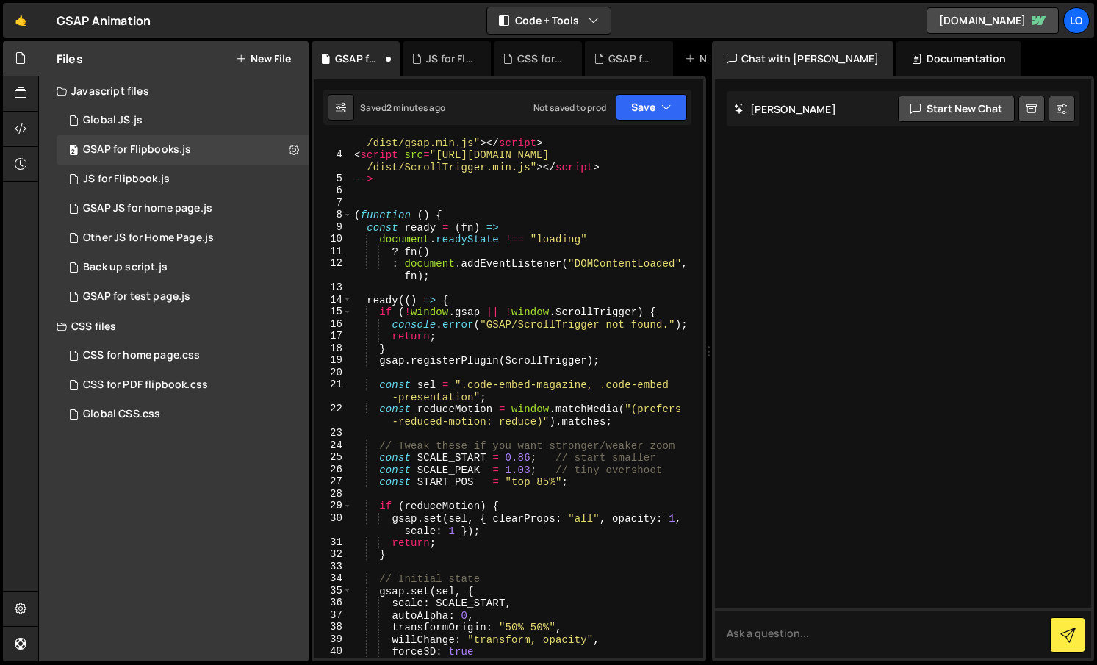
scroll to position [0, 0]
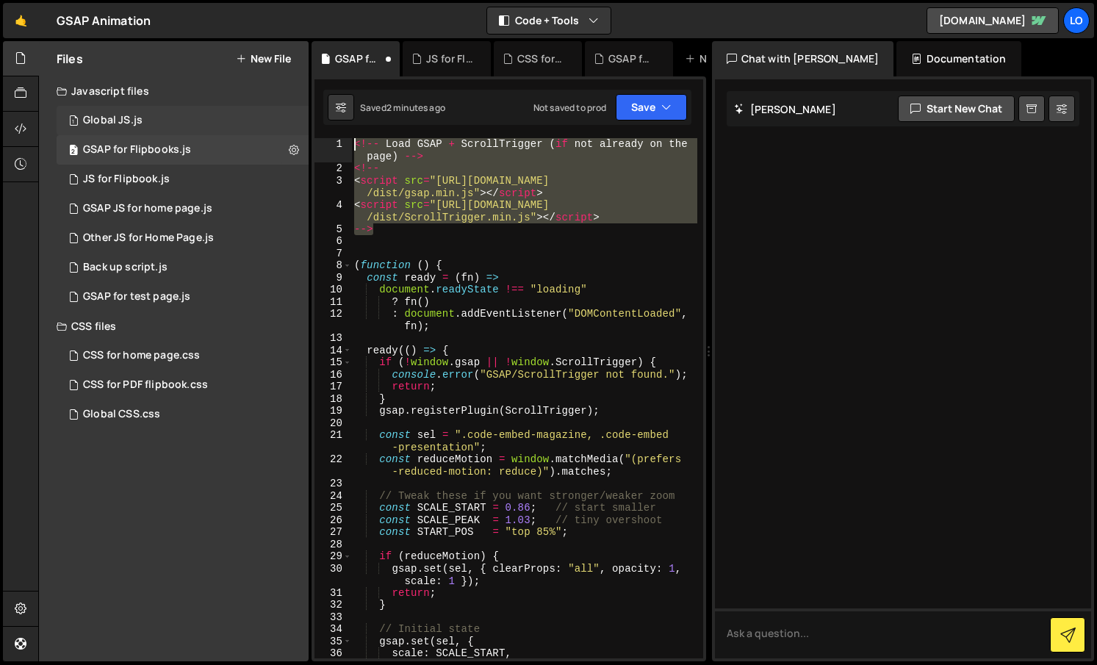
drag, startPoint x: 384, startPoint y: 220, endPoint x: 303, endPoint y: 112, distance: 135.9
click at [303, 112] on div "Files New File Javascript files 1 Global JS.js 0 2 GSAP for Flipbooks.js 0 2 JS…" at bounding box center [567, 351] width 1059 height 621
type textarea "<!-- Load GSAP + ScrollTrigger (if not already on the page) --> <!--"
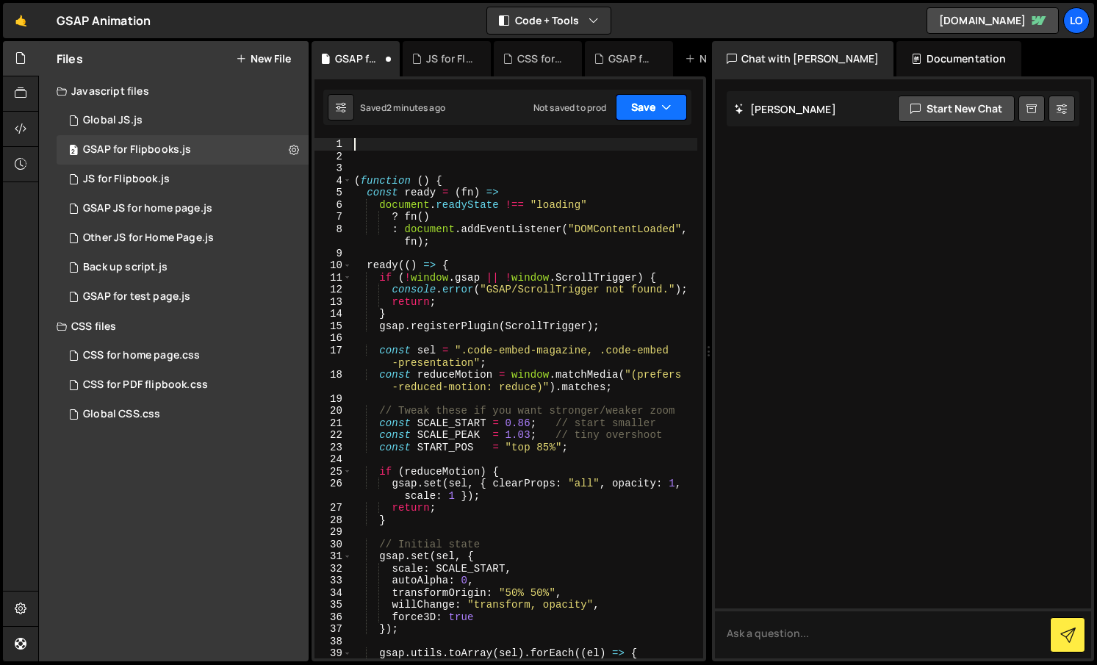
click at [652, 103] on button "Save" at bounding box center [651, 107] width 71 height 26
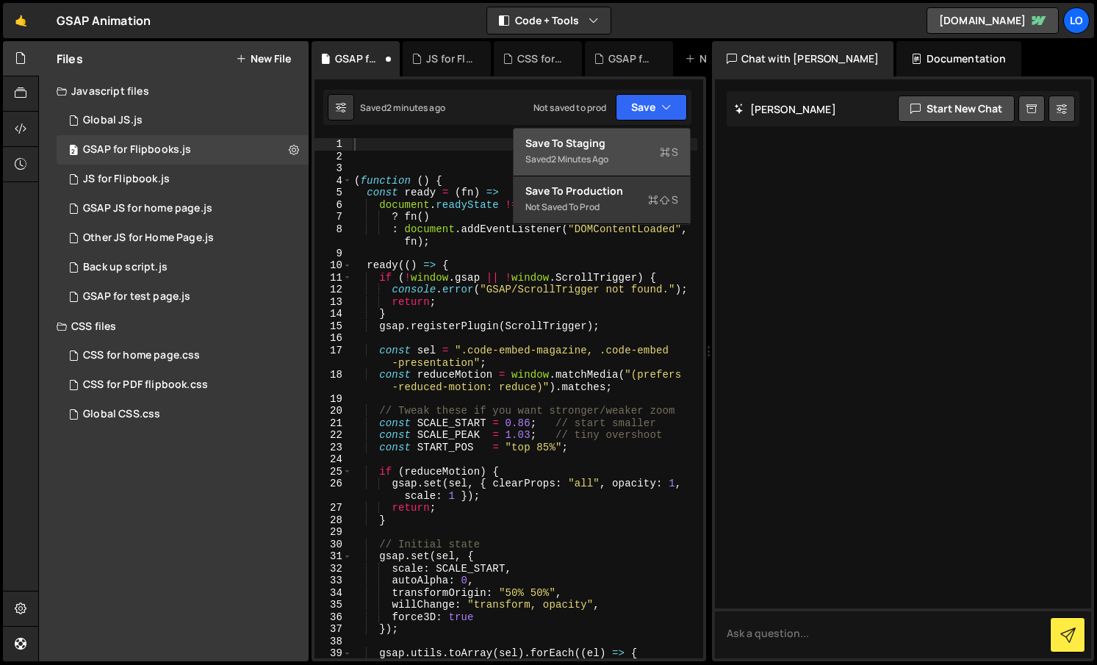
click at [608, 160] on div "2 minutes ago" at bounding box center [579, 159] width 57 height 12
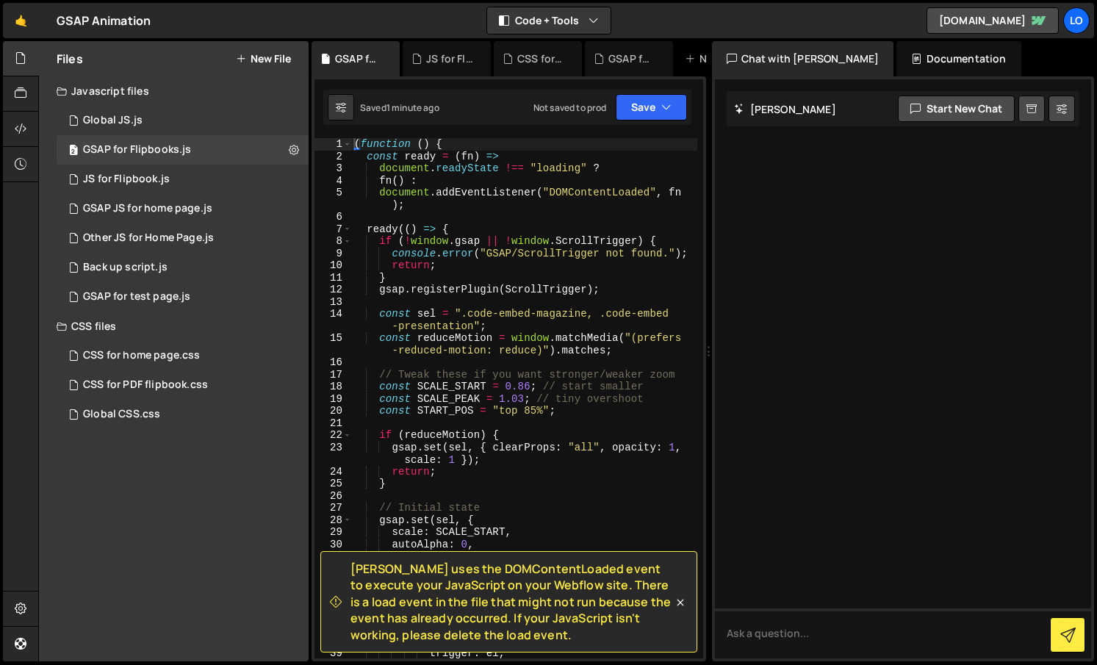
click at [636, 281] on div "( function ( ) { const ready = ( fn ) => document . readyState !== "loading" ? …" at bounding box center [524, 410] width 346 height 544
type textarea "})();"
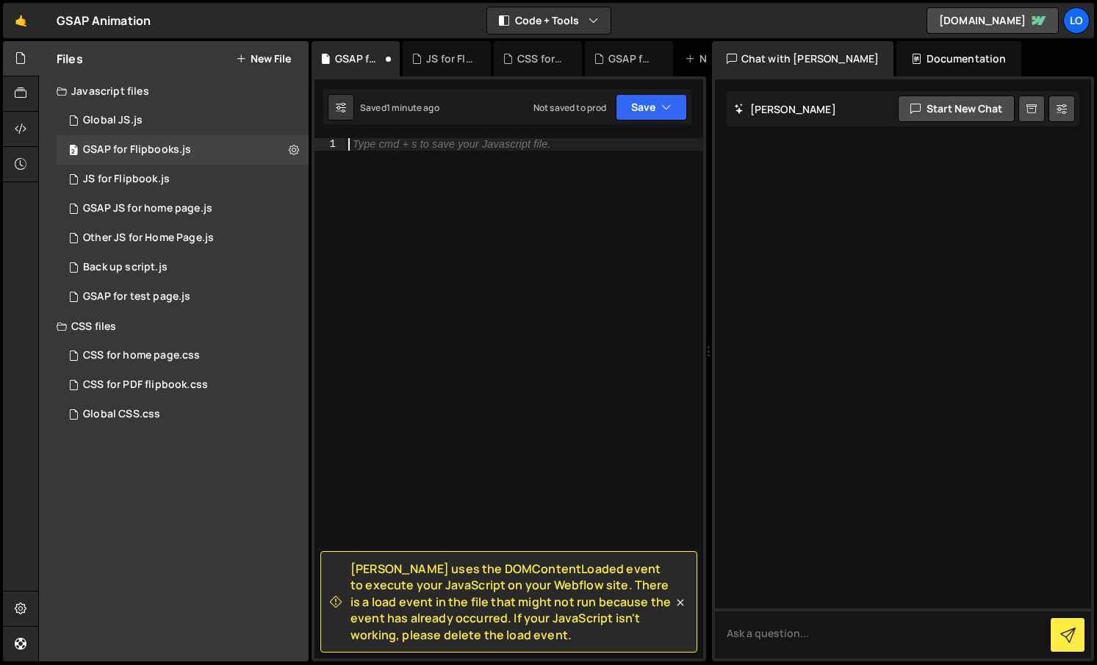
paste textarea "<!-- GSAP + ScrollTrigger (if not already loaded) --> <!--"
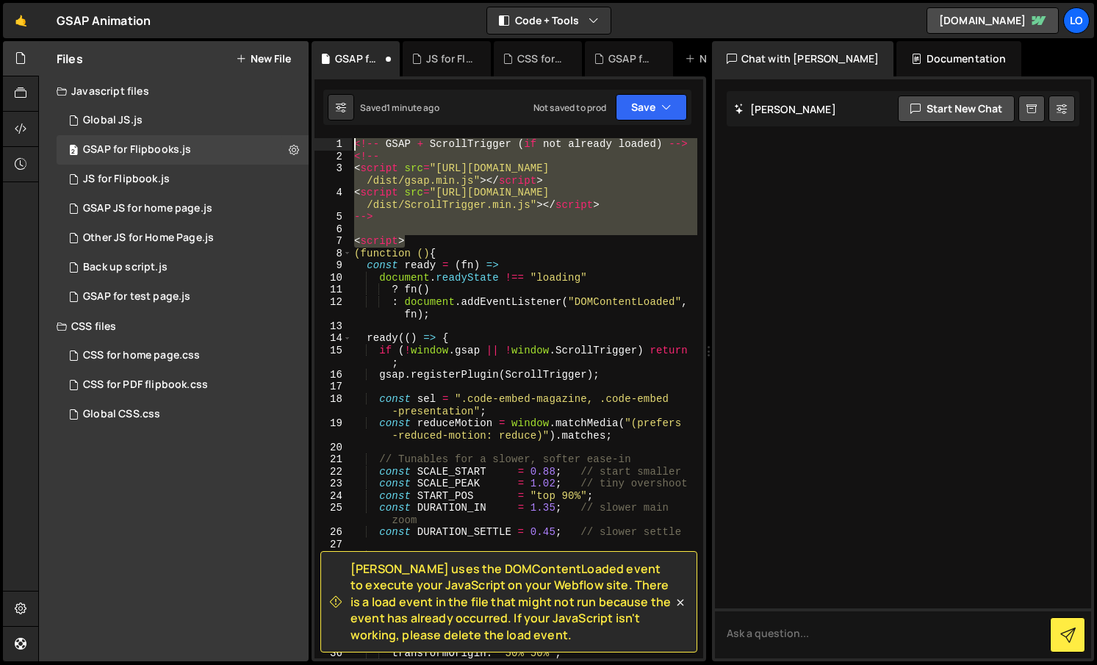
drag, startPoint x: 410, startPoint y: 237, endPoint x: 230, endPoint y: 49, distance: 260.3
click at [232, 53] on div "Files New File Javascript files 1 Global JS.js 0 2 GSAP for Flipbooks.js 0 2 JS…" at bounding box center [567, 351] width 1059 height 621
type textarea "<!-- GSAP + ScrollTrigger (if not already loaded) --> <!--"
type textarea "\"
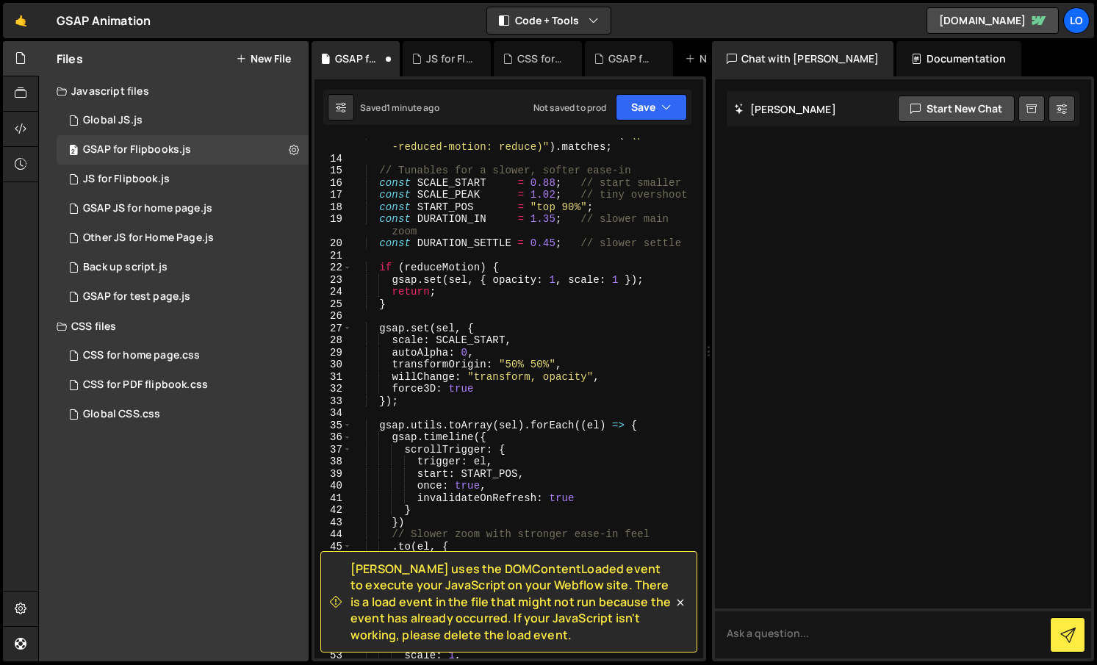
scroll to position [328, 0]
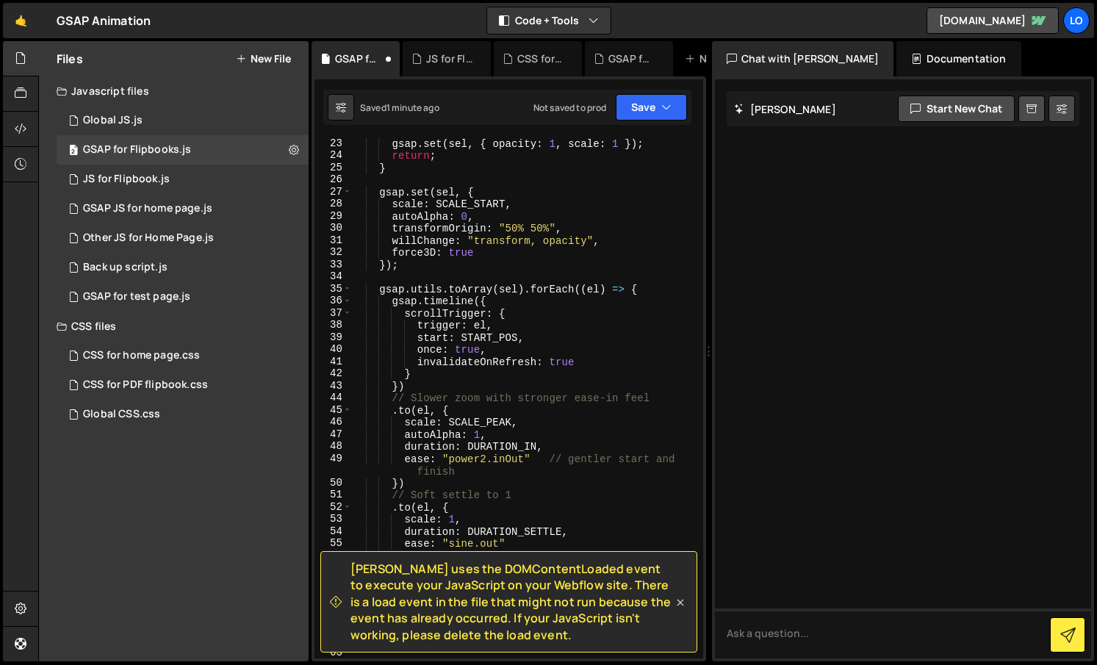
click at [677, 600] on icon at bounding box center [680, 602] width 7 height 7
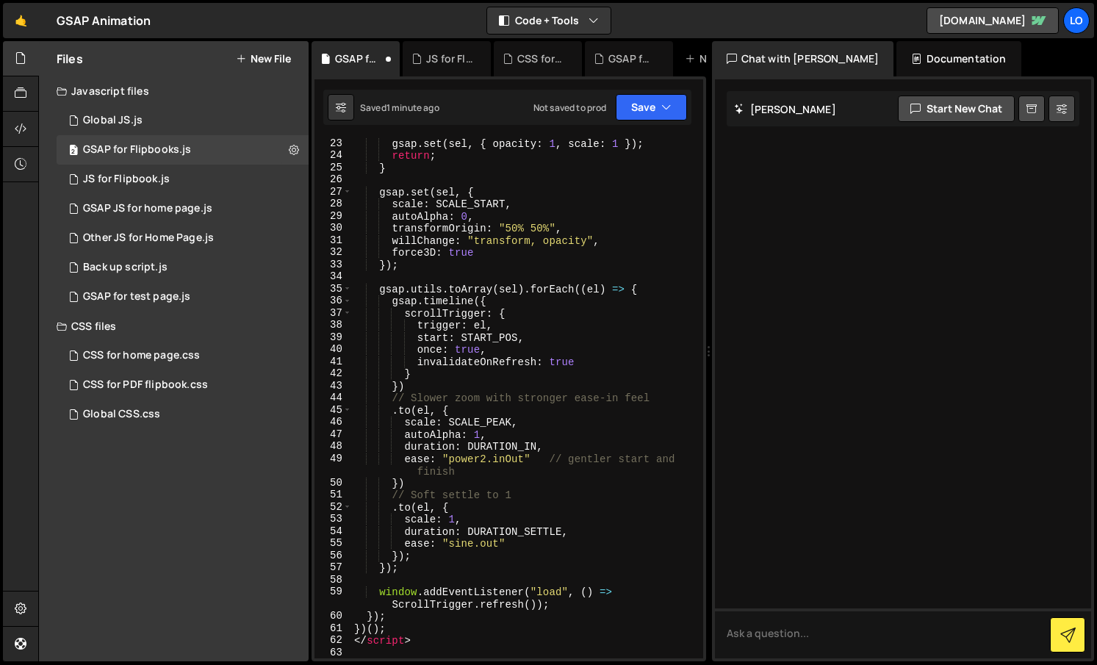
type textarea "</script>"
drag, startPoint x: 430, startPoint y: 638, endPoint x: 317, endPoint y: 636, distance: 112.4
click at [328, 636] on div "</script> 23 24 25 26 27 28 29 30 31 32 33 34 35 36 37 38 39 40 41 42 43 44 45 …" at bounding box center [508, 398] width 389 height 520
click at [636, 107] on button "Save" at bounding box center [651, 107] width 71 height 26
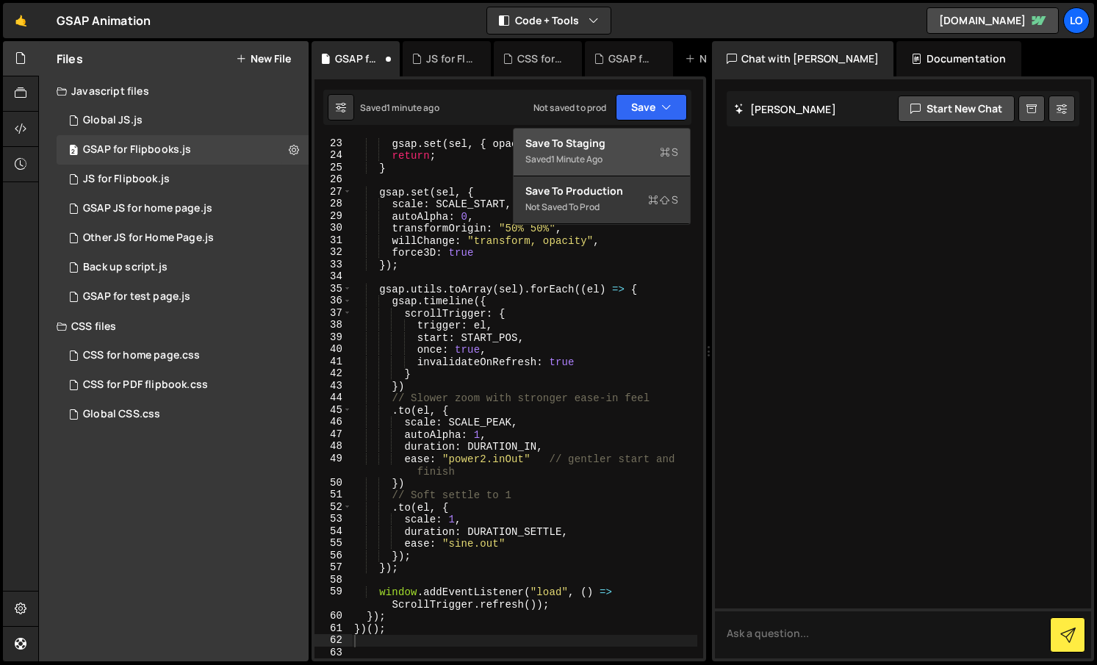
click at [608, 146] on div "Save to Staging S" at bounding box center [601, 143] width 153 height 15
